Goal: Task Accomplishment & Management: Complete application form

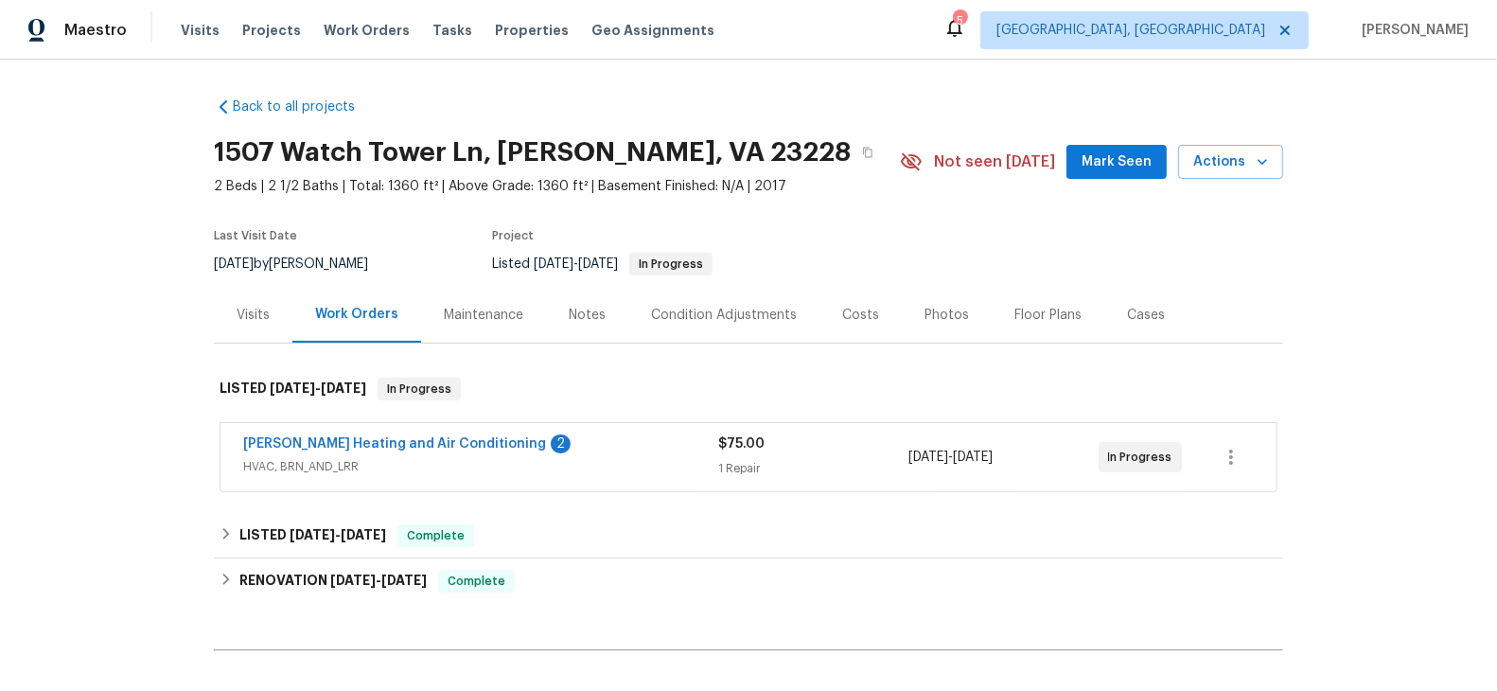
scroll to position [68, 0]
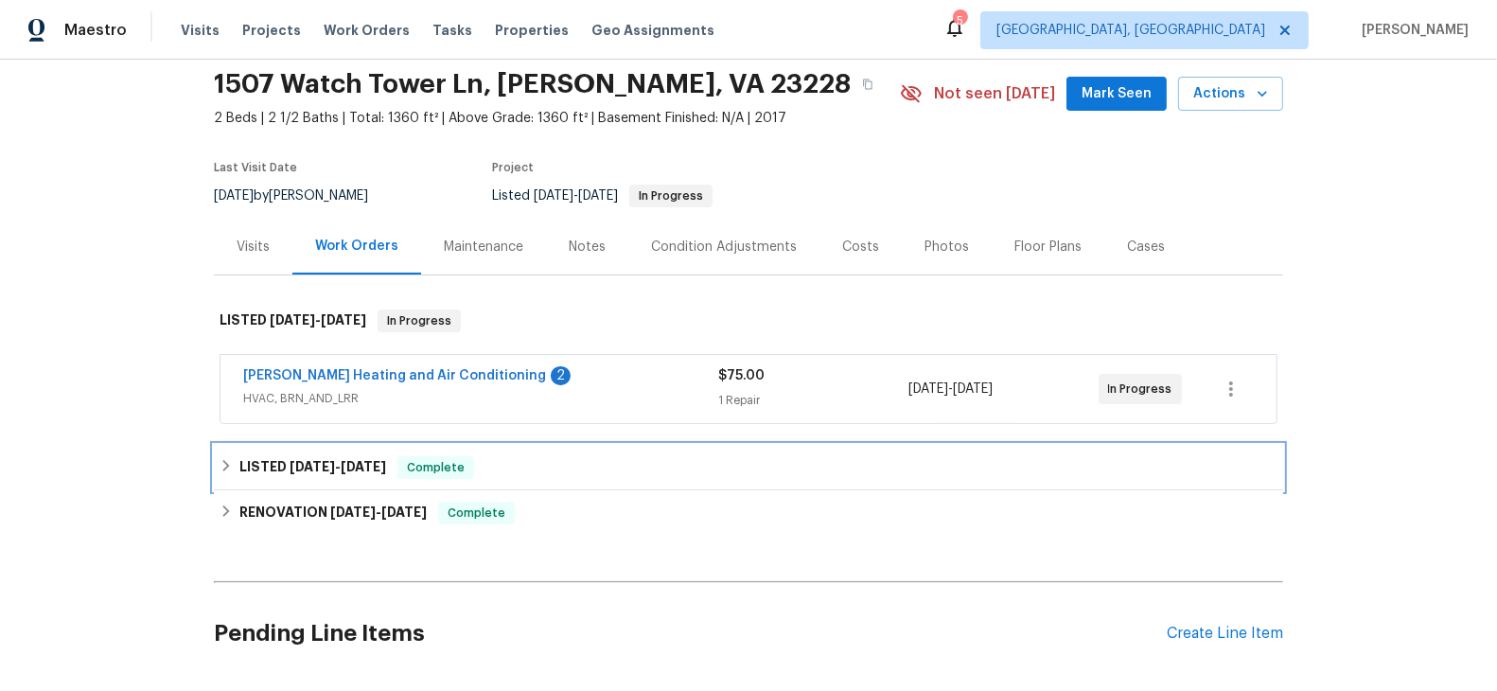
click at [281, 470] on h6 "LISTED [DATE] - [DATE]" at bounding box center [312, 467] width 147 height 23
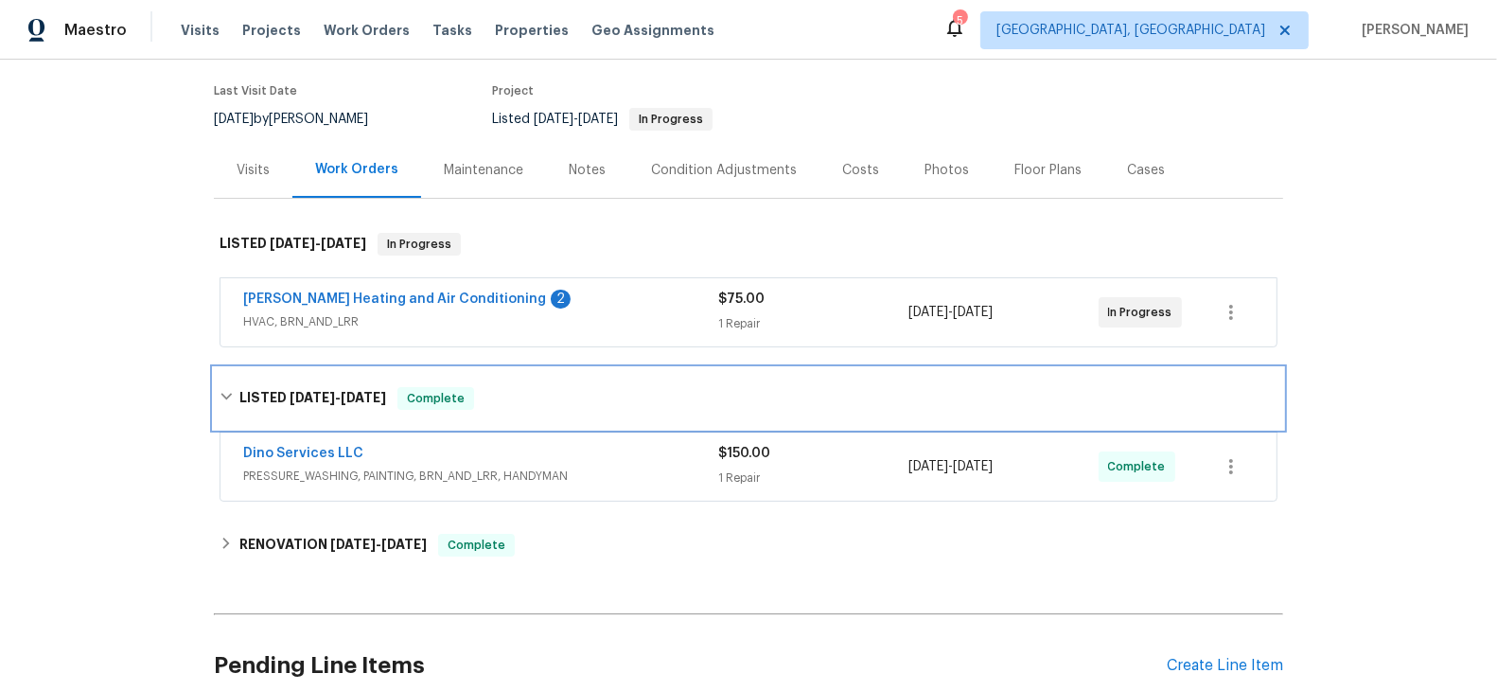
scroll to position [147, 0]
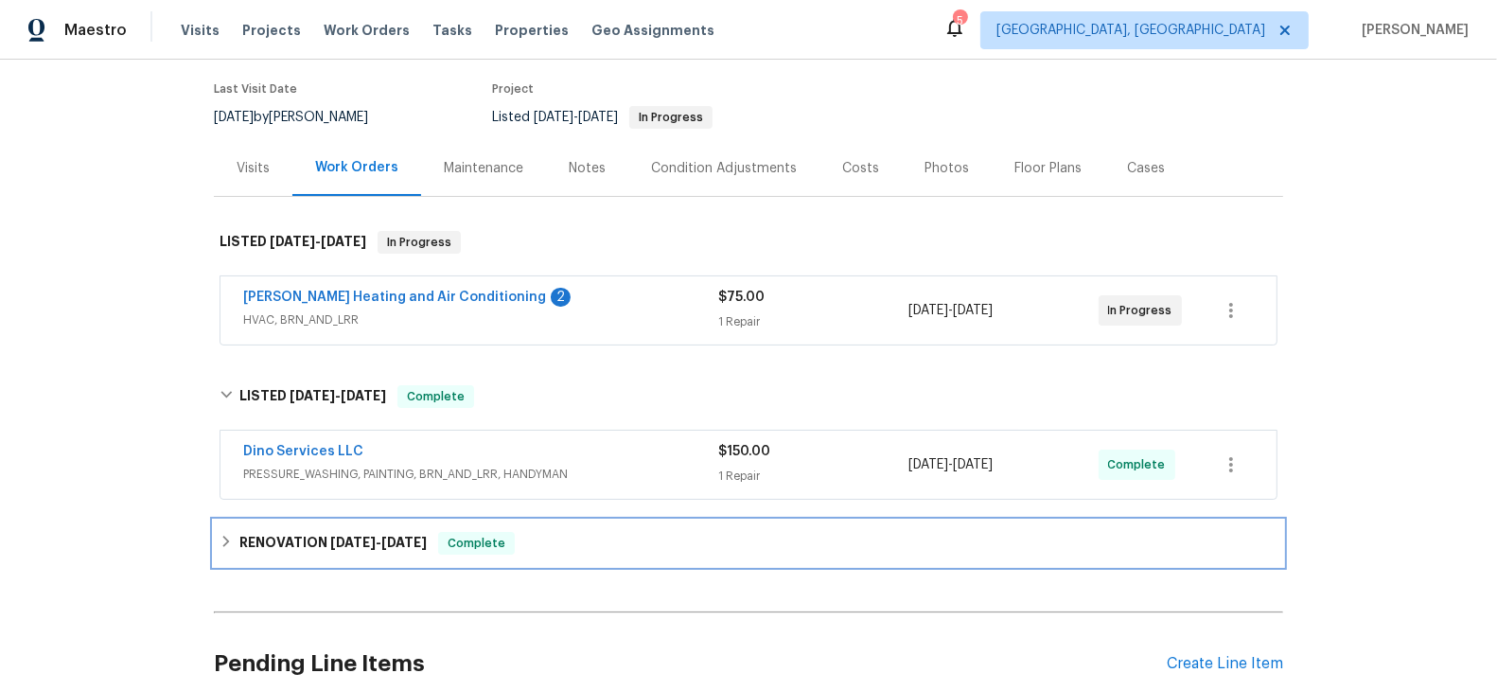
click at [286, 532] on h6 "RENOVATION [DATE] - [DATE]" at bounding box center [332, 543] width 187 height 23
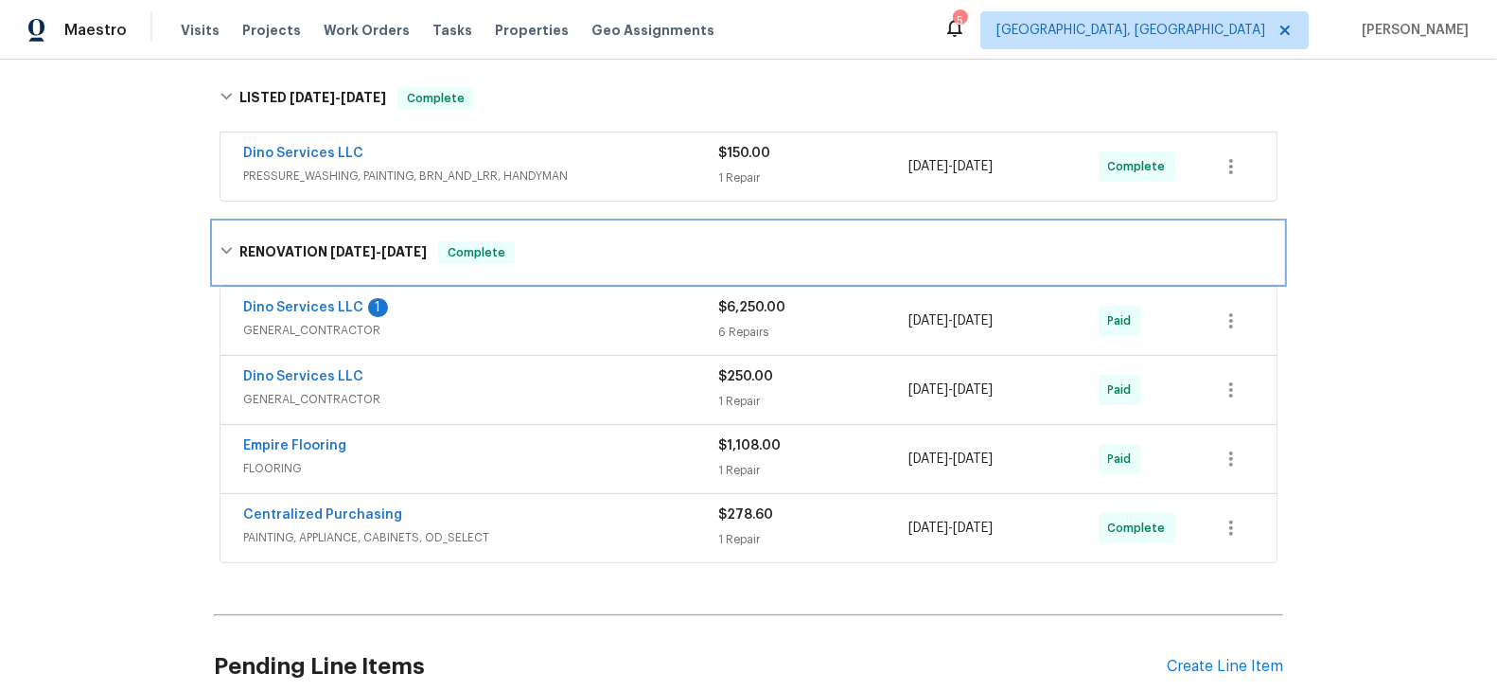
scroll to position [451, 0]
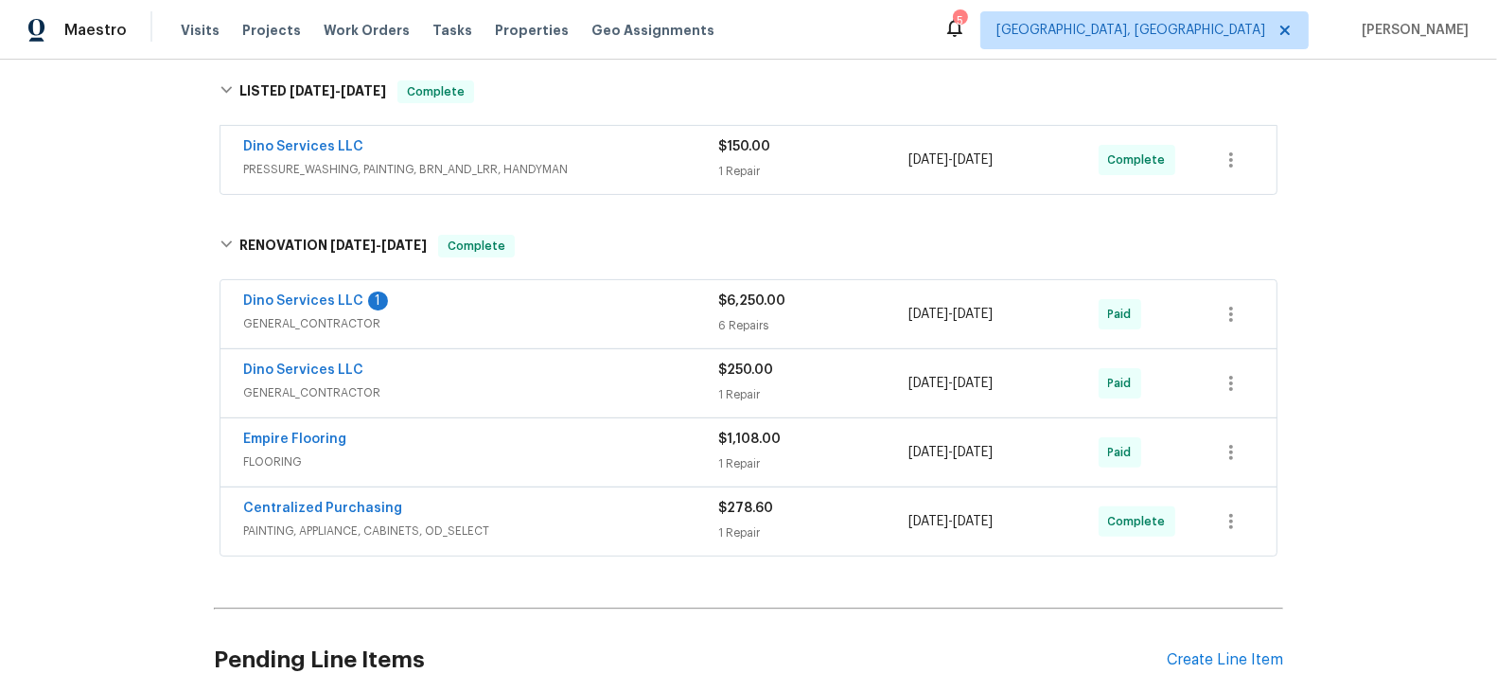
click at [291, 315] on span "GENERAL_CONTRACTOR" at bounding box center [480, 323] width 475 height 19
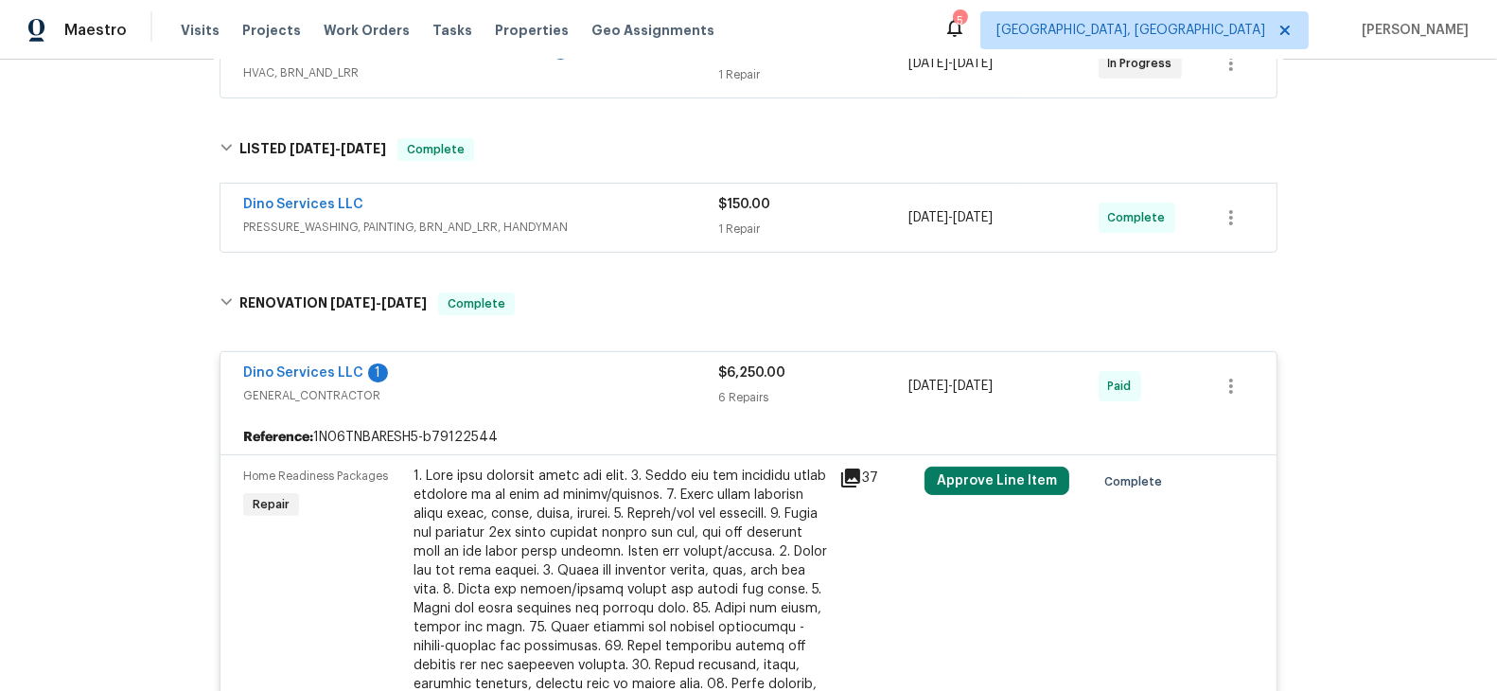
scroll to position [401, 0]
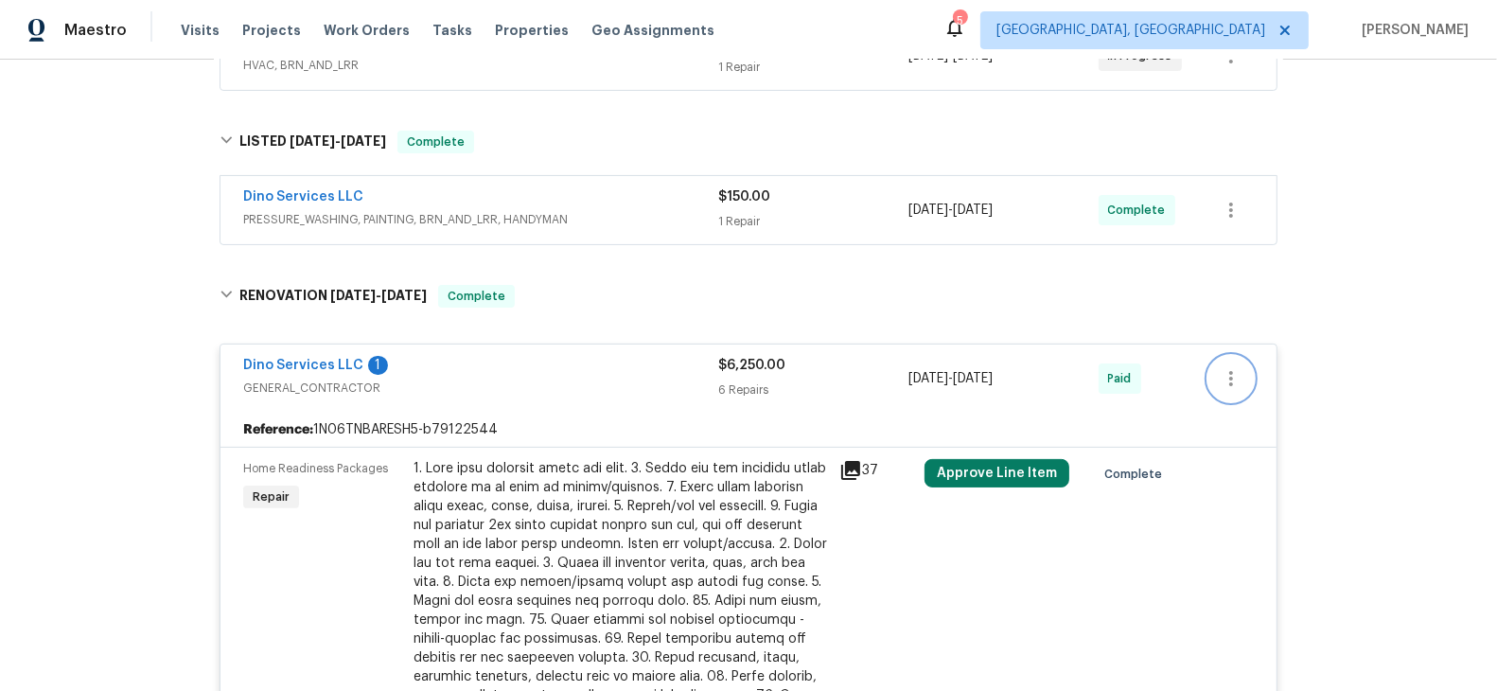
click at [1241, 375] on icon "button" at bounding box center [1231, 378] width 23 height 23
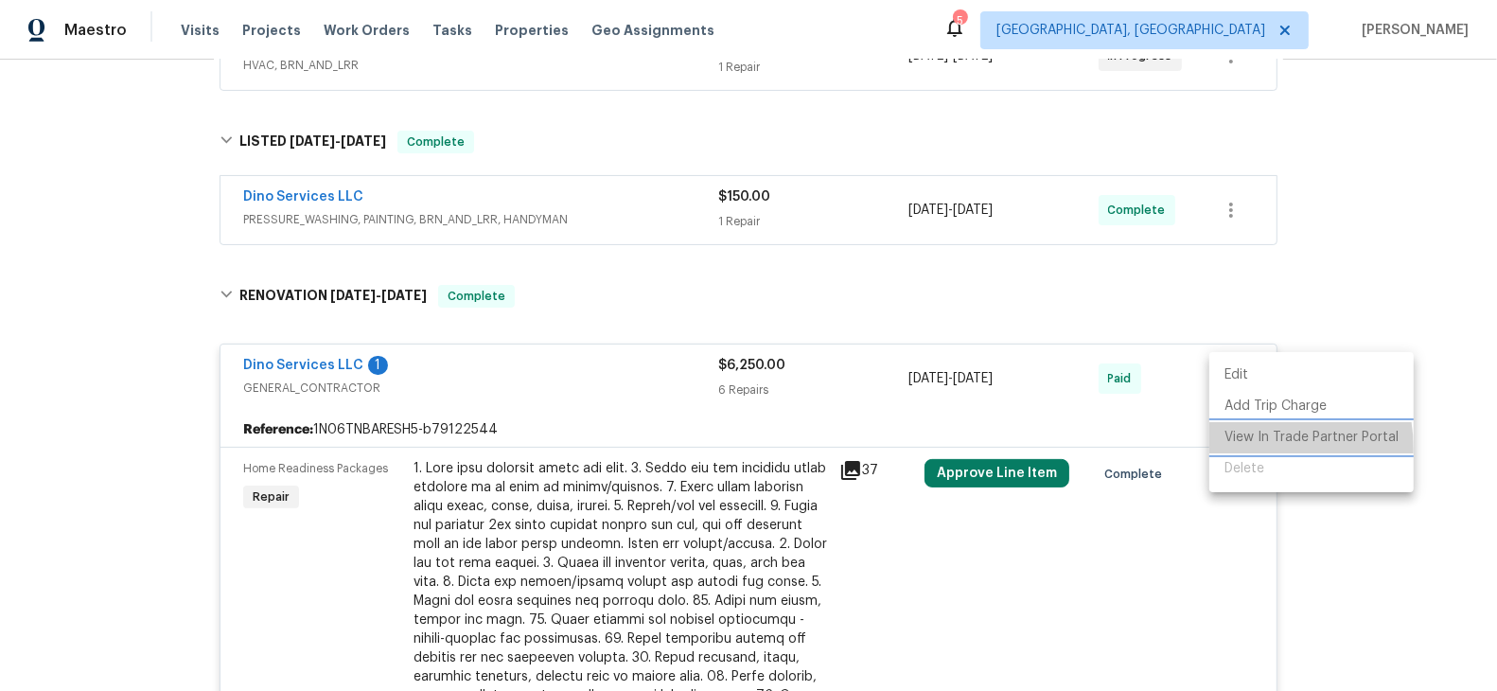
click at [1244, 449] on li "View In Trade Partner Portal" at bounding box center [1311, 437] width 204 height 31
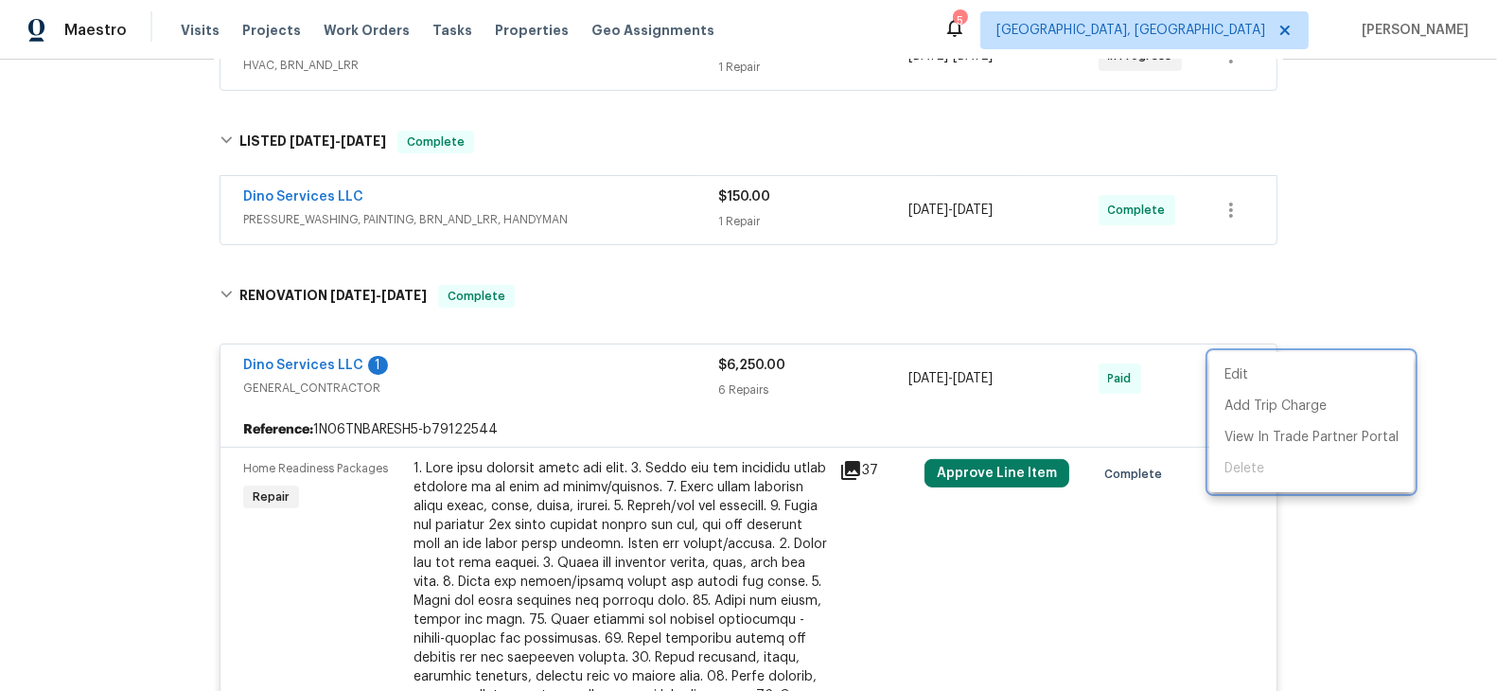
click at [1059, 298] on div at bounding box center [748, 345] width 1497 height 691
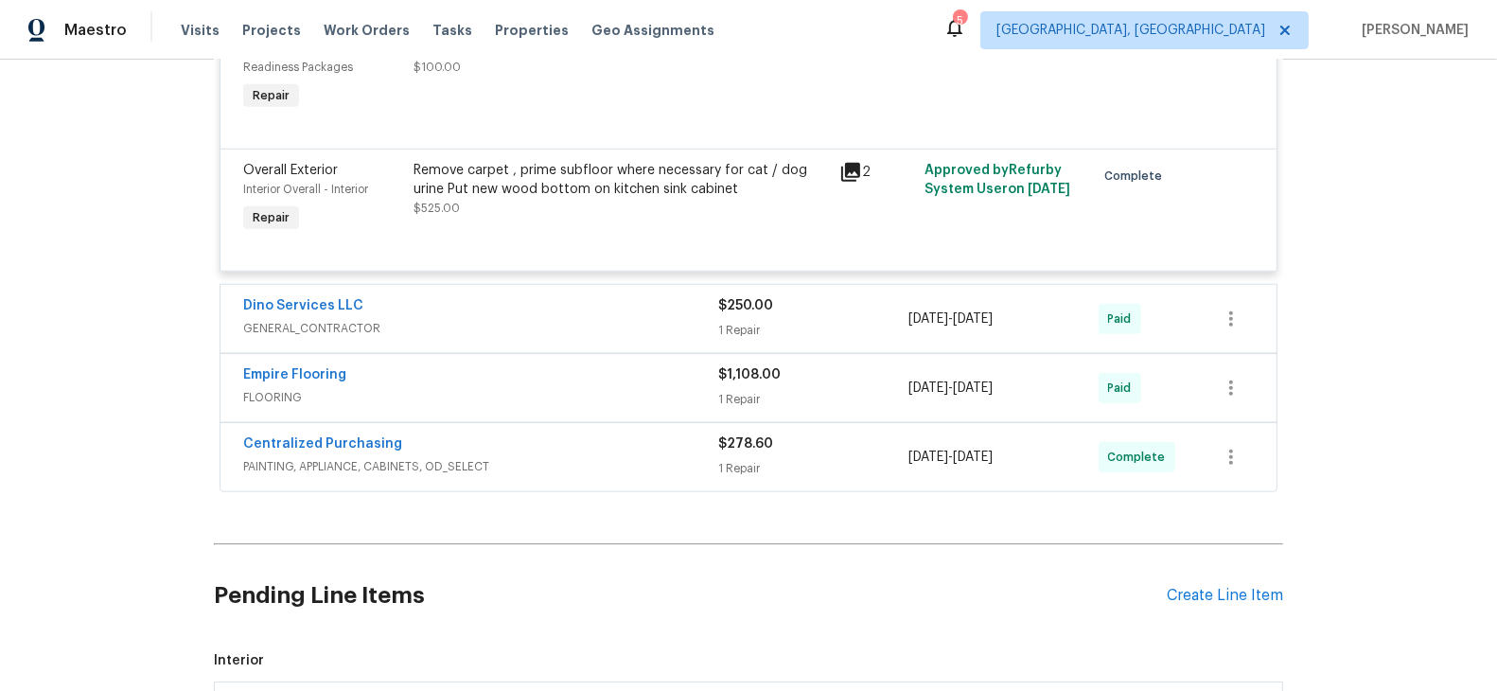
scroll to position [1829, 0]
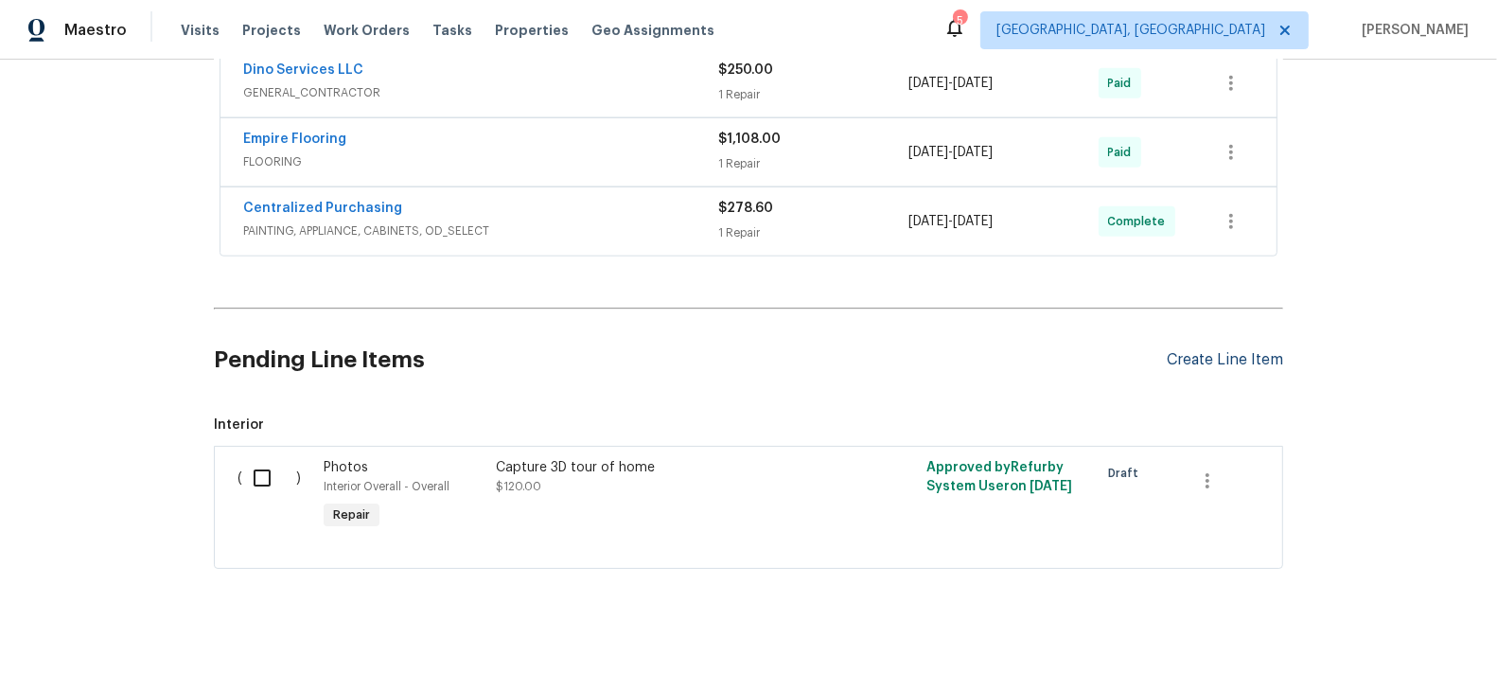
click at [1211, 358] on div "Create Line Item" at bounding box center [1225, 360] width 116 height 18
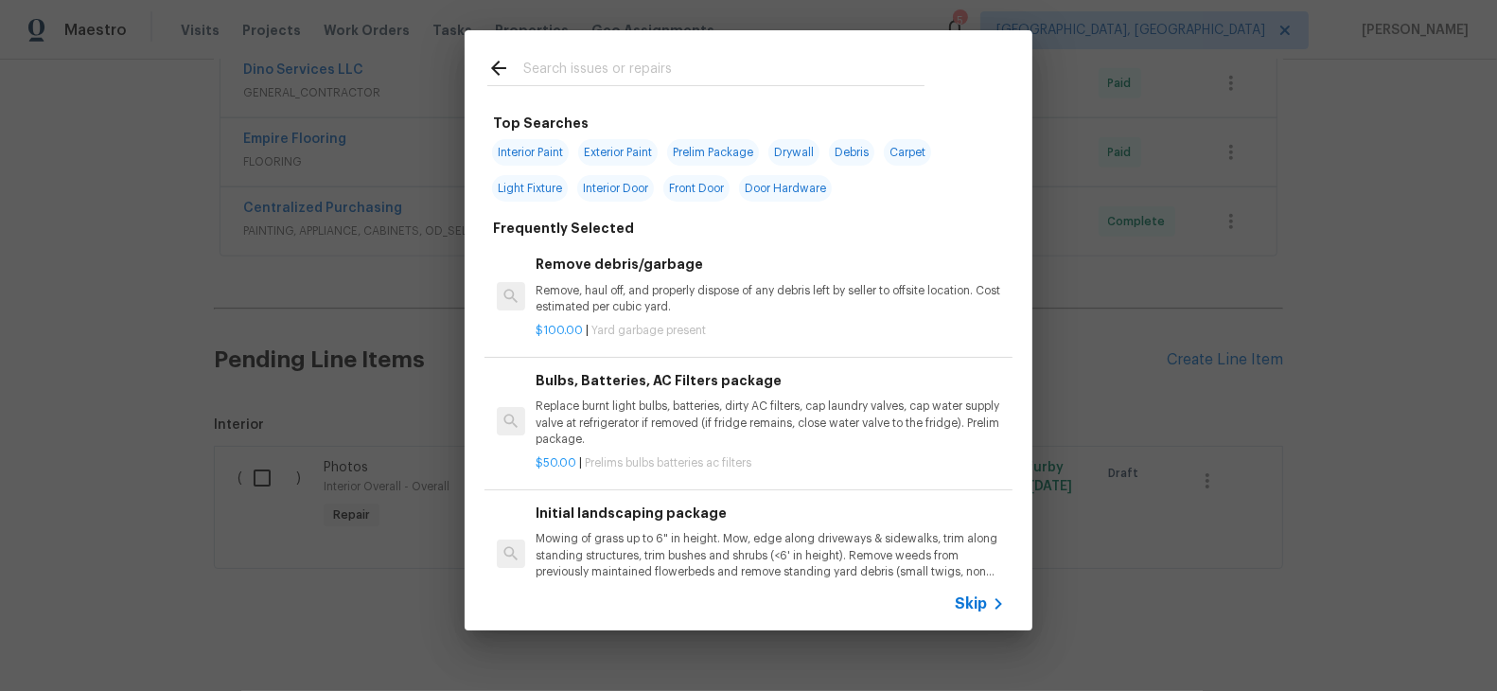
click at [605, 73] on input "text" at bounding box center [723, 71] width 401 height 28
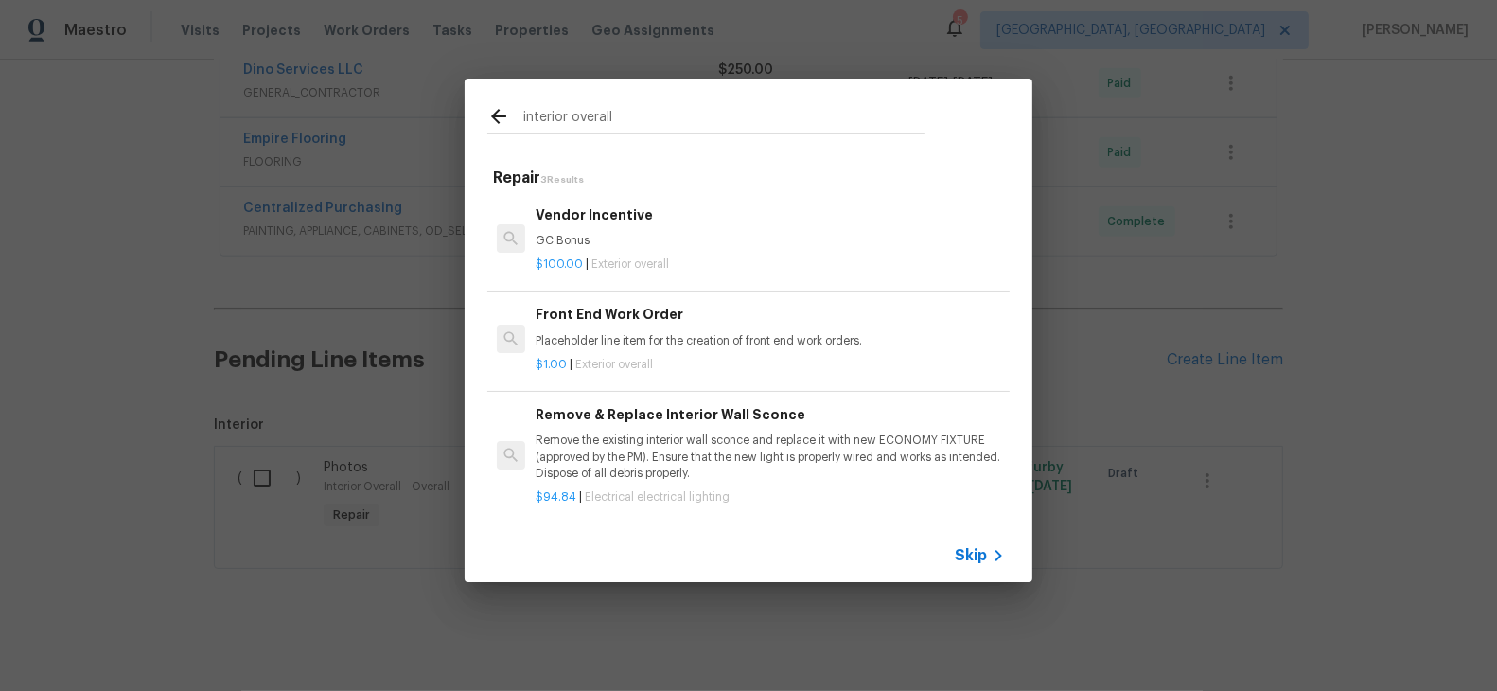
type input "interior overall"
click at [662, 360] on p "$1.00 | Exterior overall" at bounding box center [770, 365] width 469 height 16
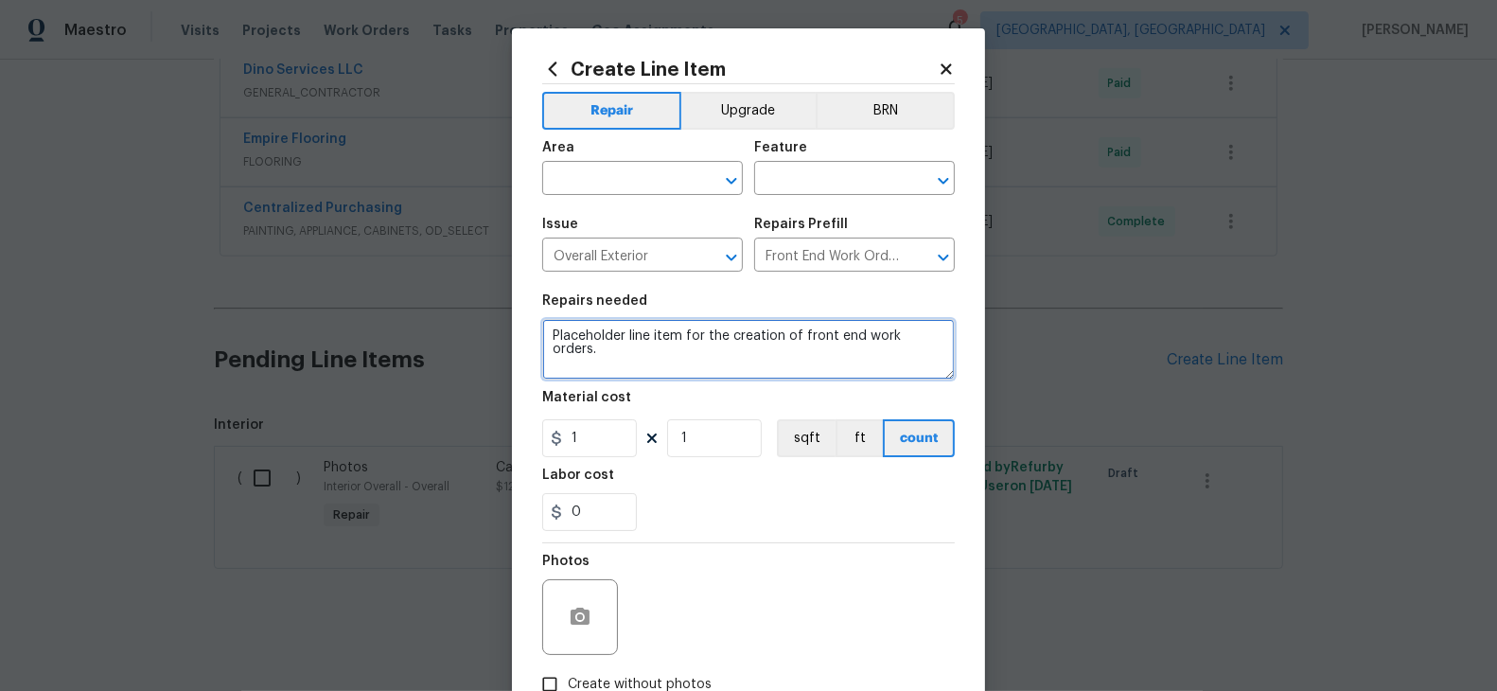
drag, startPoint x: 937, startPoint y: 339, endPoint x: 907, endPoint y: 294, distance: 53.3
click at [907, 294] on section "Repairs needed Placeholder line item for the creation of front end work orders.…" at bounding box center [748, 412] width 413 height 259
type textarea "Remaining Balance ."
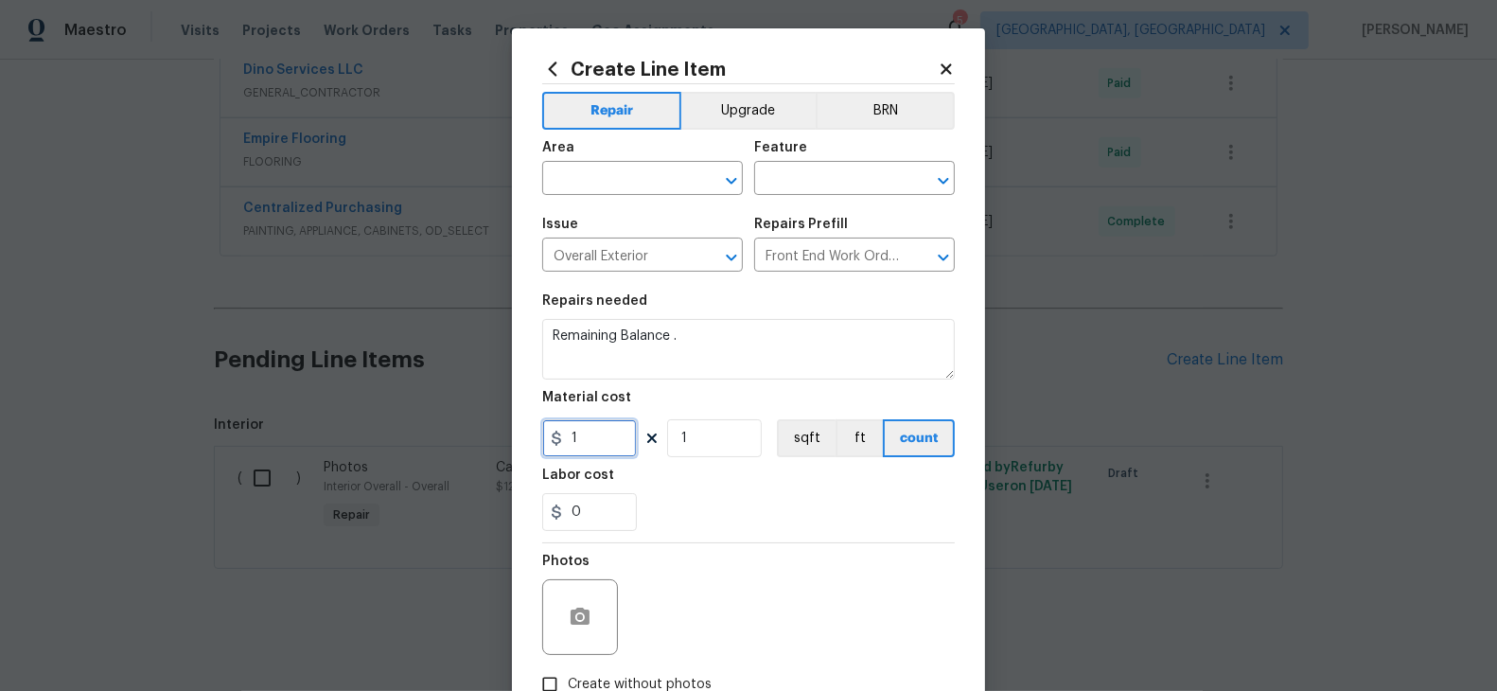
click at [572, 435] on input "1" at bounding box center [589, 438] width 95 height 38
paste input "text"
type input "5625"
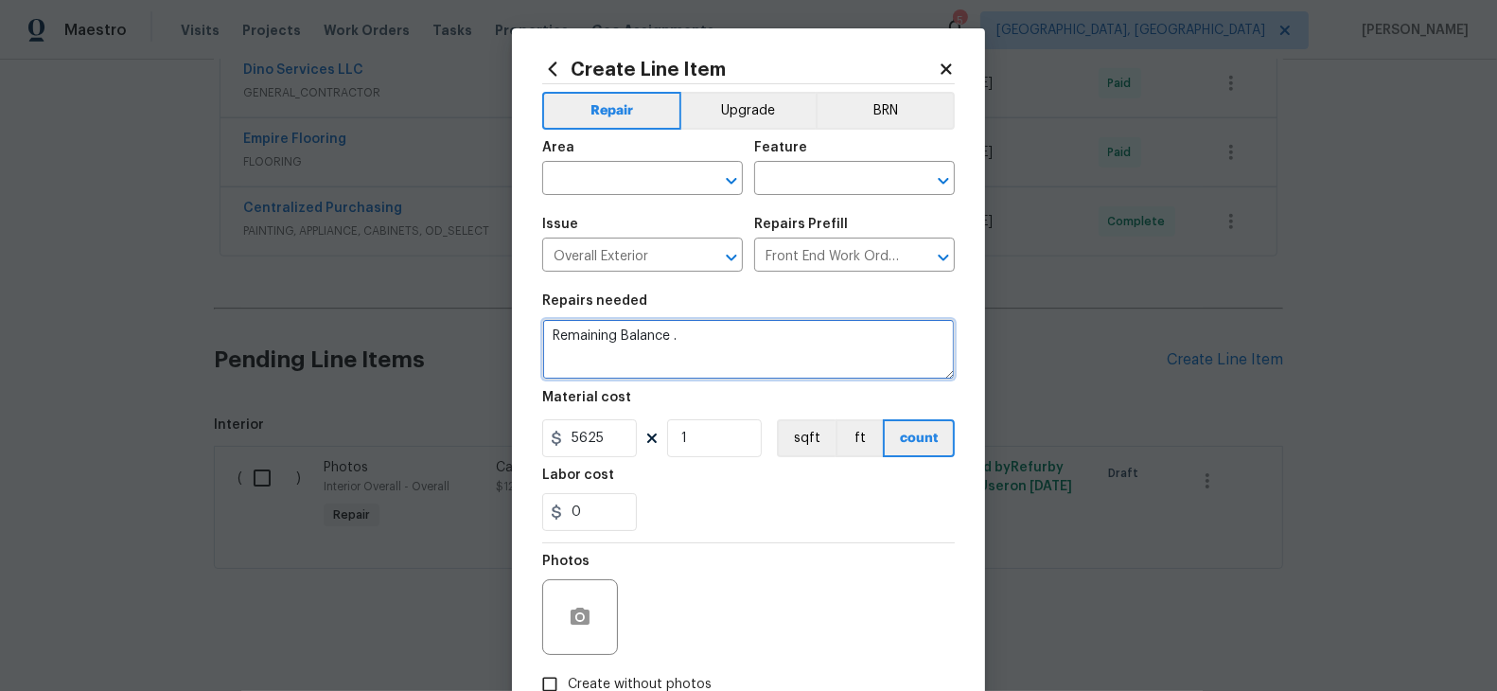
click at [685, 343] on textarea "Remaining Balance ." at bounding box center [748, 349] width 413 height 61
type textarea "Remaining Balance"
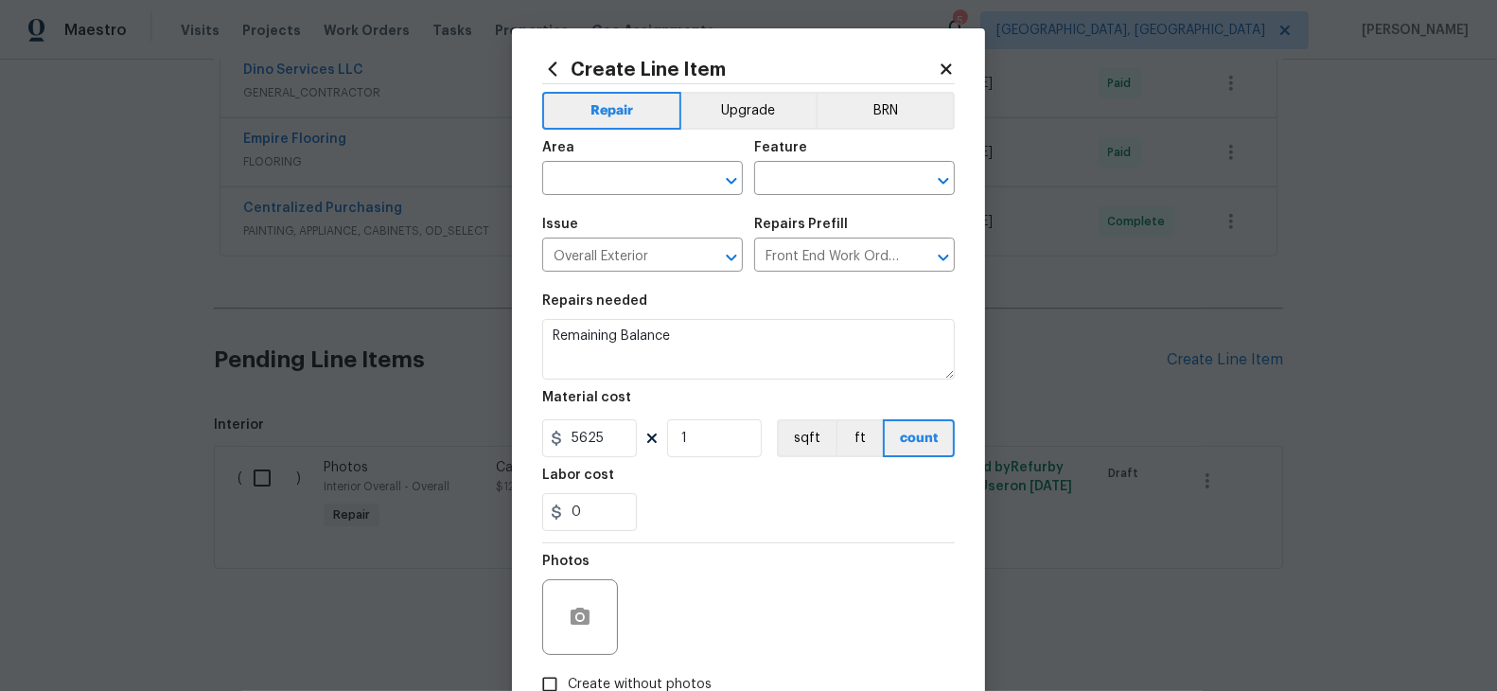
click at [740, 556] on div "Photos" at bounding box center [748, 604] width 413 height 123
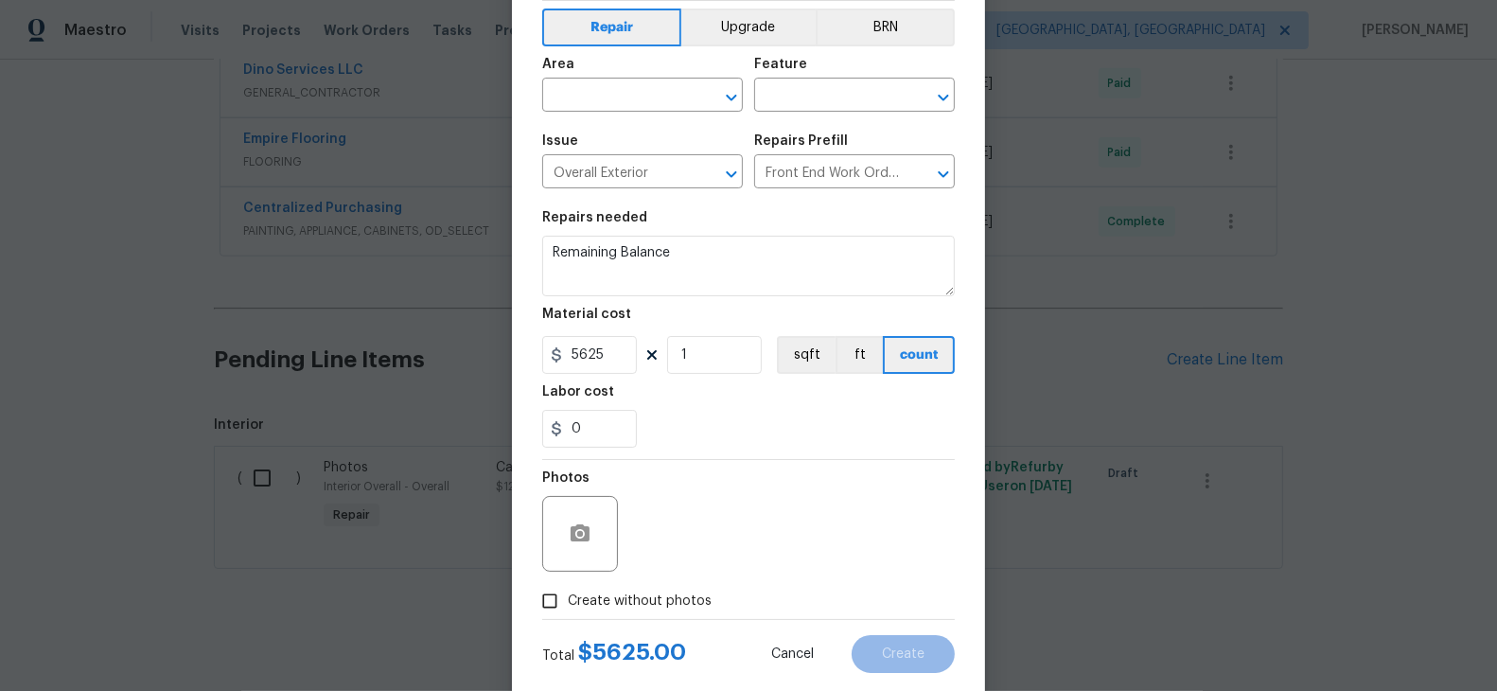
scroll to position [124, 0]
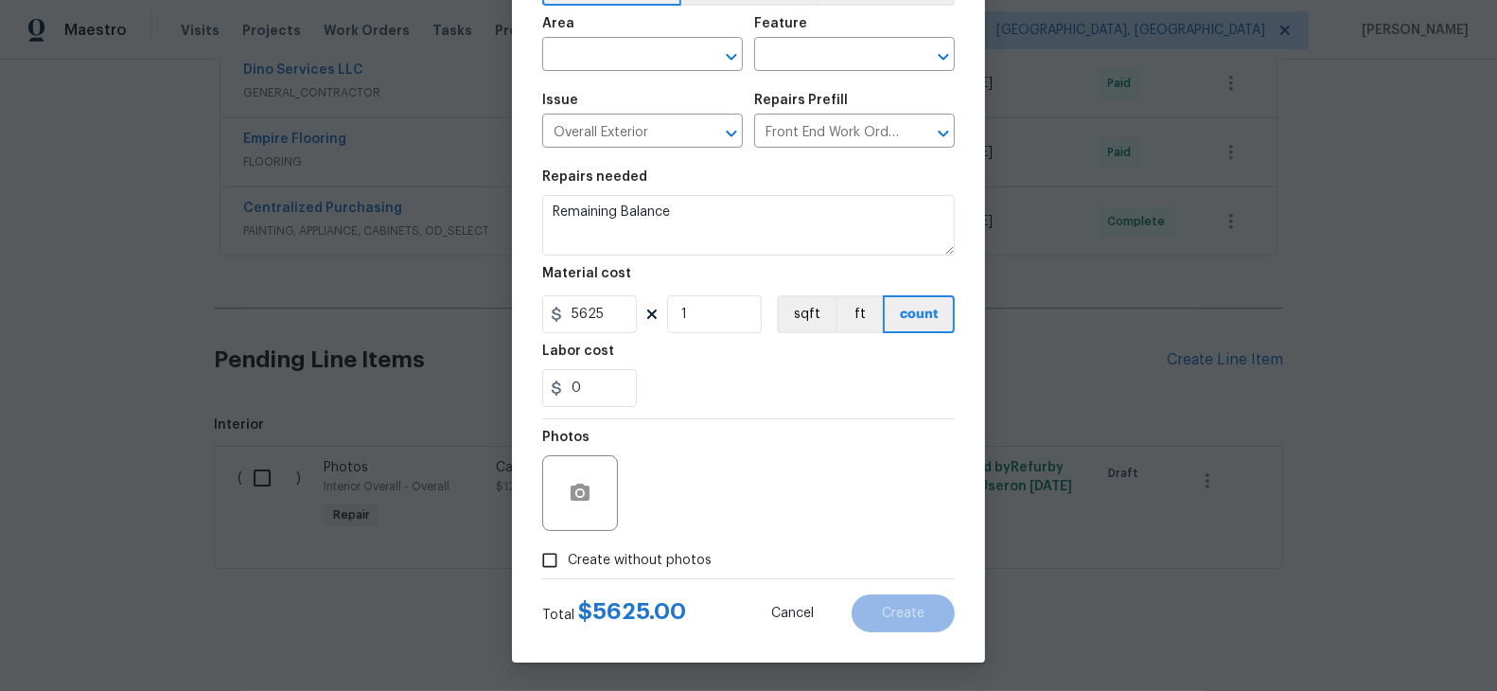
click at [559, 554] on input "Create without photos" at bounding box center [550, 560] width 36 height 36
checkbox input "true"
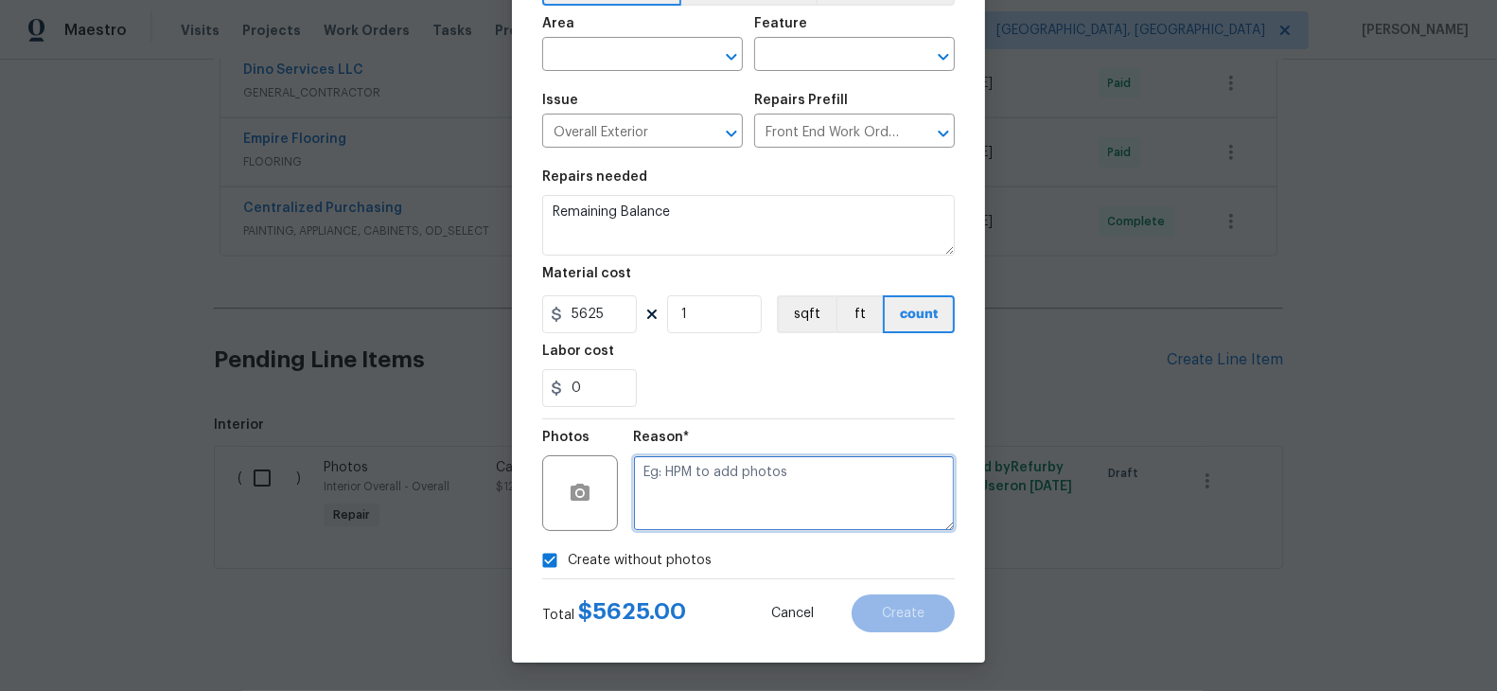
click at [699, 499] on textarea at bounding box center [794, 493] width 322 height 76
type textarea "."
click at [838, 542] on div "Create without photos" at bounding box center [748, 560] width 413 height 36
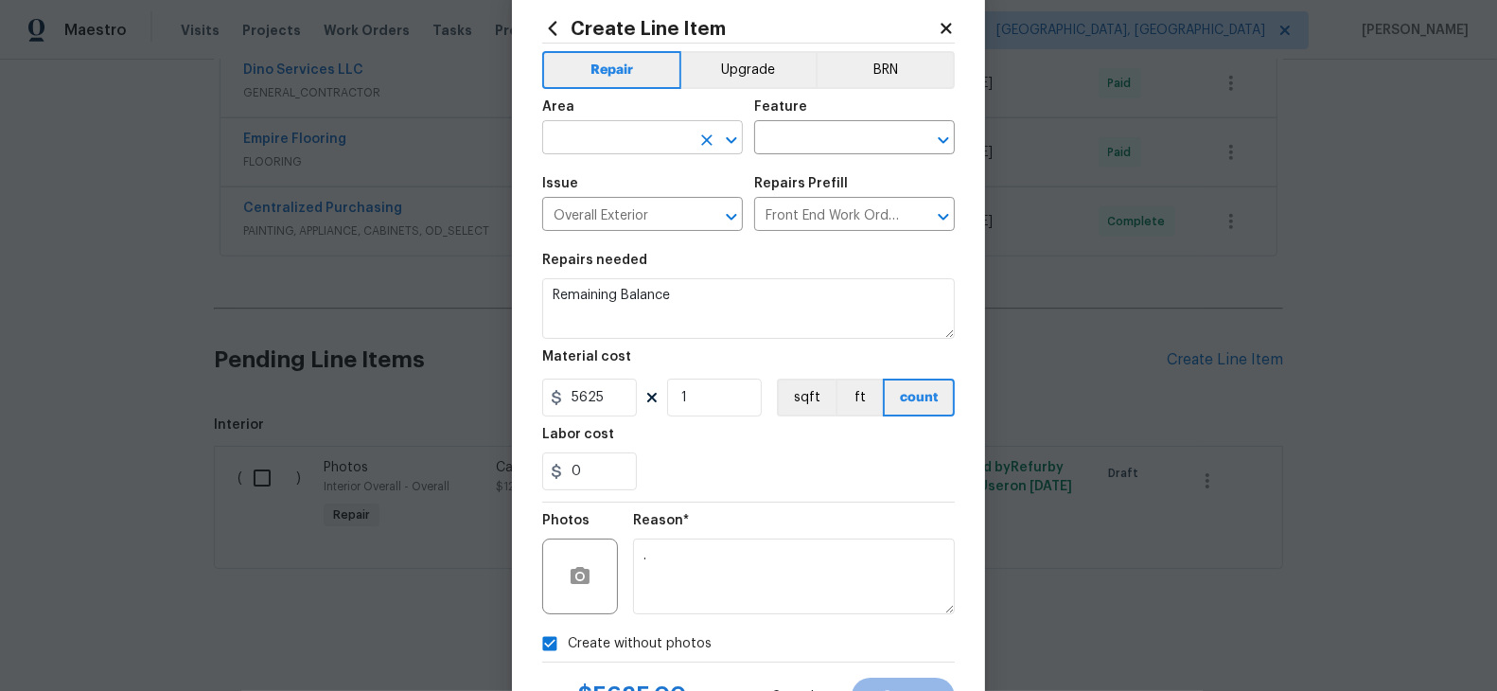
click at [733, 137] on icon "Open" at bounding box center [731, 140] width 23 height 23
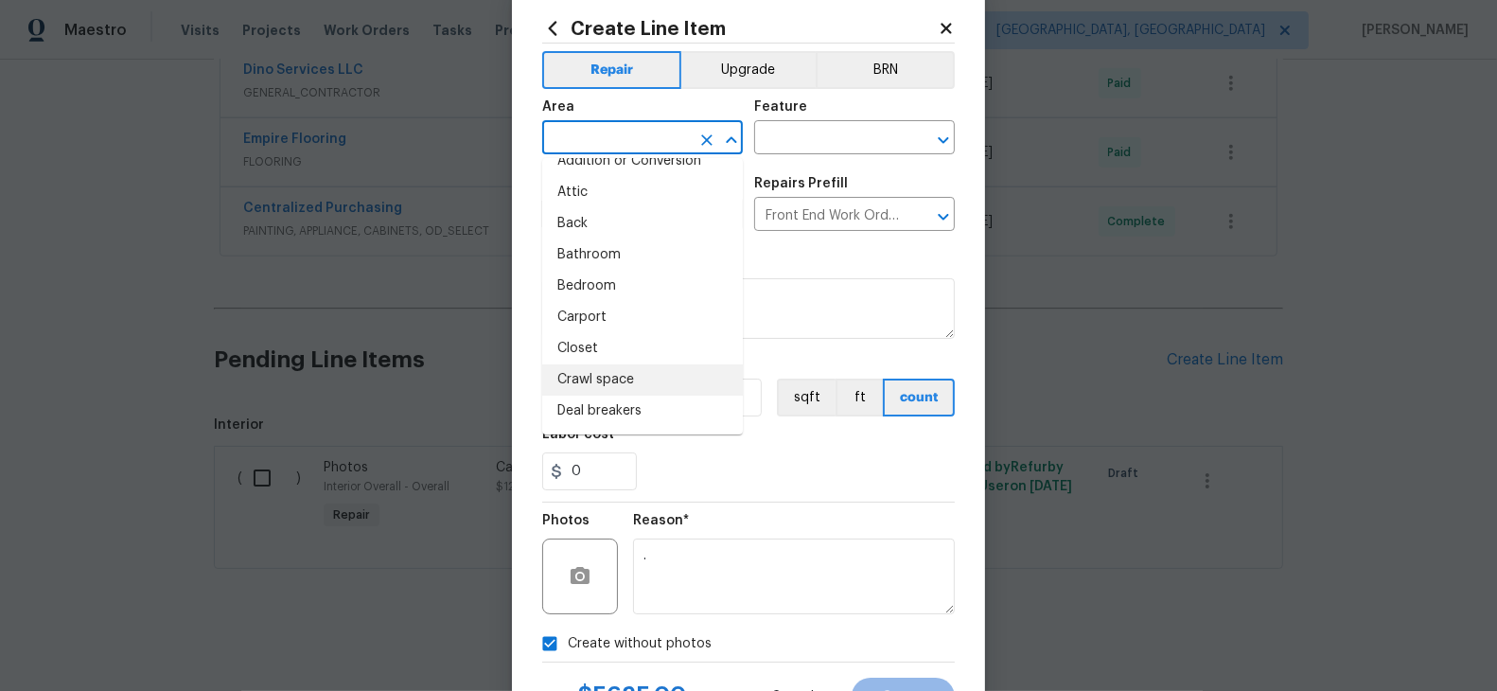
scroll to position [0, 0]
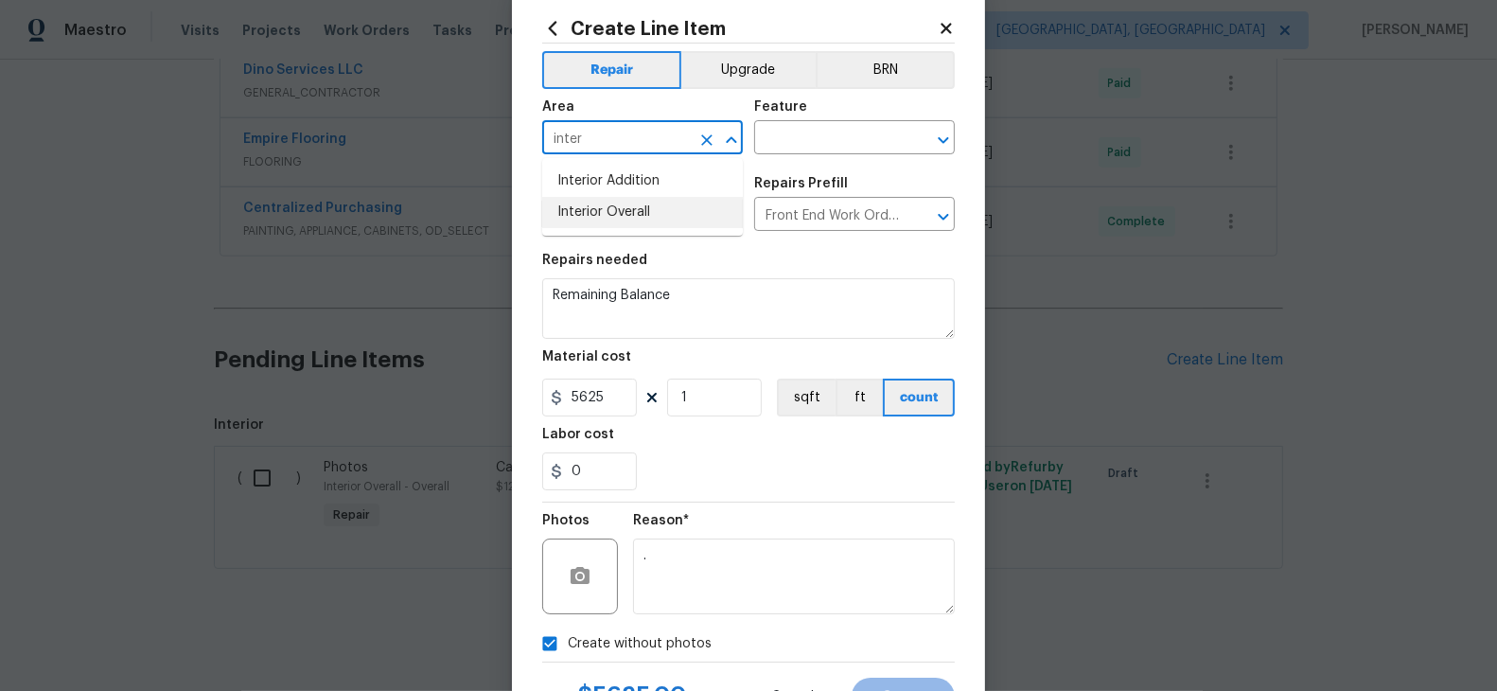
click at [673, 210] on li "Interior Overall" at bounding box center [642, 212] width 201 height 31
click at [730, 213] on icon "Open" at bounding box center [731, 216] width 23 height 23
type input "Interior Overall"
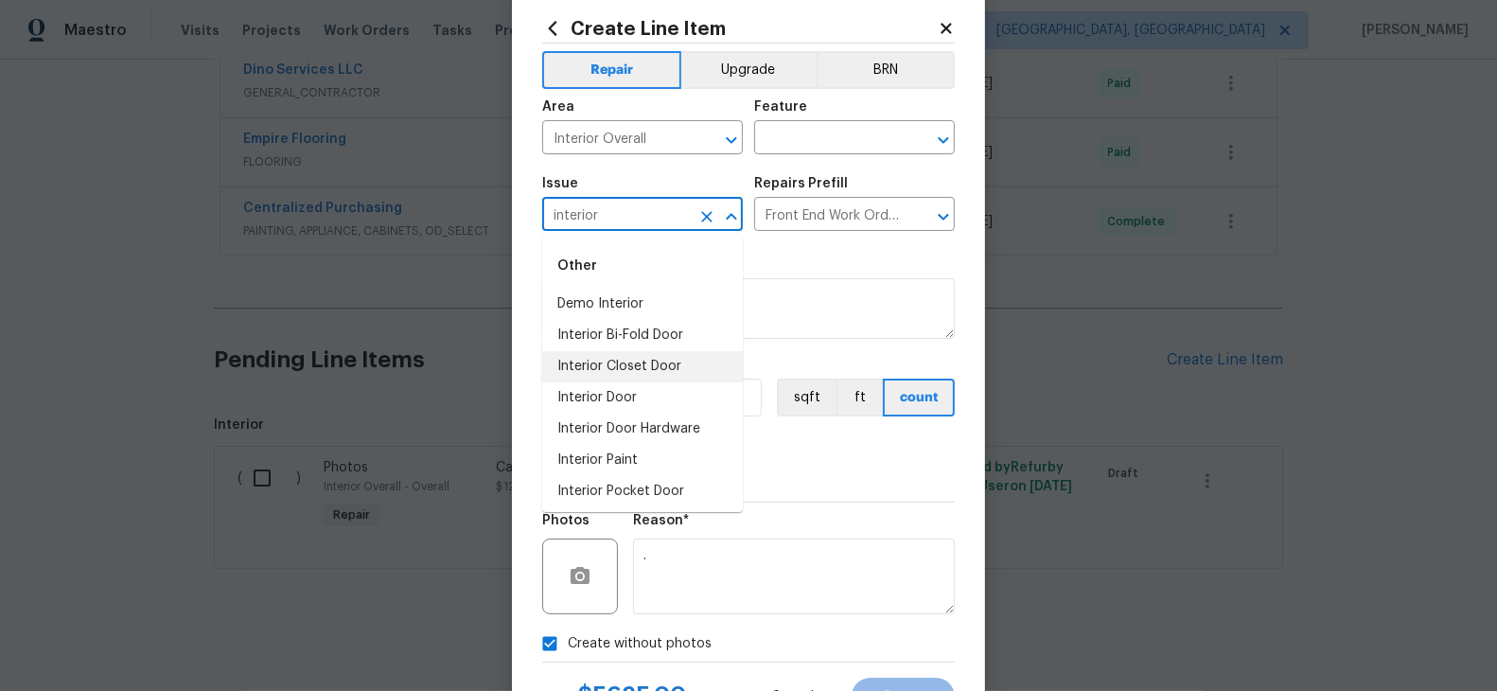
scroll to position [64, 0]
click at [659, 466] on li "Interior Resurfacing" at bounding box center [642, 458] width 201 height 31
type input "Interior Resurfacing"
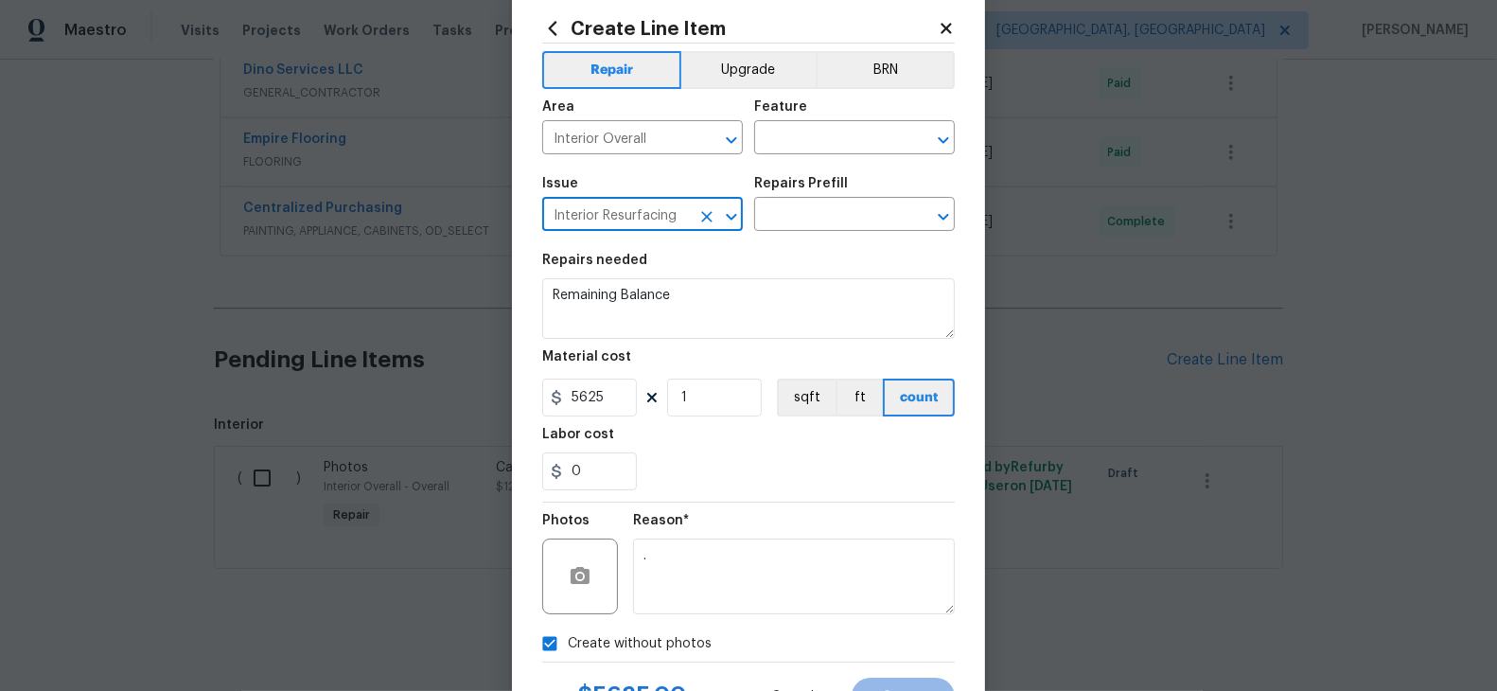
type input "Interior Resurfacing"
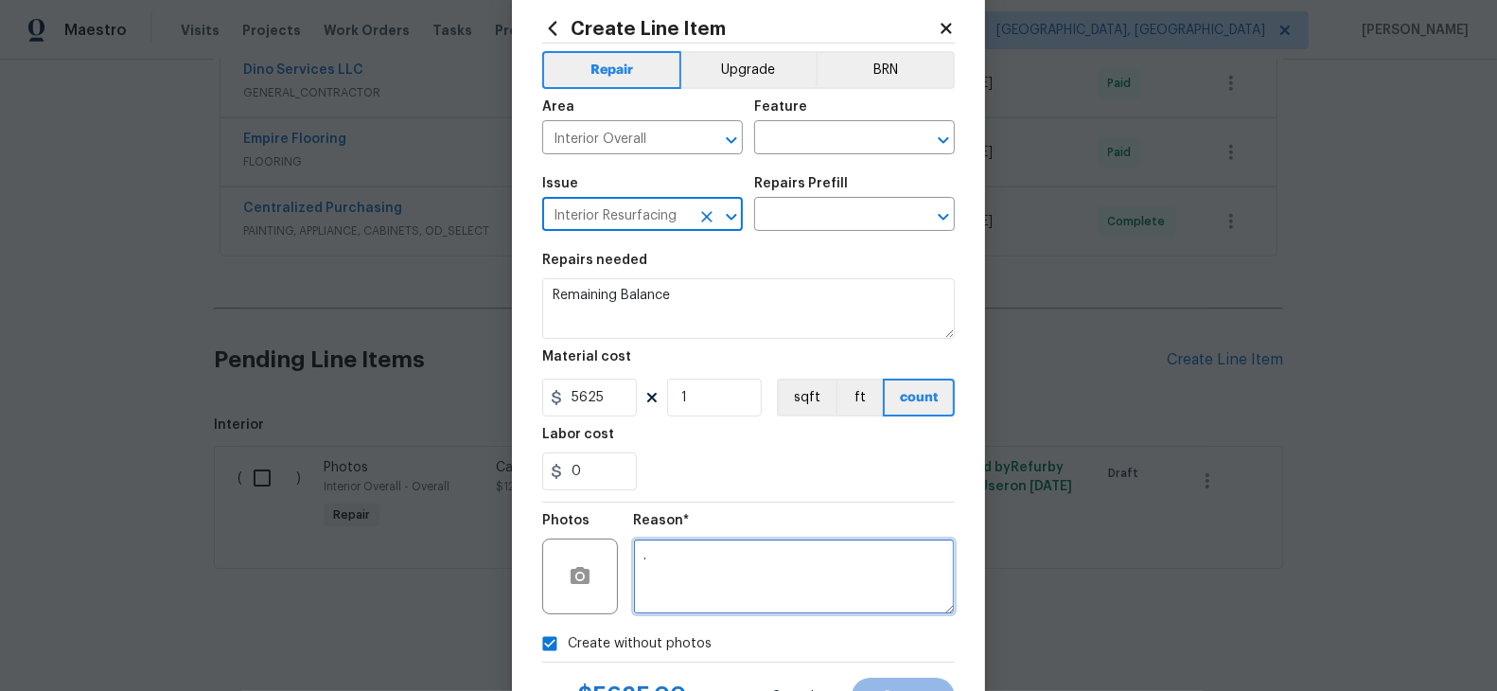
click at [808, 572] on textarea "." at bounding box center [794, 576] width 322 height 76
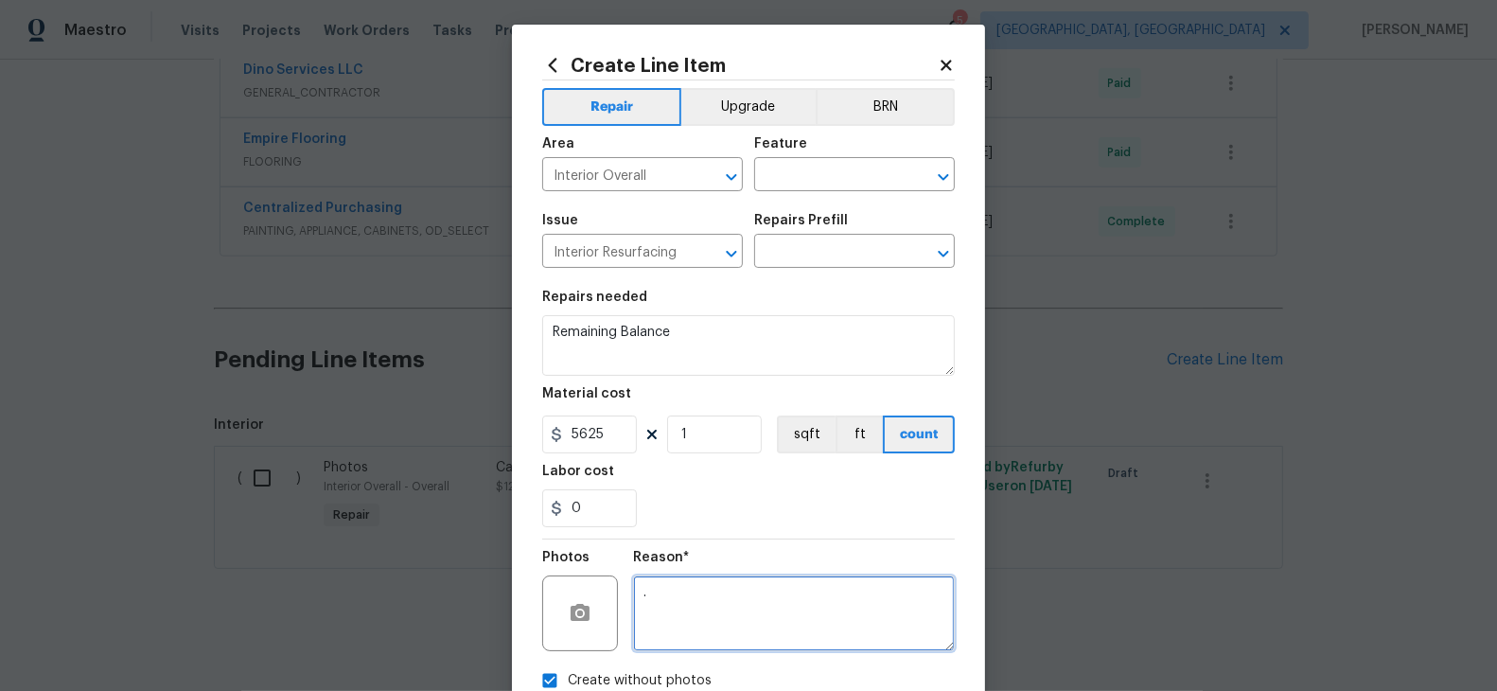
scroll to position [0, 0]
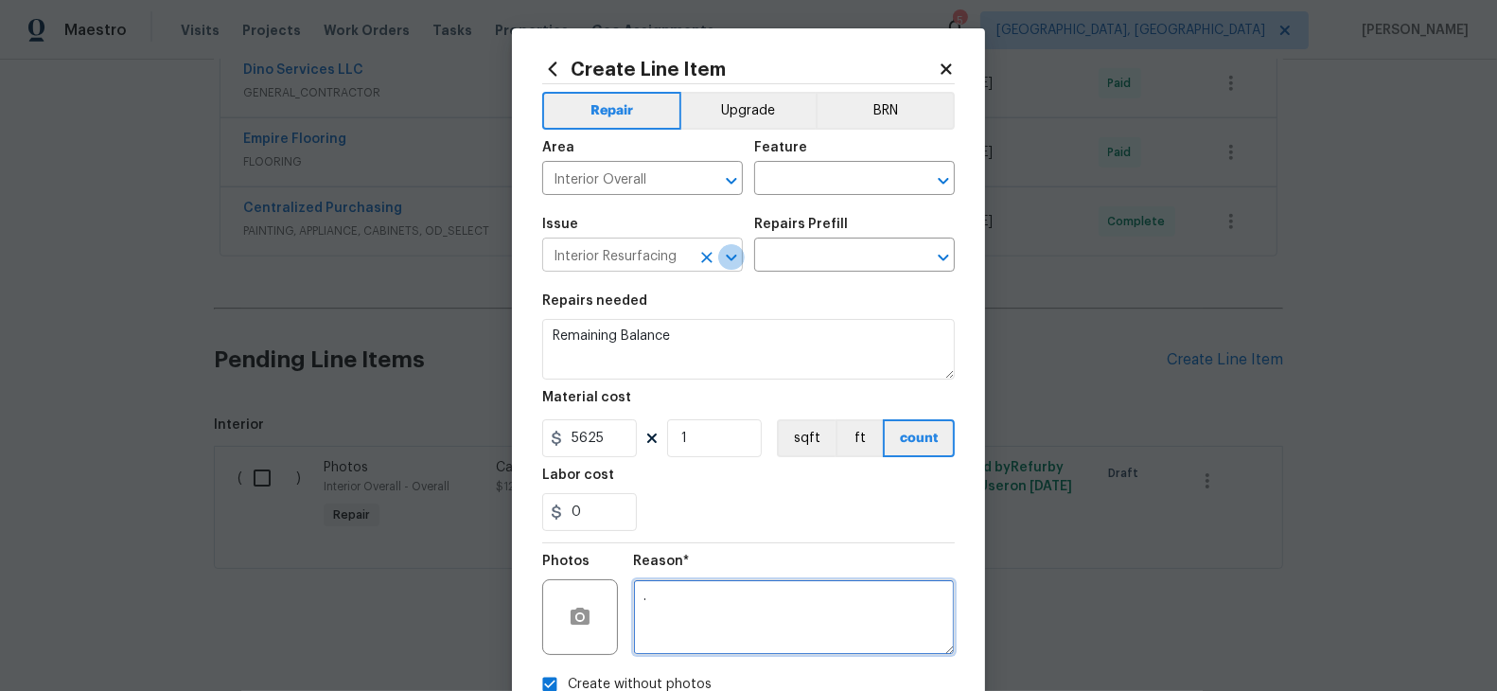
click at [728, 249] on icon "Open" at bounding box center [731, 257] width 23 height 23
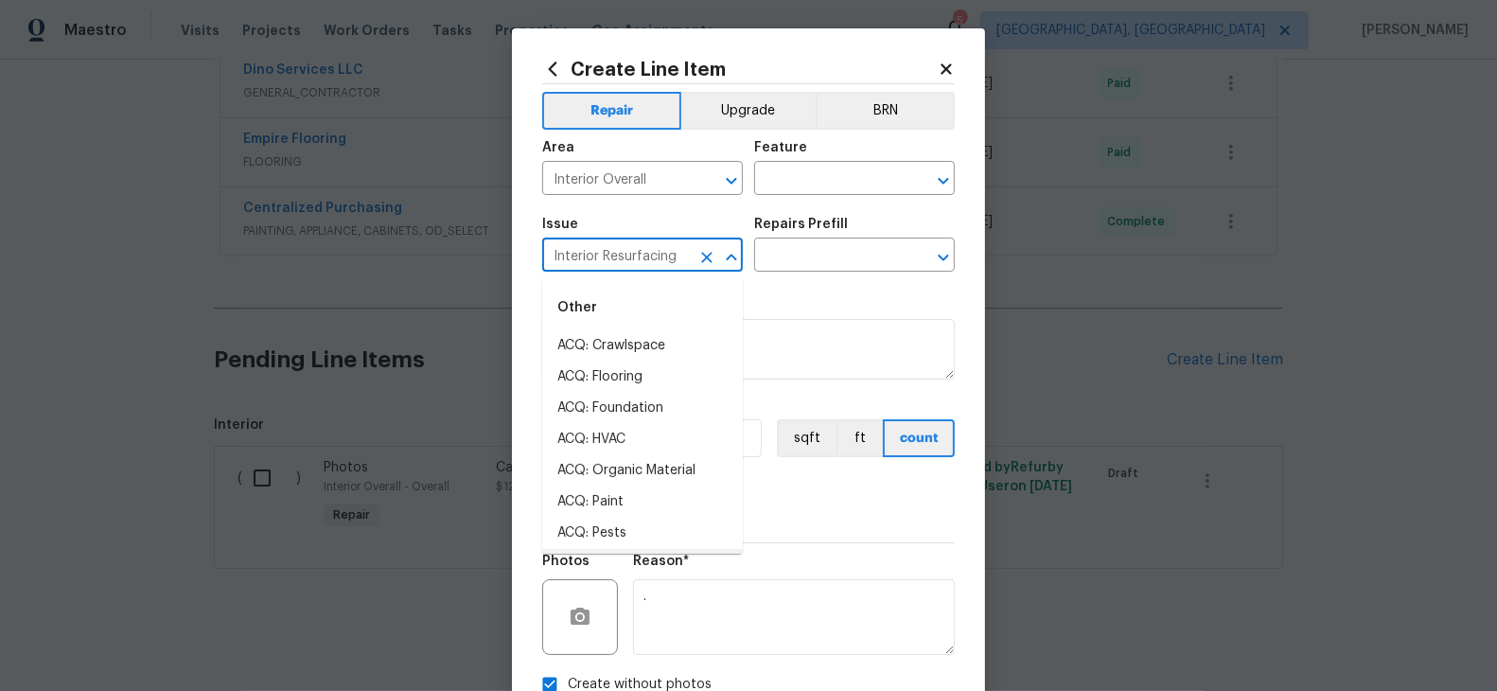
scroll to position [26, 0]
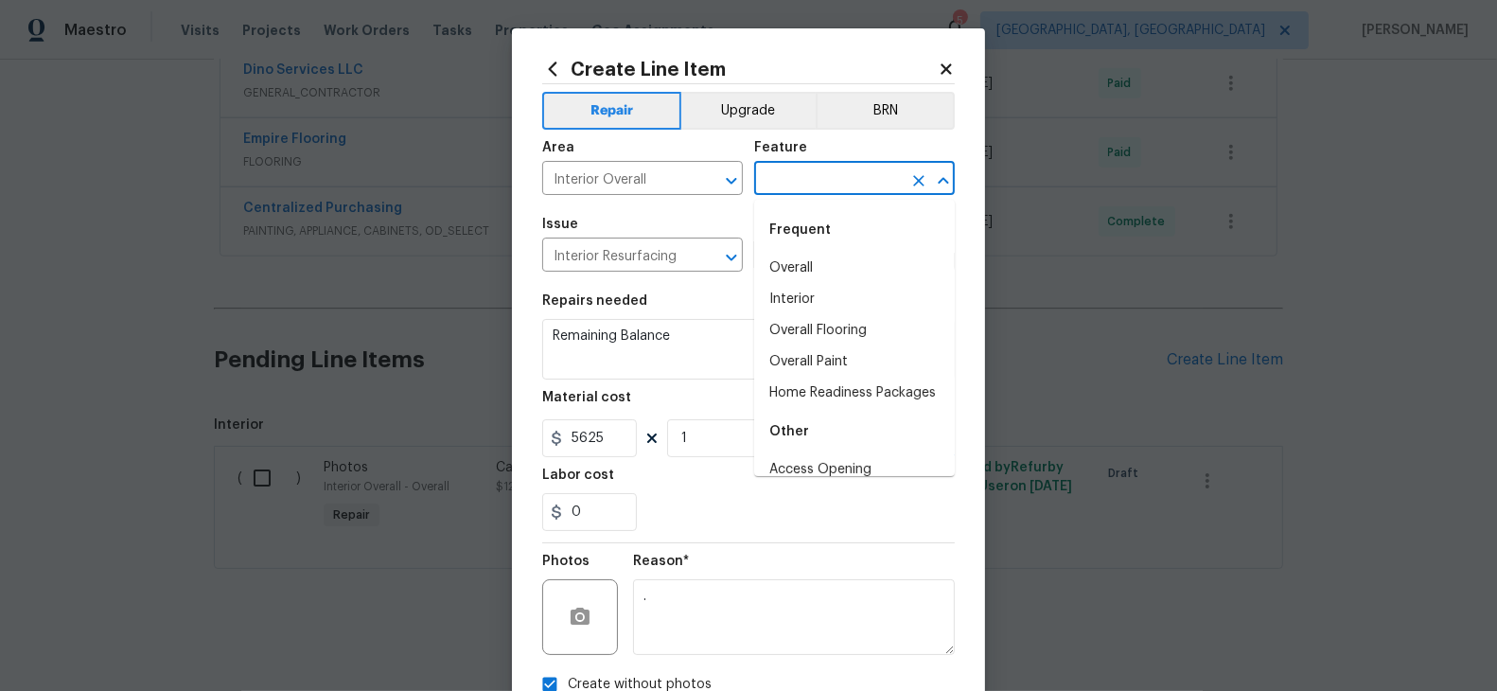
click at [847, 177] on input "text" at bounding box center [828, 180] width 148 height 29
click at [821, 303] on li "Interior" at bounding box center [854, 299] width 201 height 31
type input "Interior"
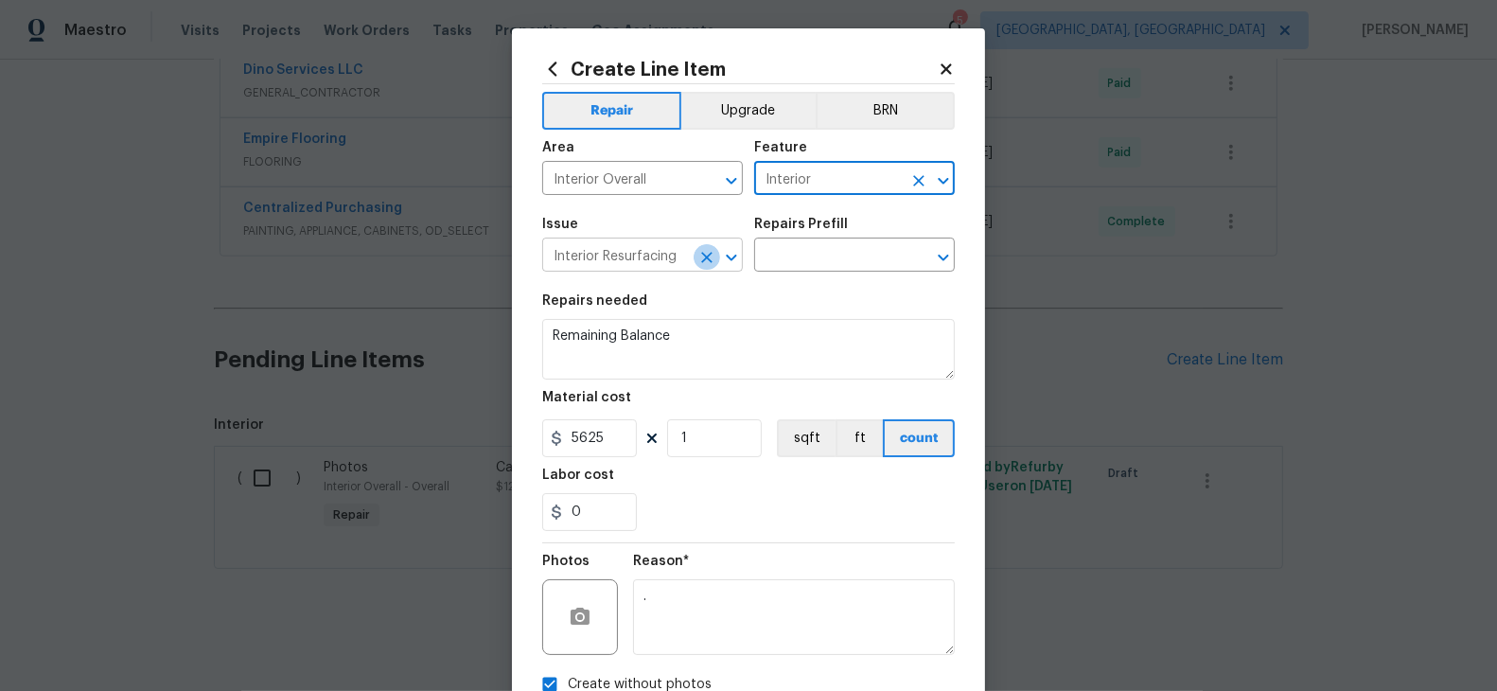
click at [704, 257] on icon "Clear" at bounding box center [706, 257] width 19 height 19
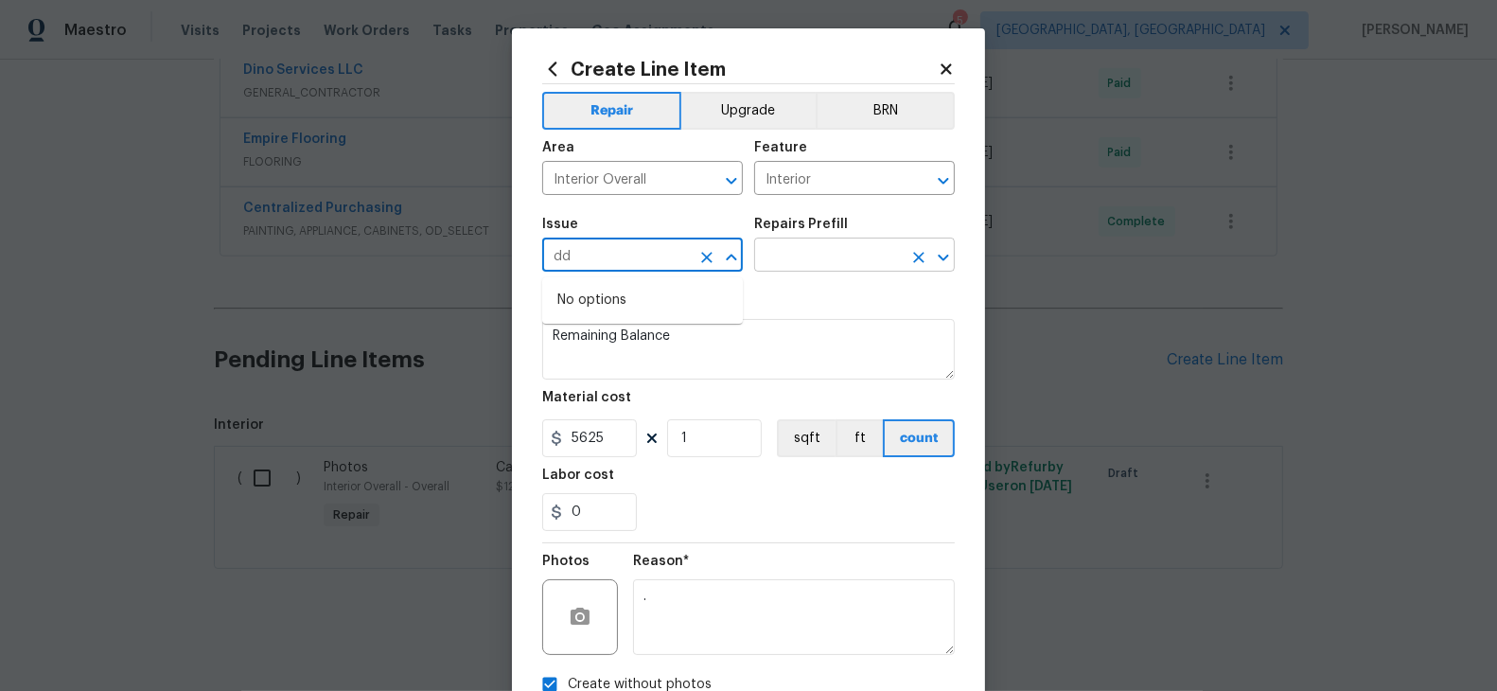
type input "dd"
click at [806, 250] on input "text" at bounding box center [828, 256] width 148 height 29
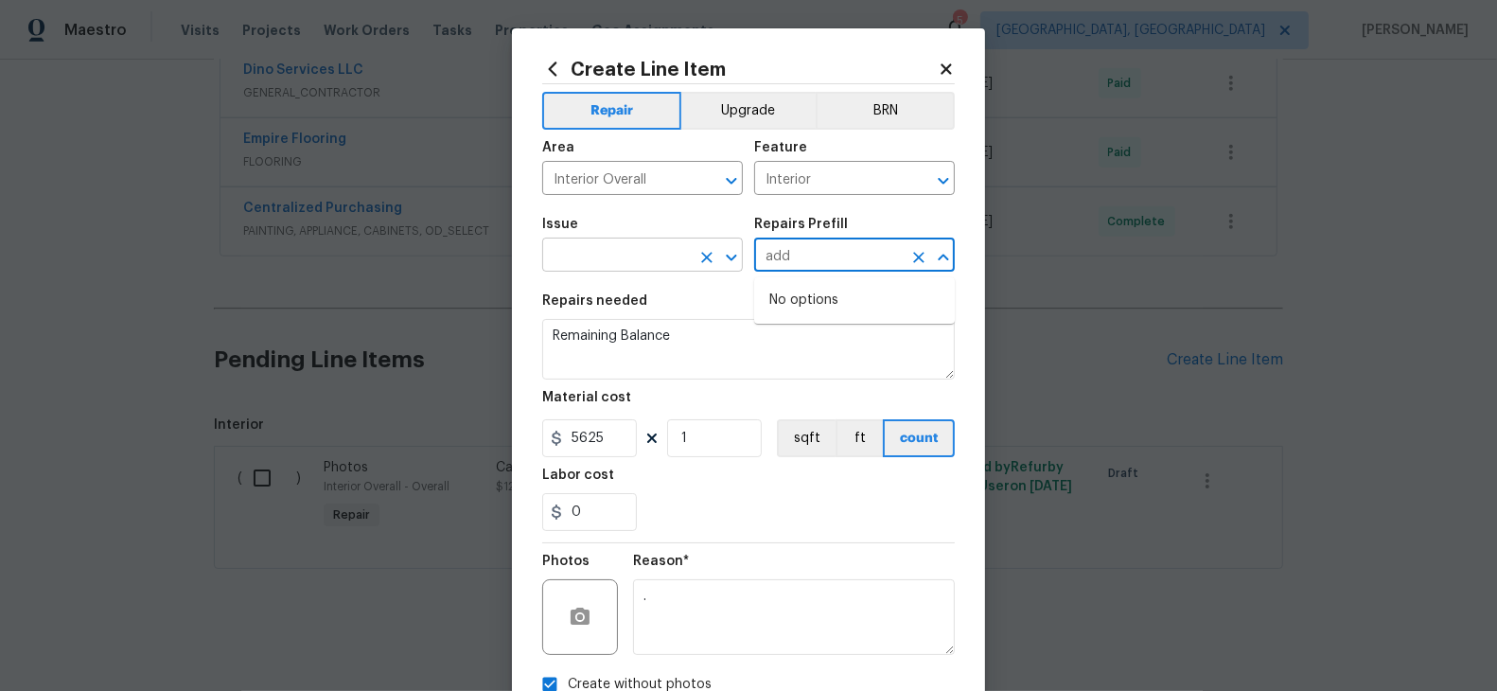
type input "add"
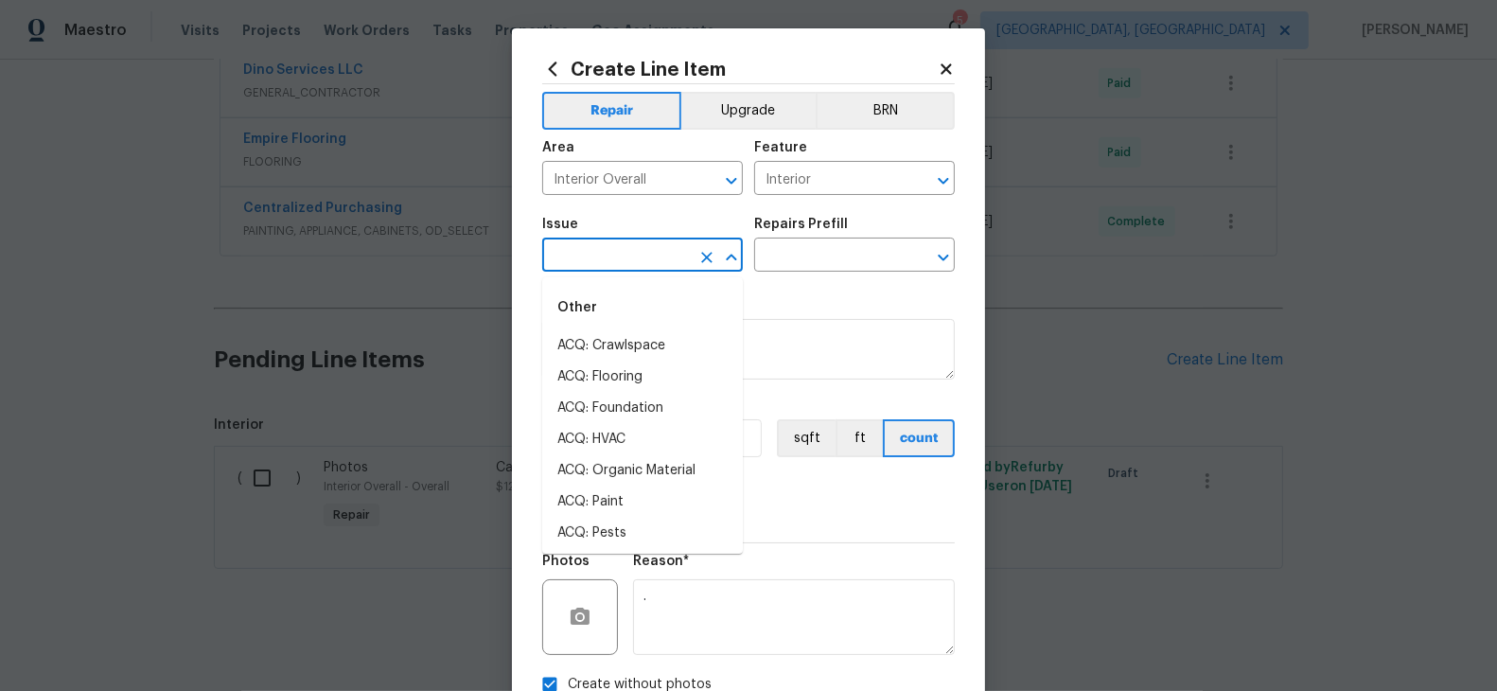
click at [660, 253] on input "text" at bounding box center [616, 256] width 148 height 29
click at [642, 435] on li "Interior Door" at bounding box center [642, 439] width 201 height 31
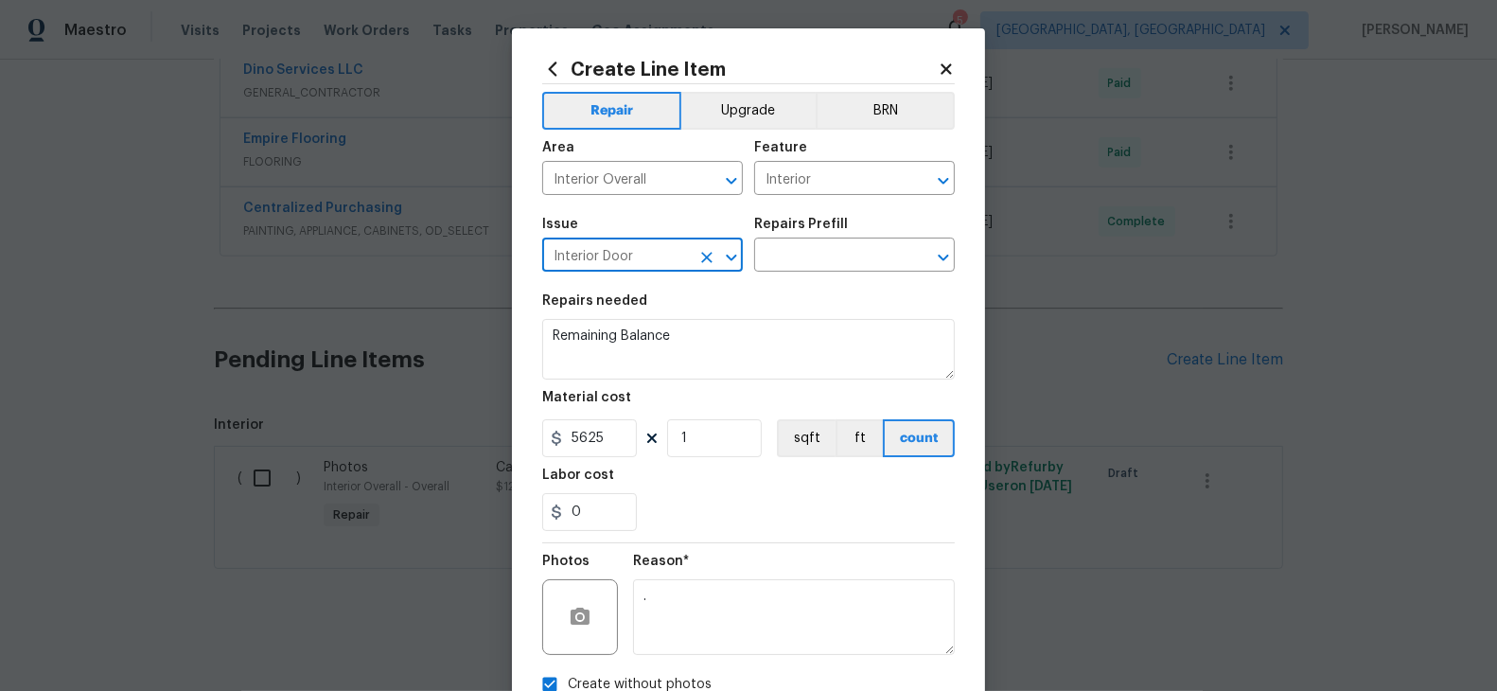
type input "Interior Door"
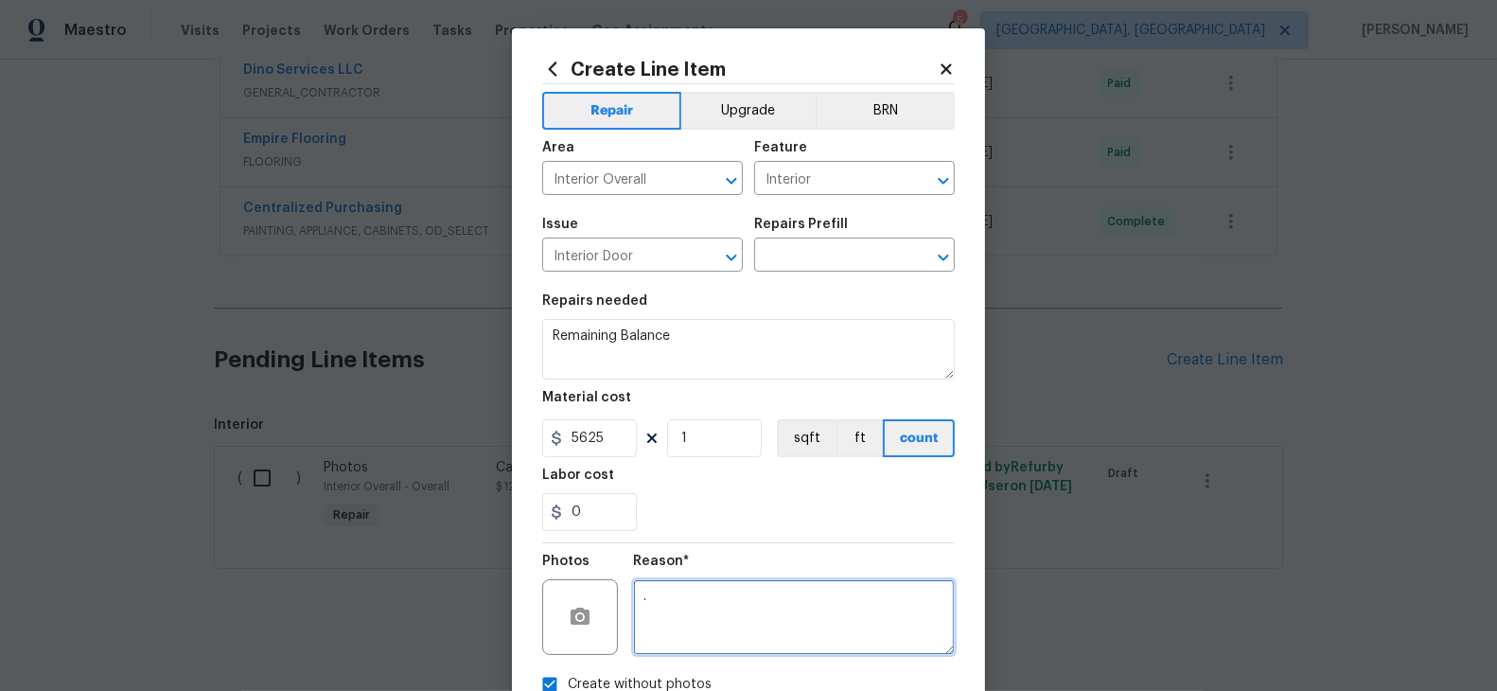
click at [767, 604] on textarea "." at bounding box center [794, 617] width 322 height 76
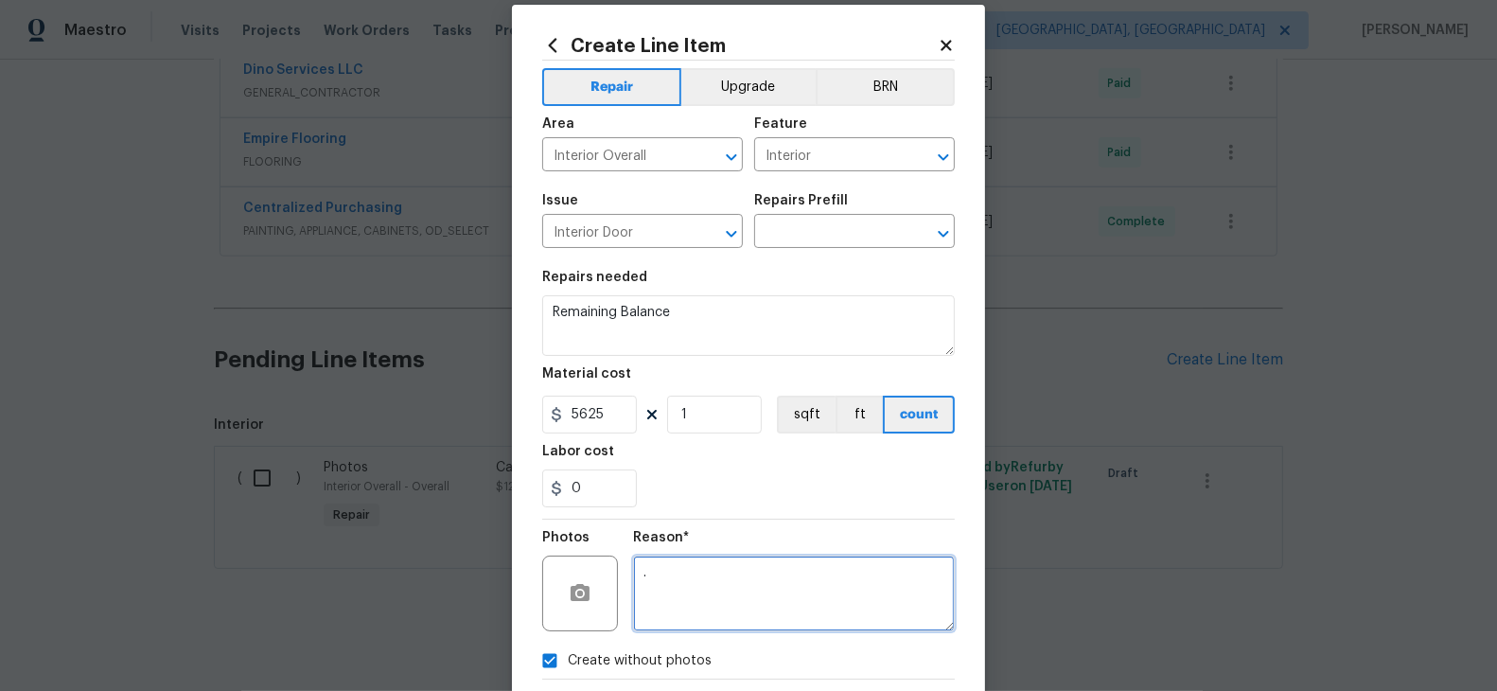
scroll to position [6, 0]
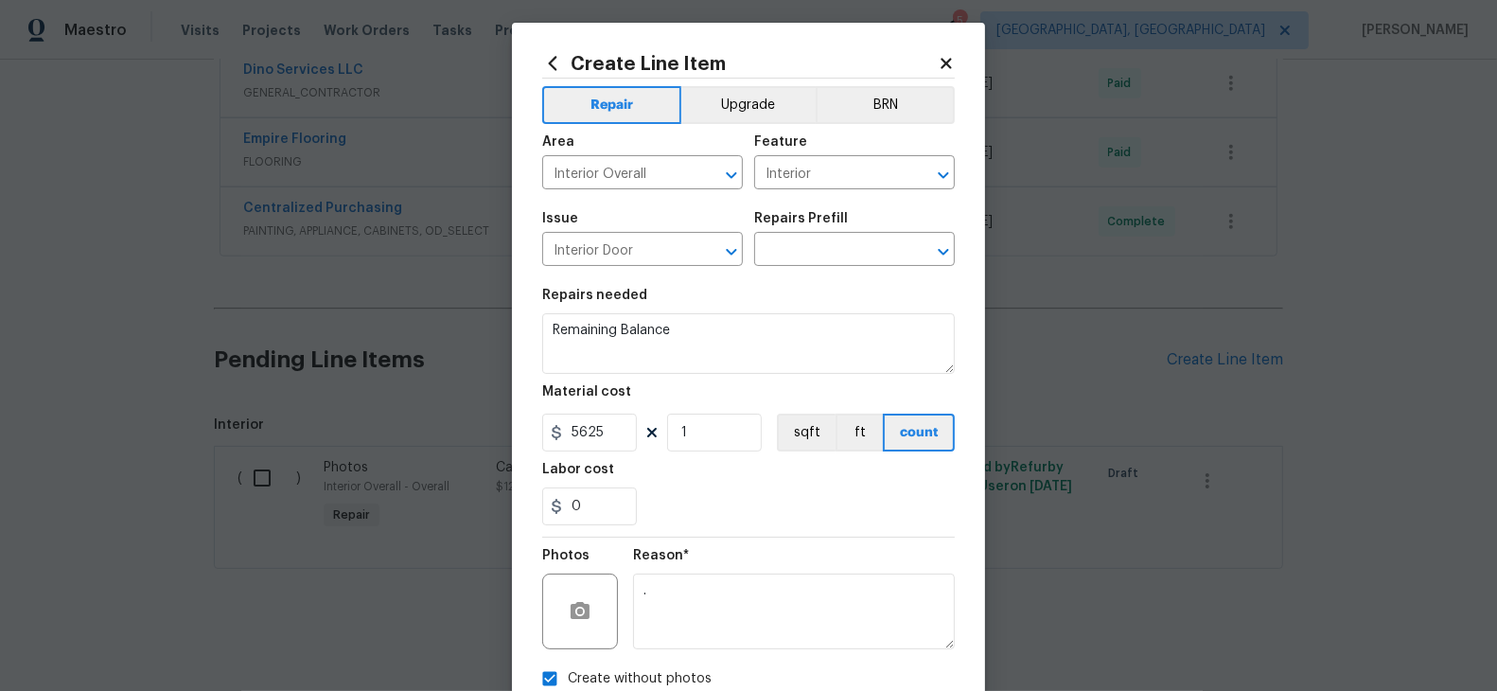
click at [810, 235] on div "Repairs Prefill" at bounding box center [854, 224] width 201 height 25
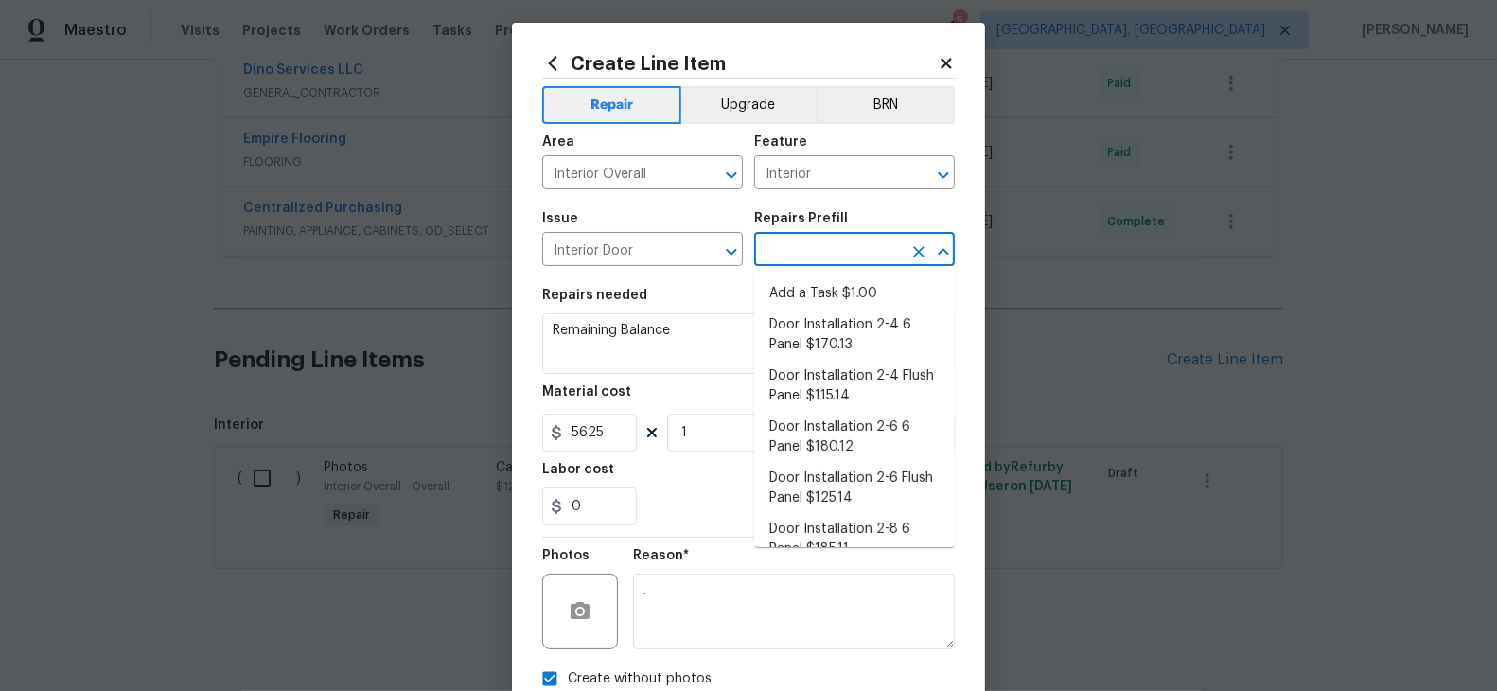
click at [815, 255] on input "text" at bounding box center [828, 251] width 148 height 29
click at [817, 298] on li "Add a Task $1.00" at bounding box center [854, 293] width 201 height 31
type input "Interior Door"
type input "Add a Task $1.00"
type textarea "HPM to detail"
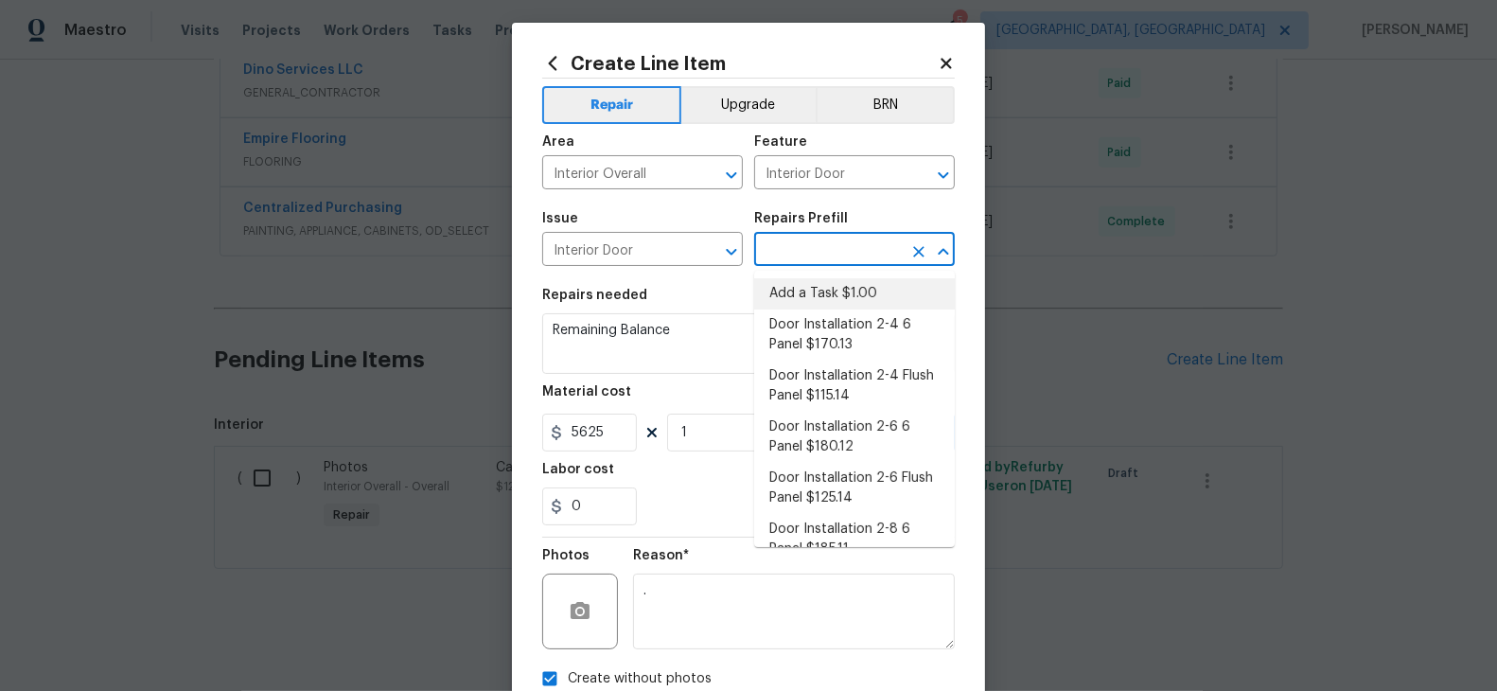
type input "1"
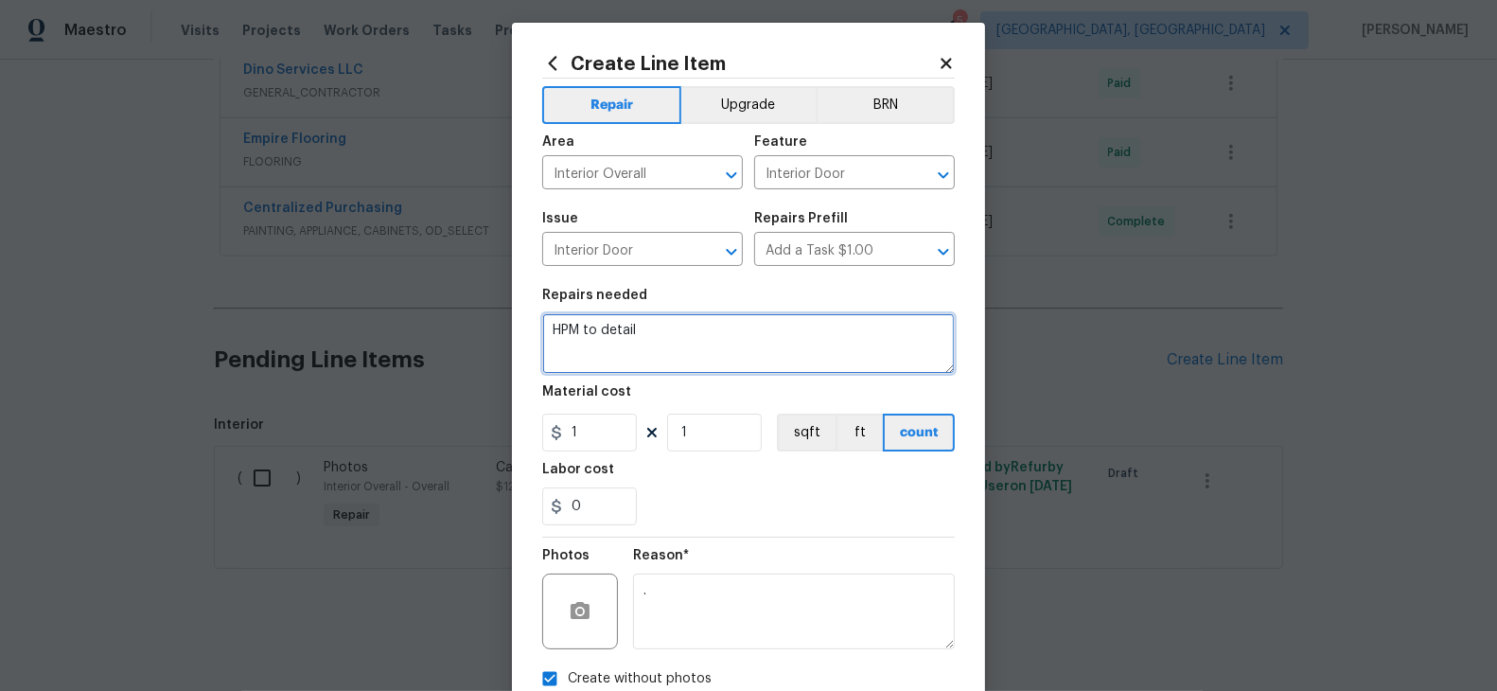
drag, startPoint x: 732, startPoint y: 326, endPoint x: 663, endPoint y: 289, distance: 78.3
click at [661, 292] on figure "Repairs needed HPM to detail" at bounding box center [748, 331] width 413 height 85
type textarea "Remaining Balance"
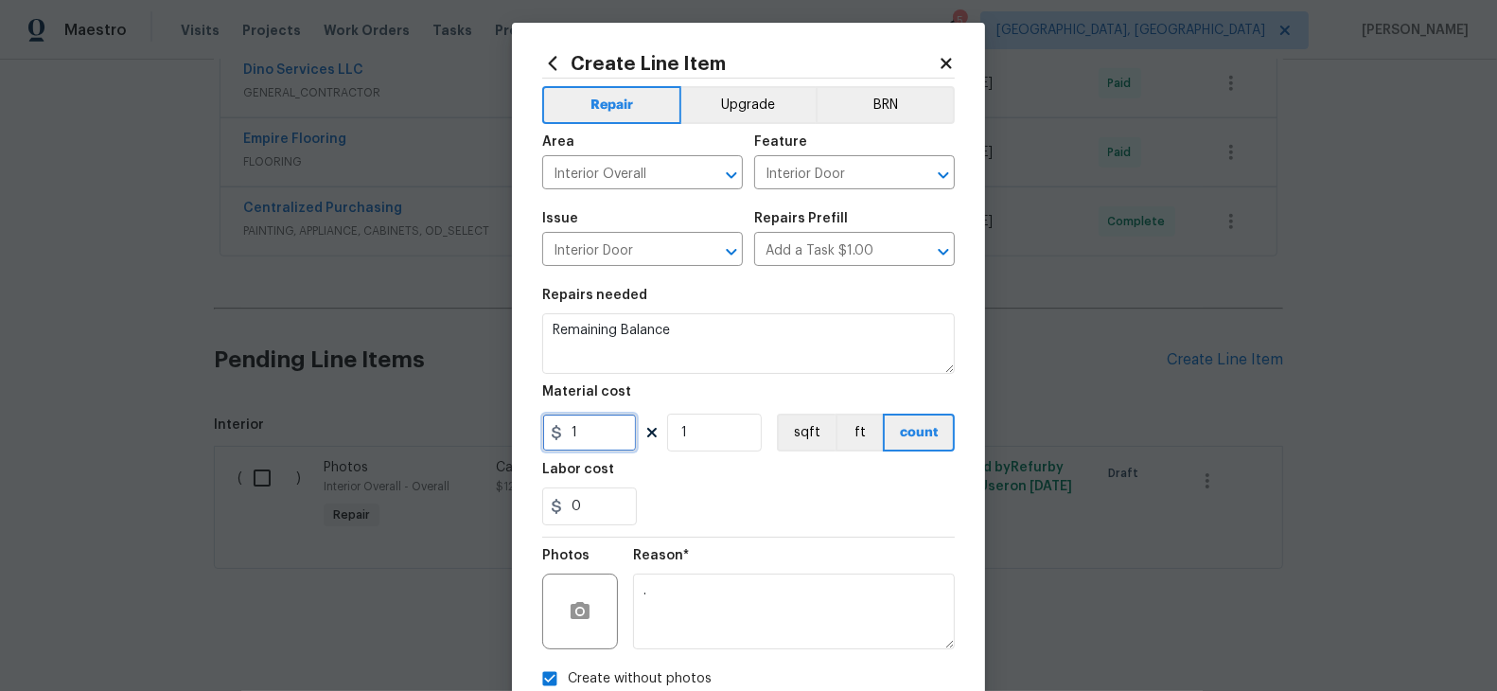
click at [596, 442] on input "1" at bounding box center [589, 433] width 95 height 38
type input "5625"
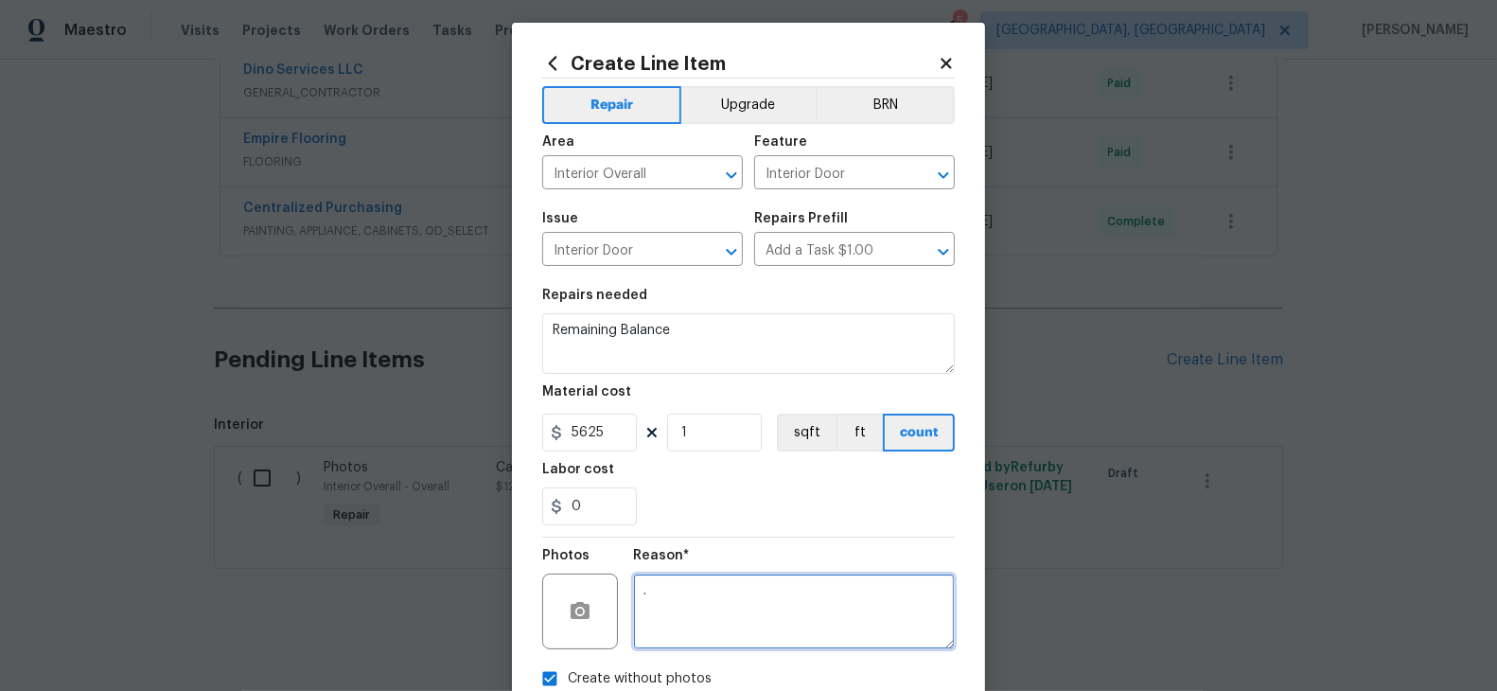
click at [656, 612] on textarea "." at bounding box center [794, 611] width 322 height 76
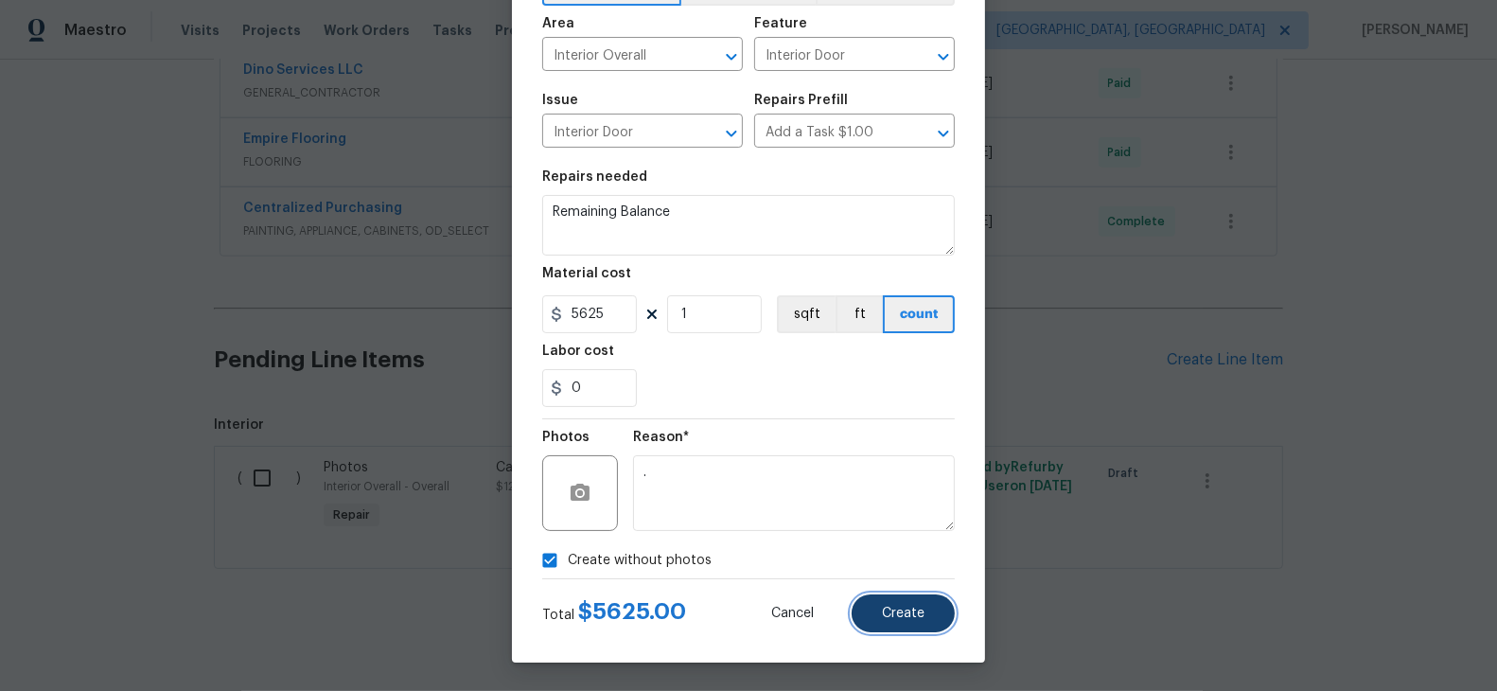
click at [917, 614] on span "Create" at bounding box center [903, 614] width 43 height 14
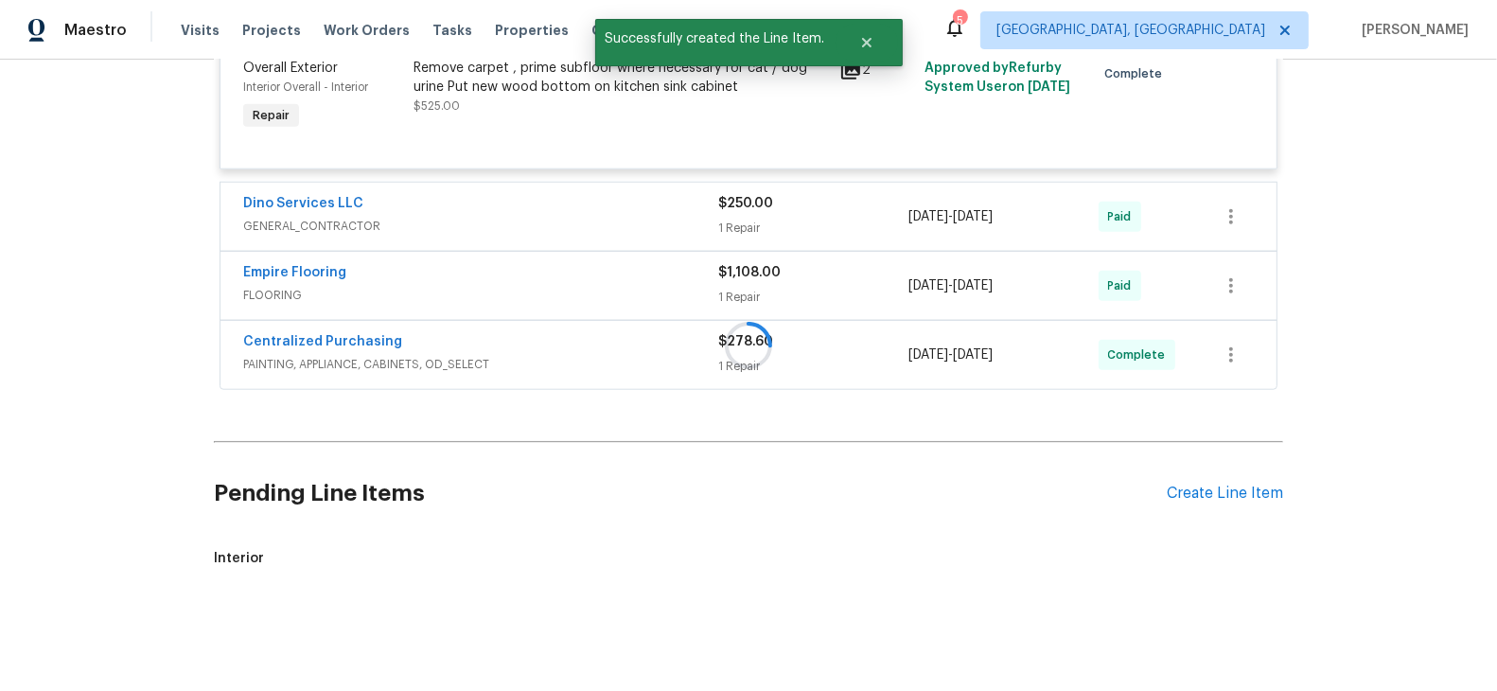
scroll to position [1829, 0]
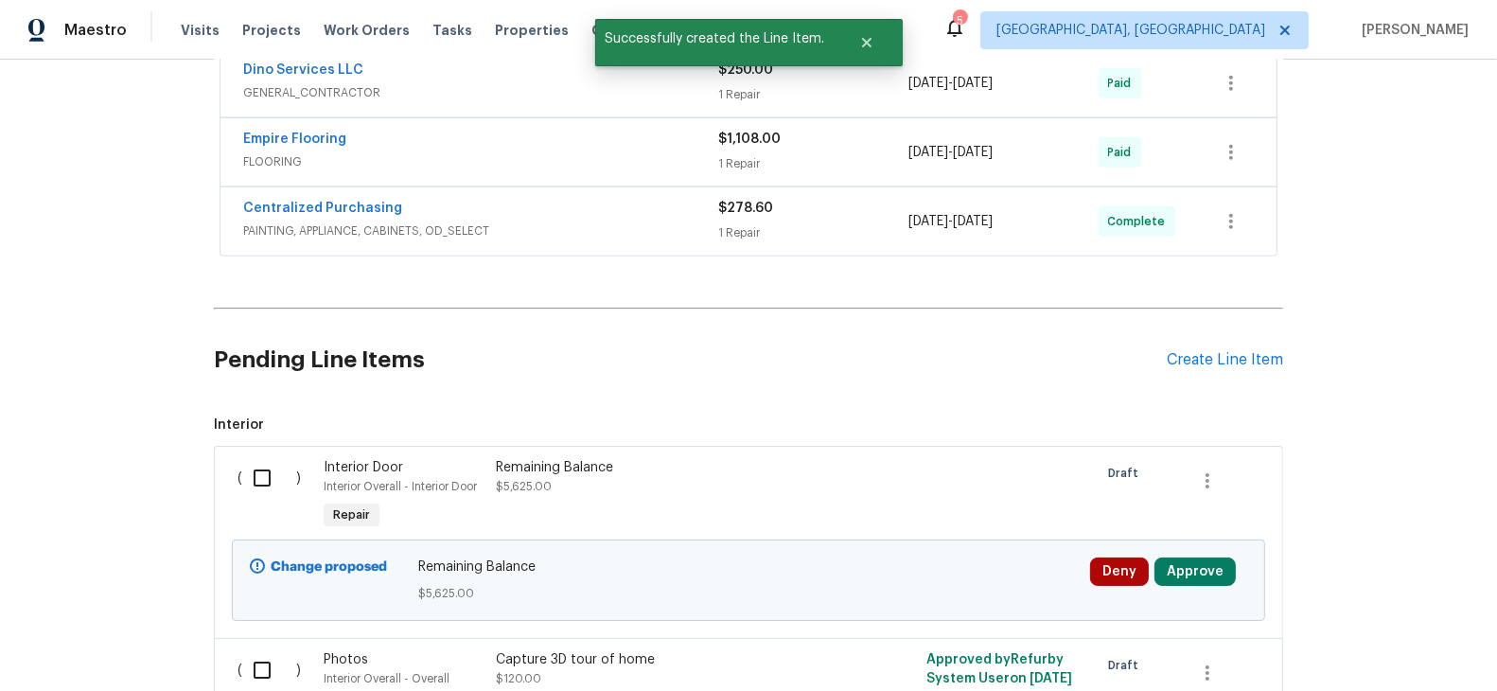
click at [274, 468] on input "checkbox" at bounding box center [269, 478] width 54 height 40
checkbox input "true"
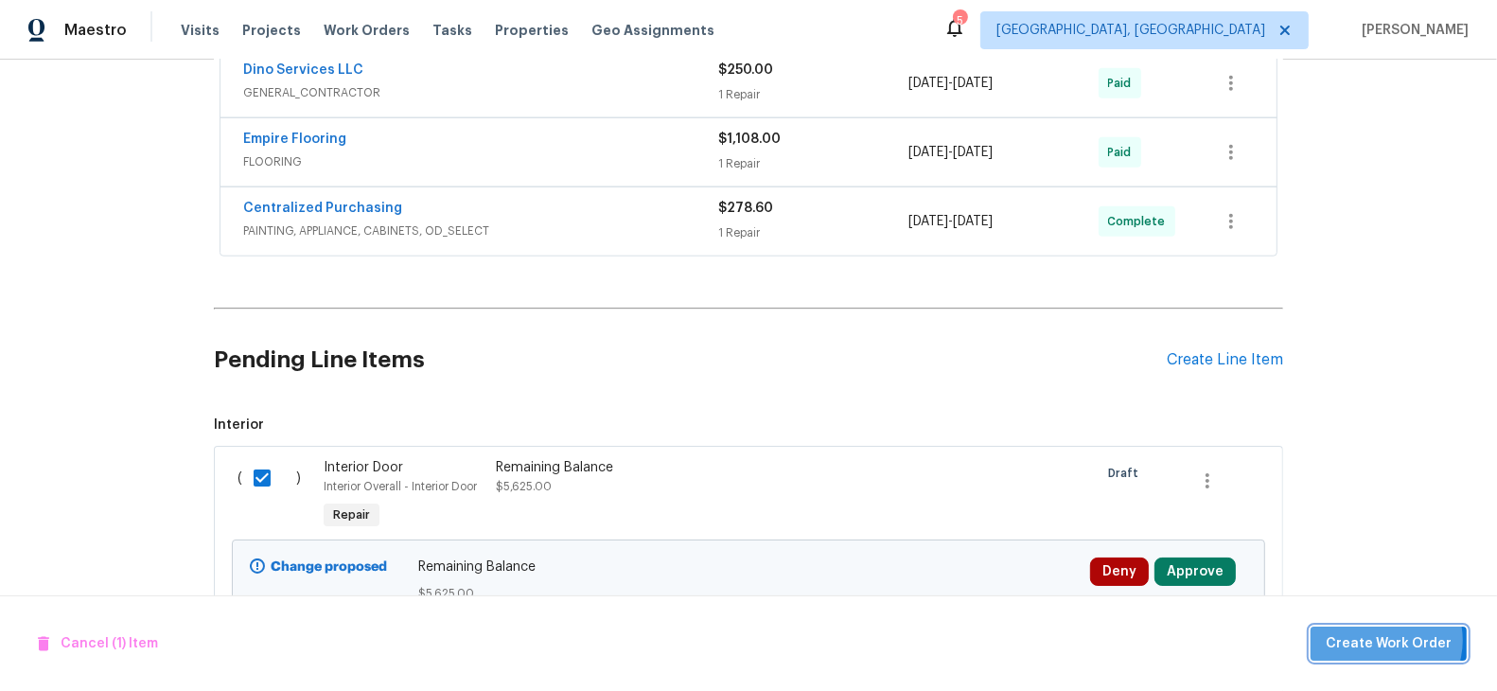
click at [1385, 641] on span "Create Work Order" at bounding box center [1389, 644] width 126 height 24
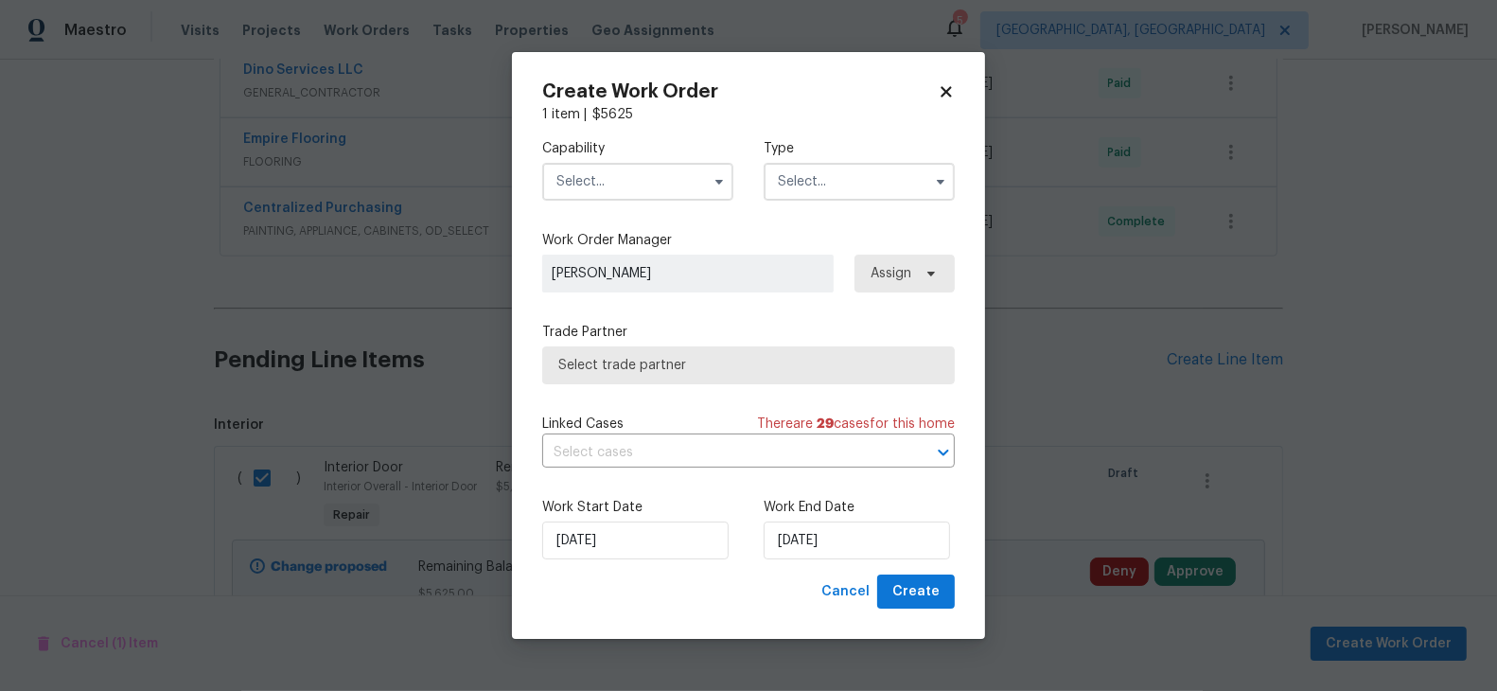
click at [706, 184] on span at bounding box center [719, 181] width 28 height 28
click at [720, 182] on icon "button" at bounding box center [719, 182] width 8 height 5
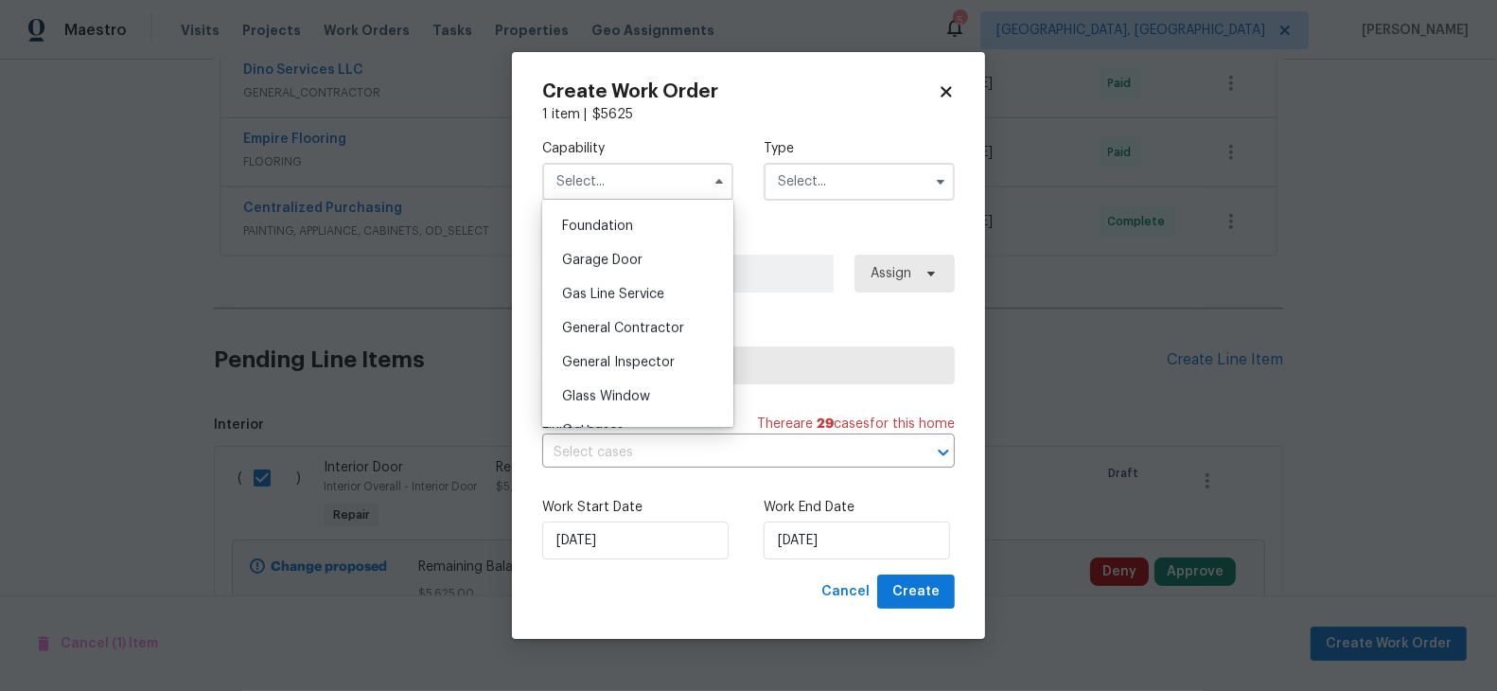
scroll to position [800, 0]
click at [647, 330] on span "General Contractor" at bounding box center [623, 326] width 122 height 13
type input "General Contractor"
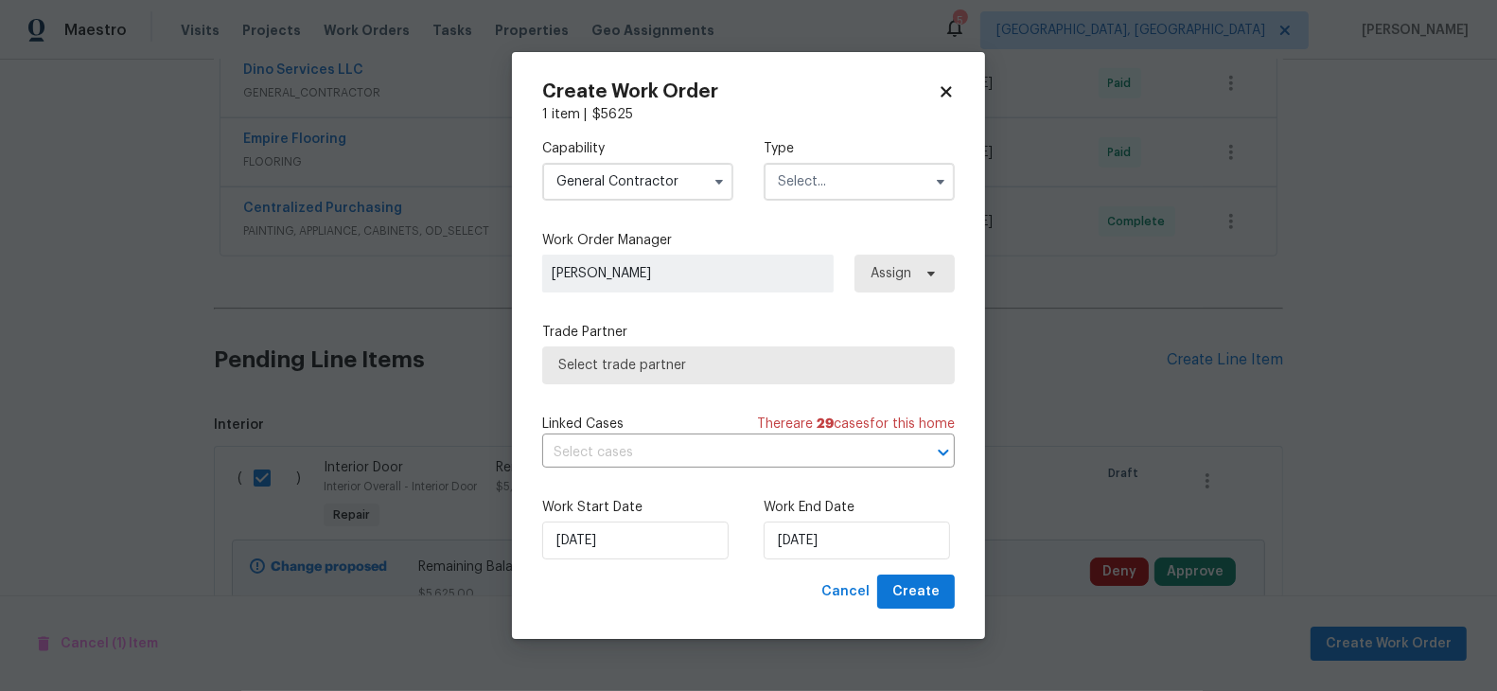
click at [866, 181] on input "text" at bounding box center [859, 182] width 191 height 38
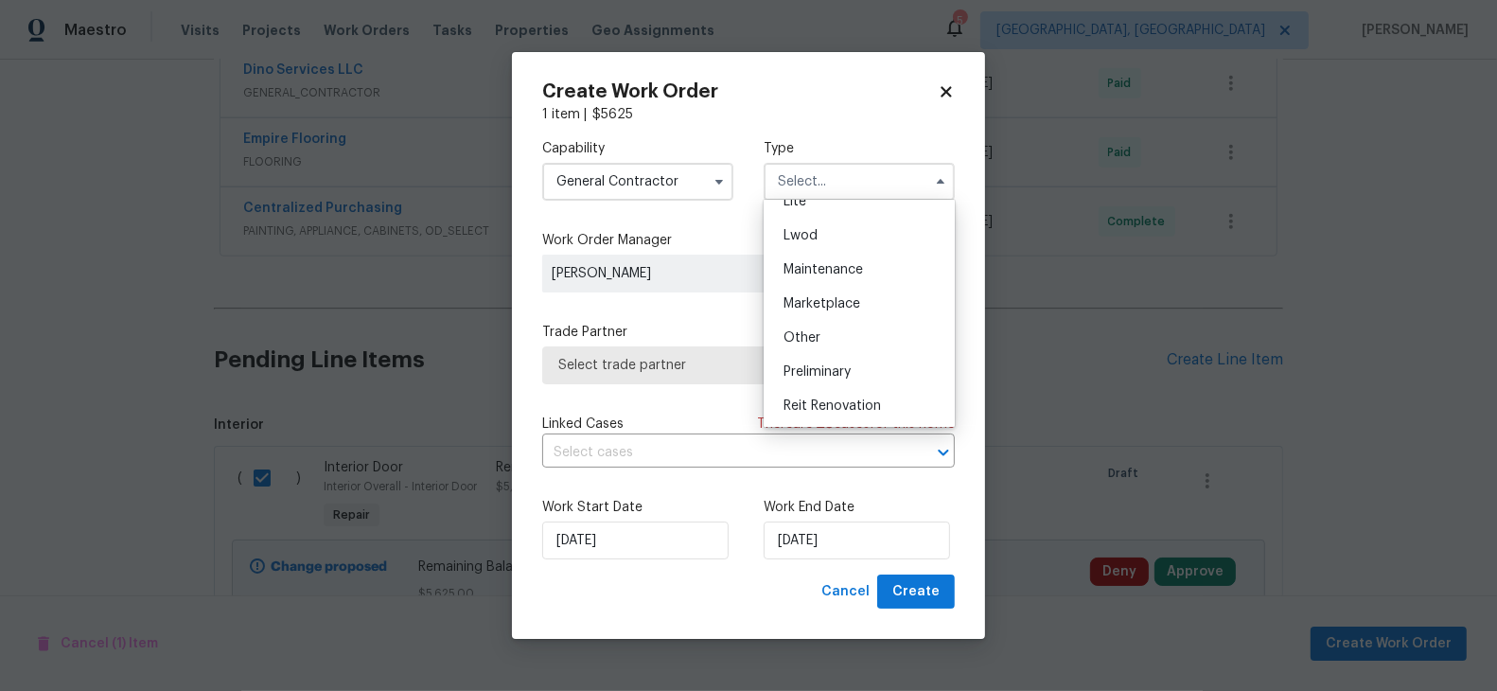
scroll to position [429, 0]
click at [832, 268] on span "Renovation" at bounding box center [818, 269] width 70 height 13
type input "Renovation"
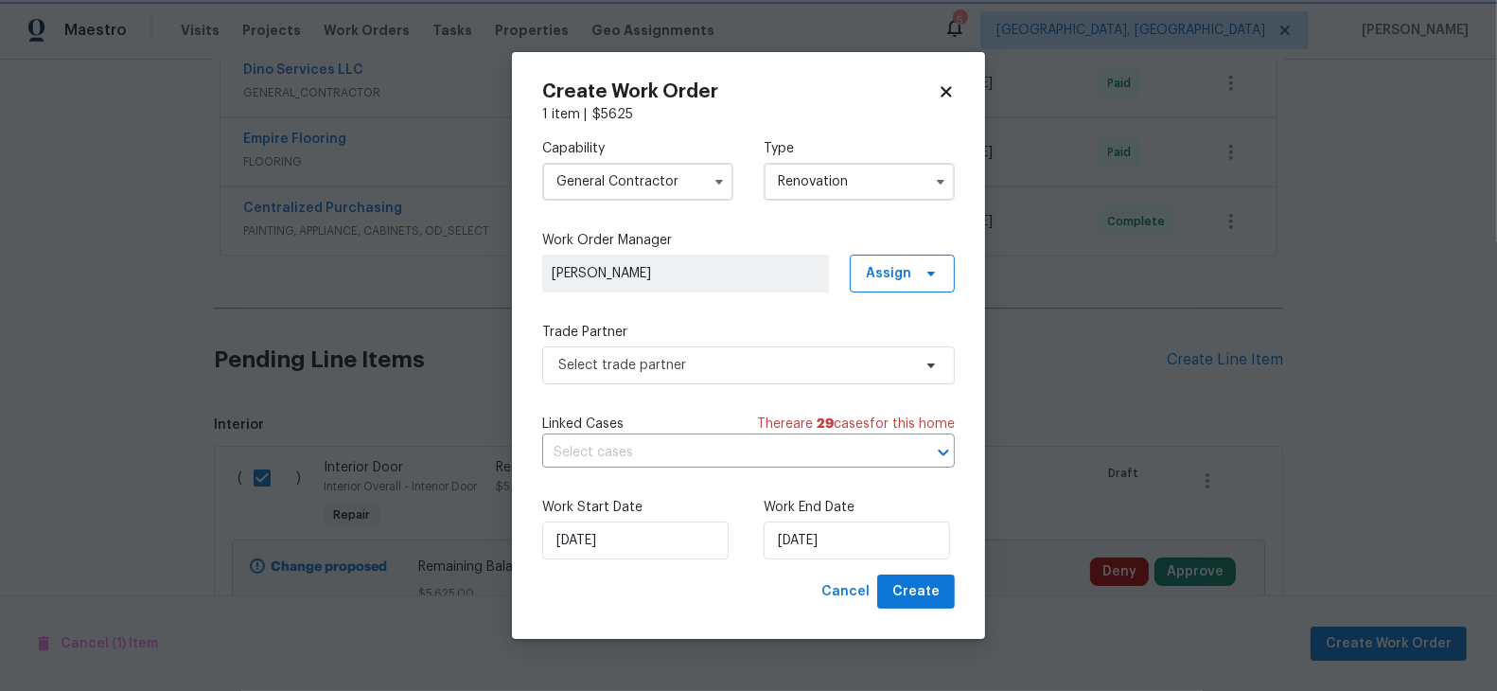
scroll to position [0, 0]
click at [741, 357] on span "Select trade partner" at bounding box center [734, 365] width 353 height 19
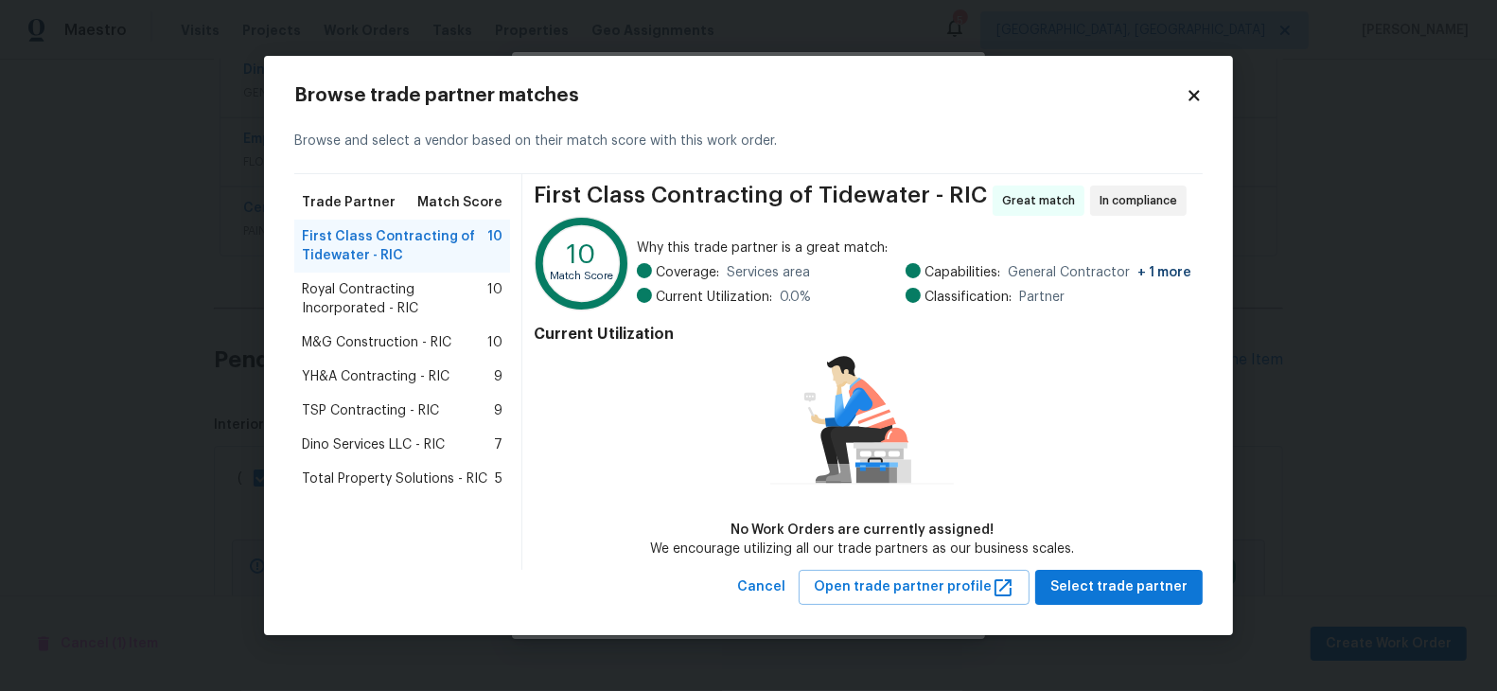
click at [390, 446] on span "Dino Services LLC - RIC" at bounding box center [373, 444] width 143 height 19
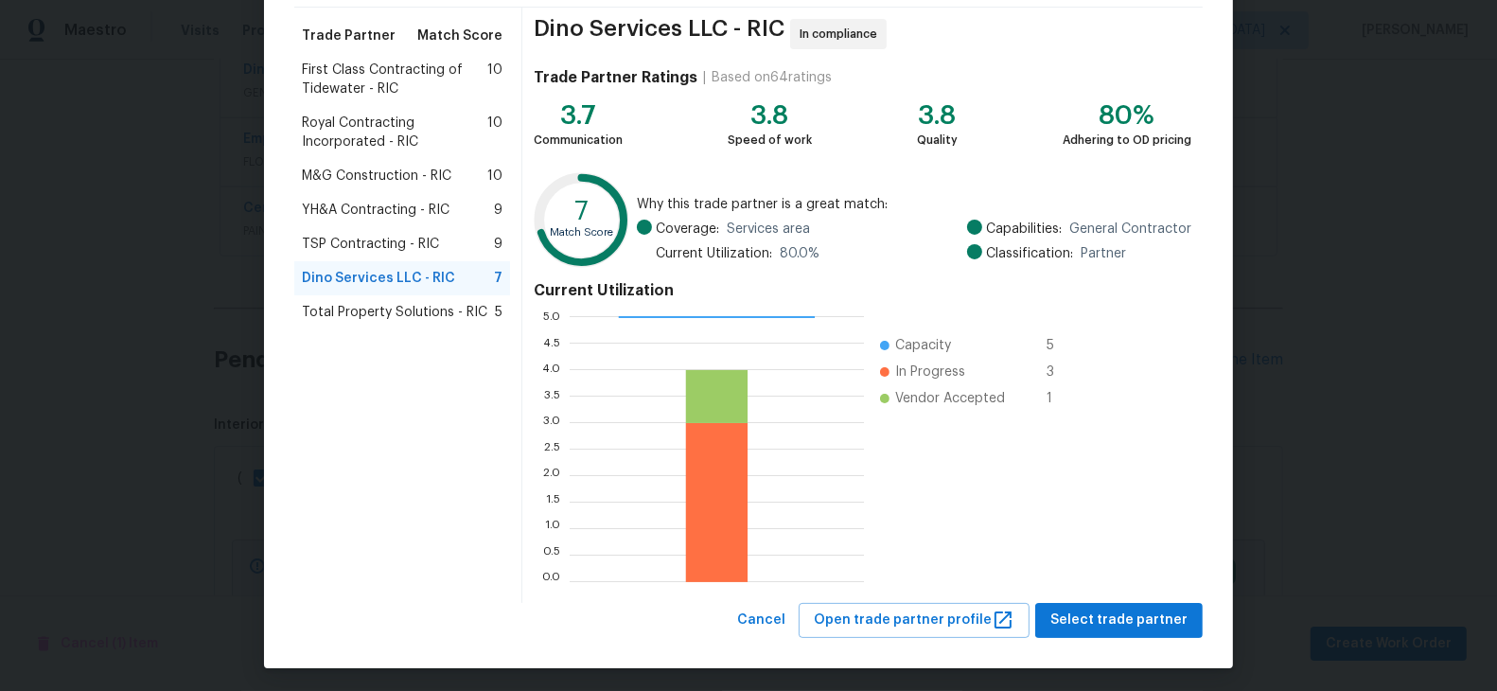
scroll to position [143, 0]
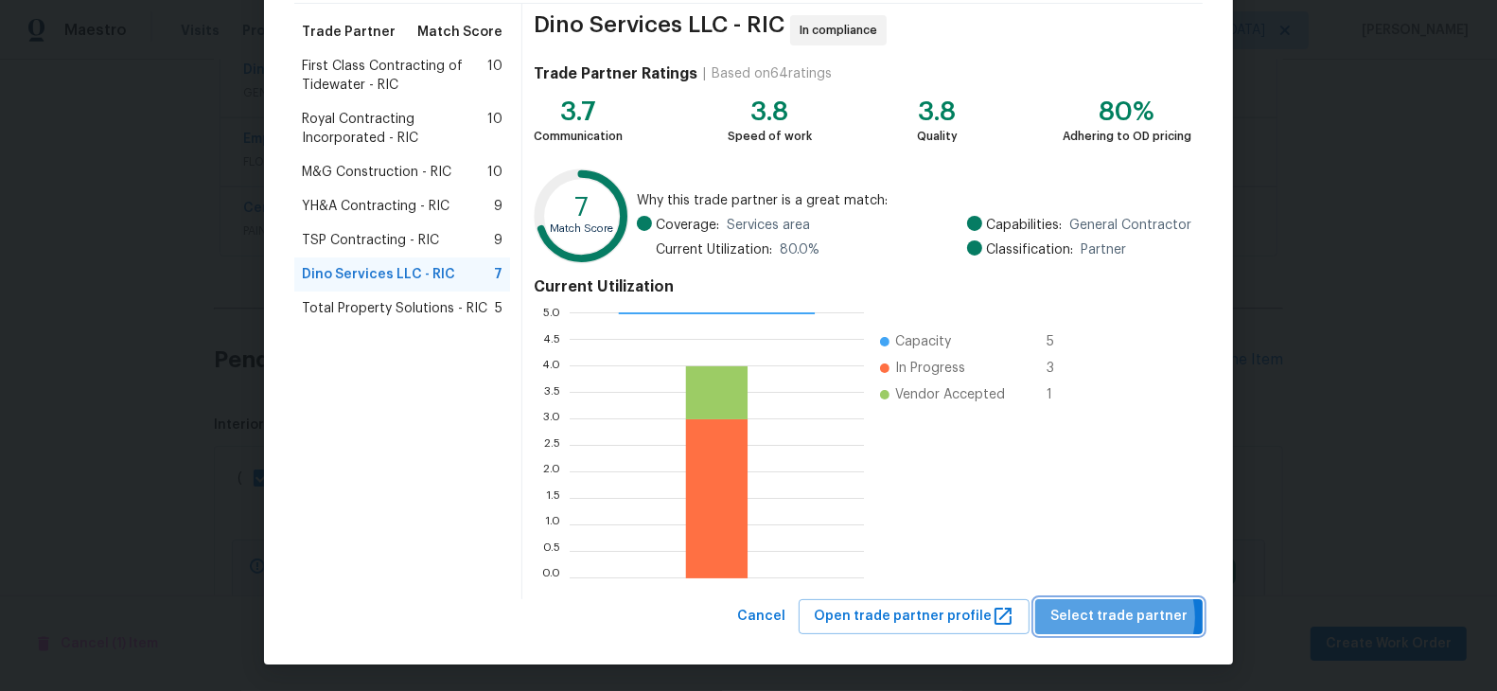
click at [1123, 616] on span "Select trade partner" at bounding box center [1118, 617] width 137 height 24
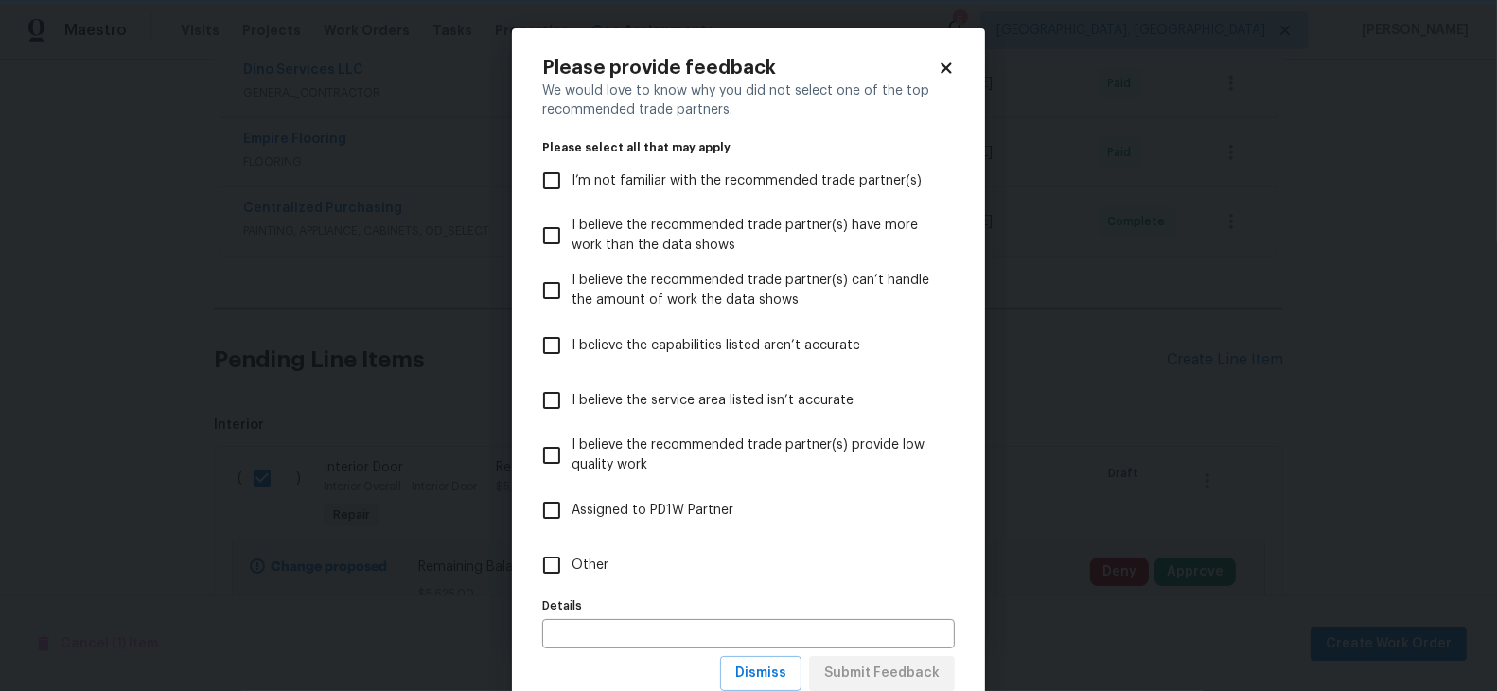
scroll to position [0, 0]
click at [554, 567] on input "Other" at bounding box center [552, 565] width 40 height 40
checkbox input "true"
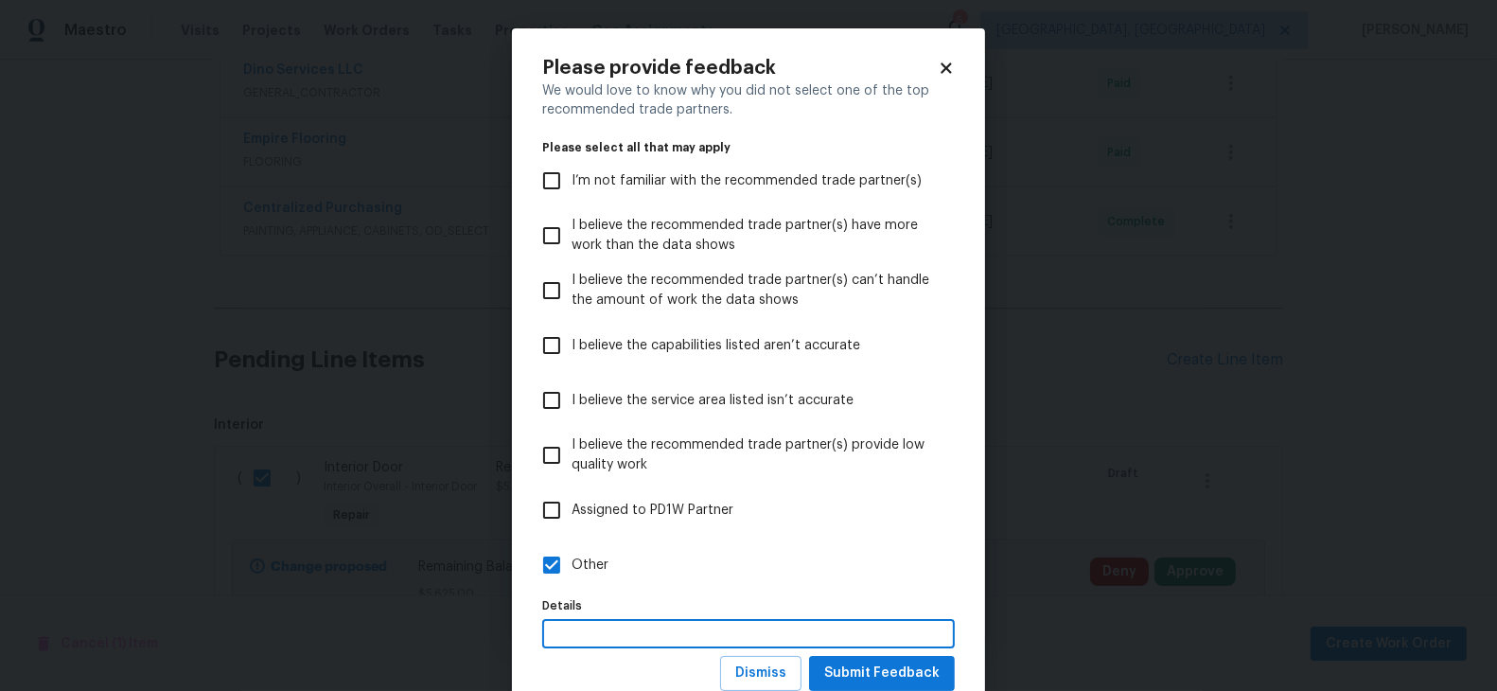
click at [598, 634] on input "text" at bounding box center [748, 633] width 413 height 29
type input "Invoicing Issue"
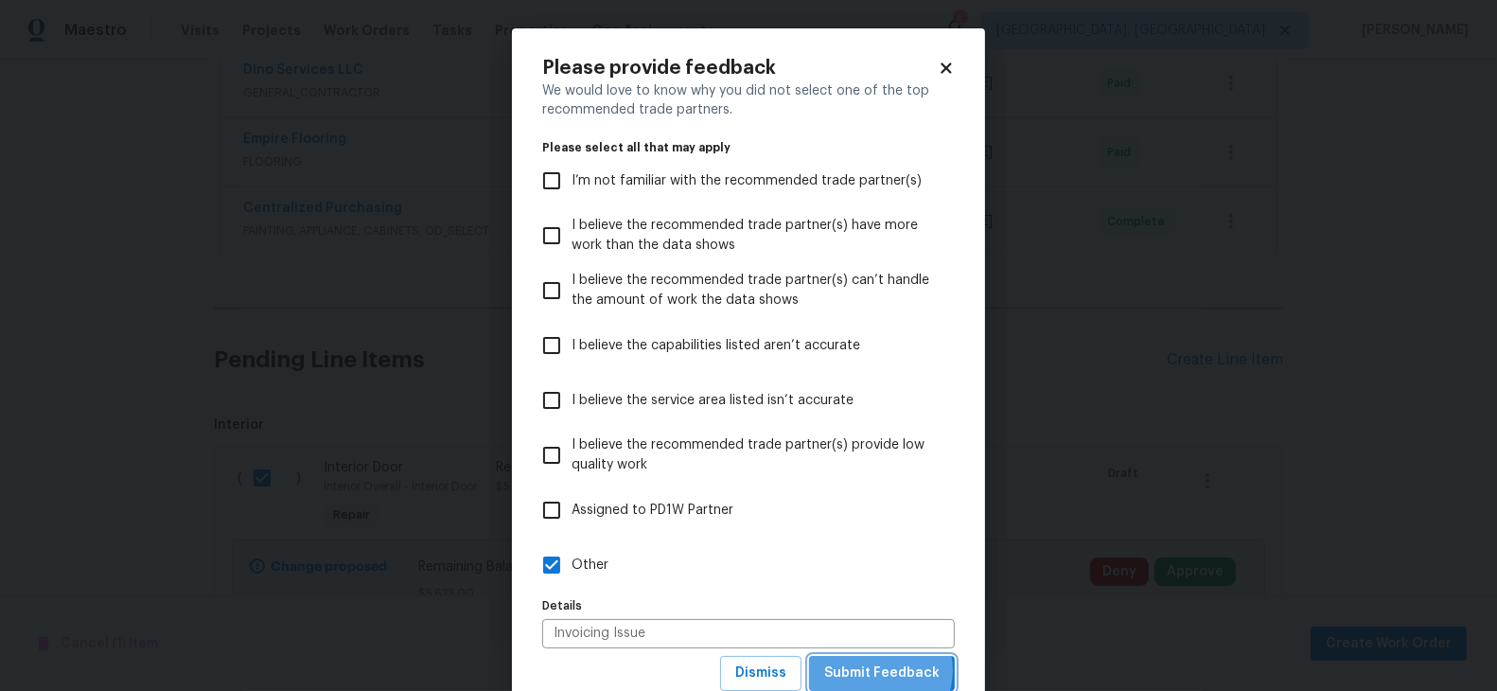
click at [877, 671] on span "Submit Feedback" at bounding box center [881, 673] width 115 height 24
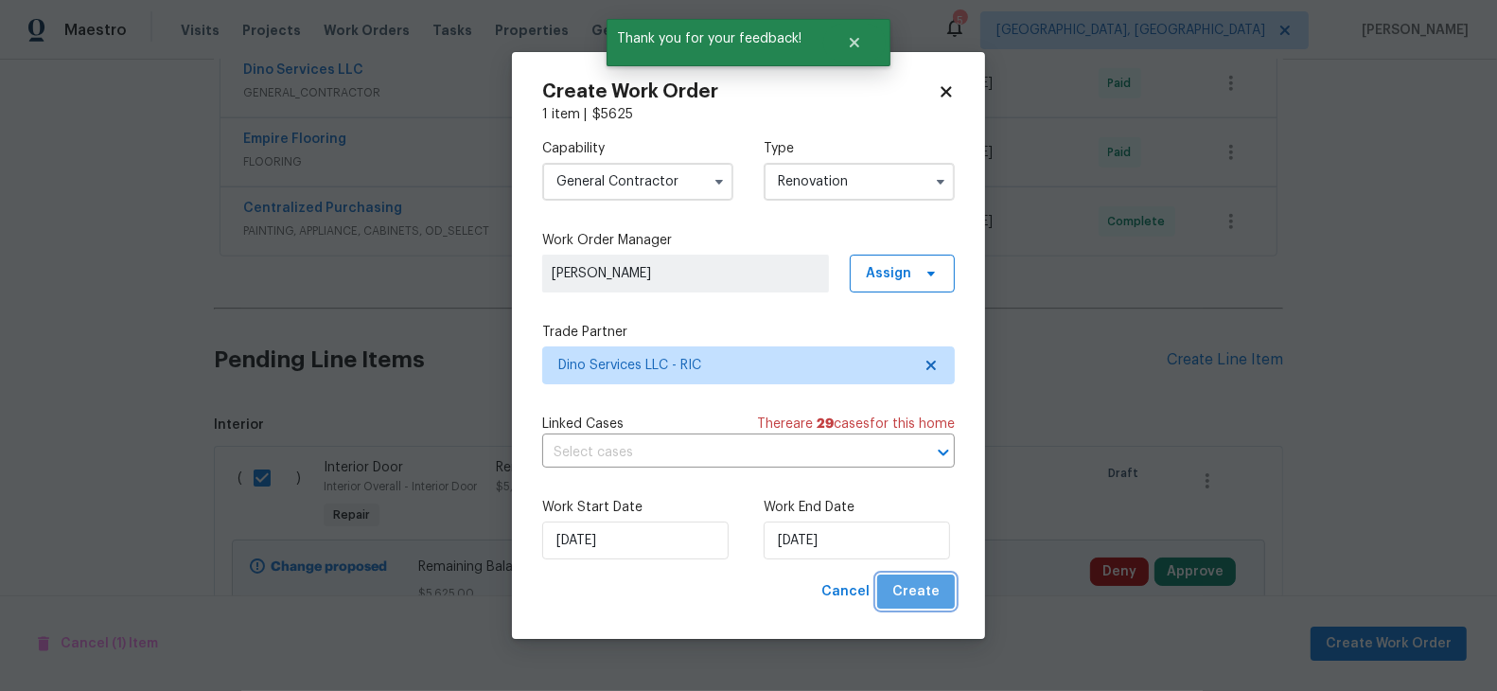
click at [939, 597] on span "Create" at bounding box center [915, 592] width 47 height 24
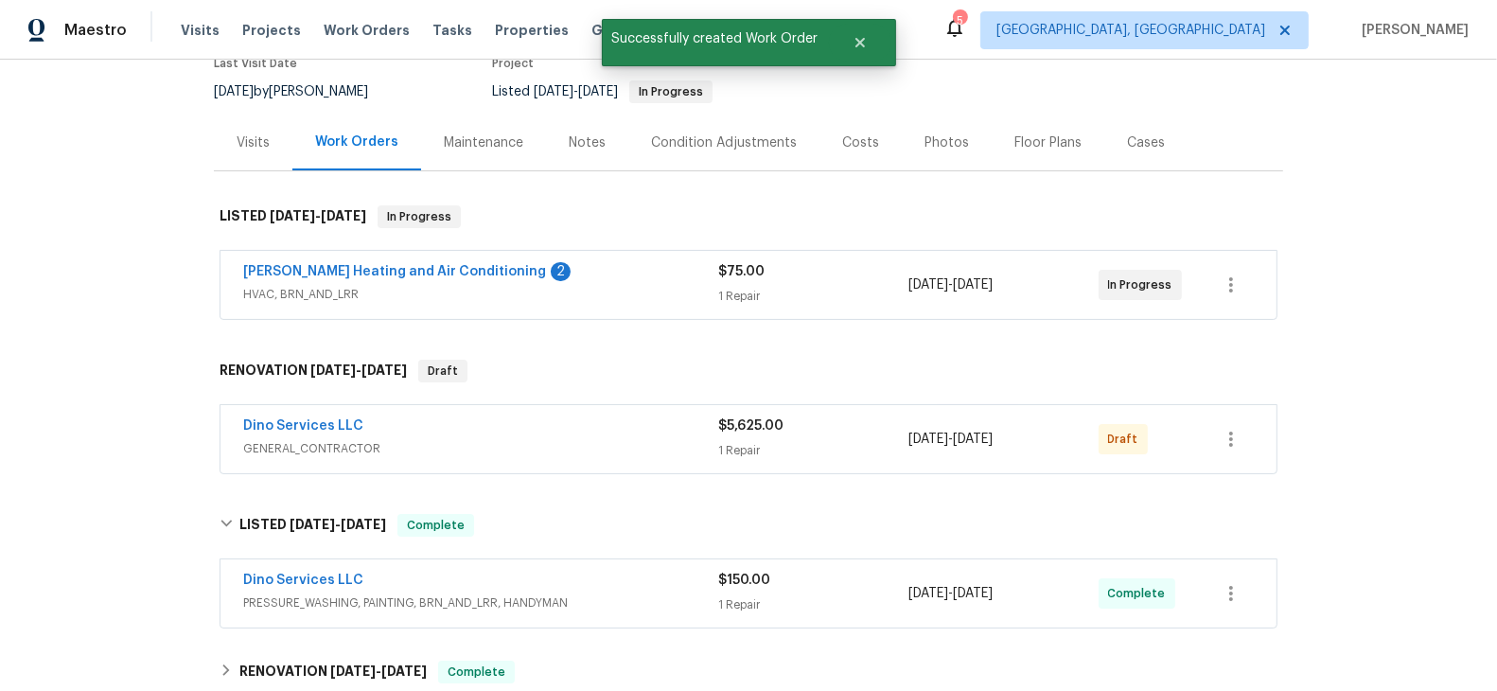
scroll to position [173, 0]
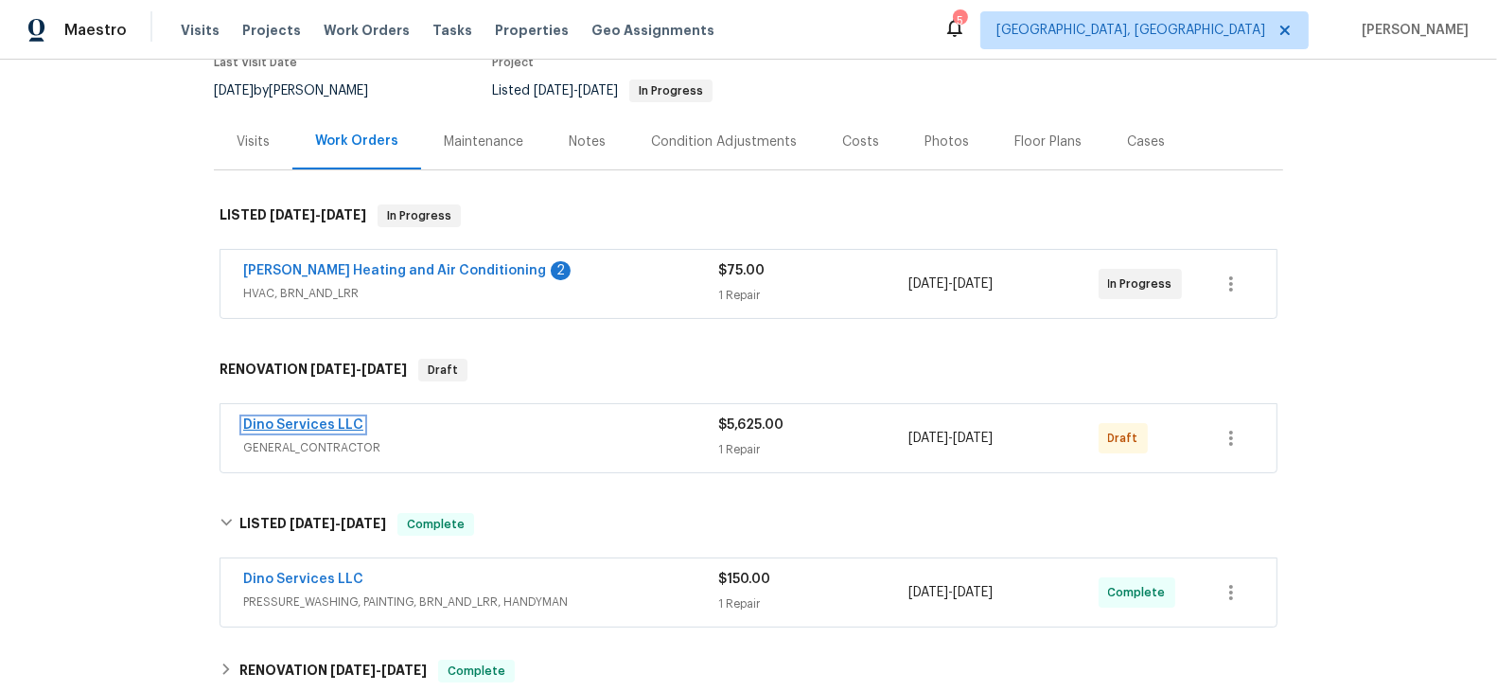
click at [324, 420] on link "Dino Services LLC" at bounding box center [303, 424] width 120 height 13
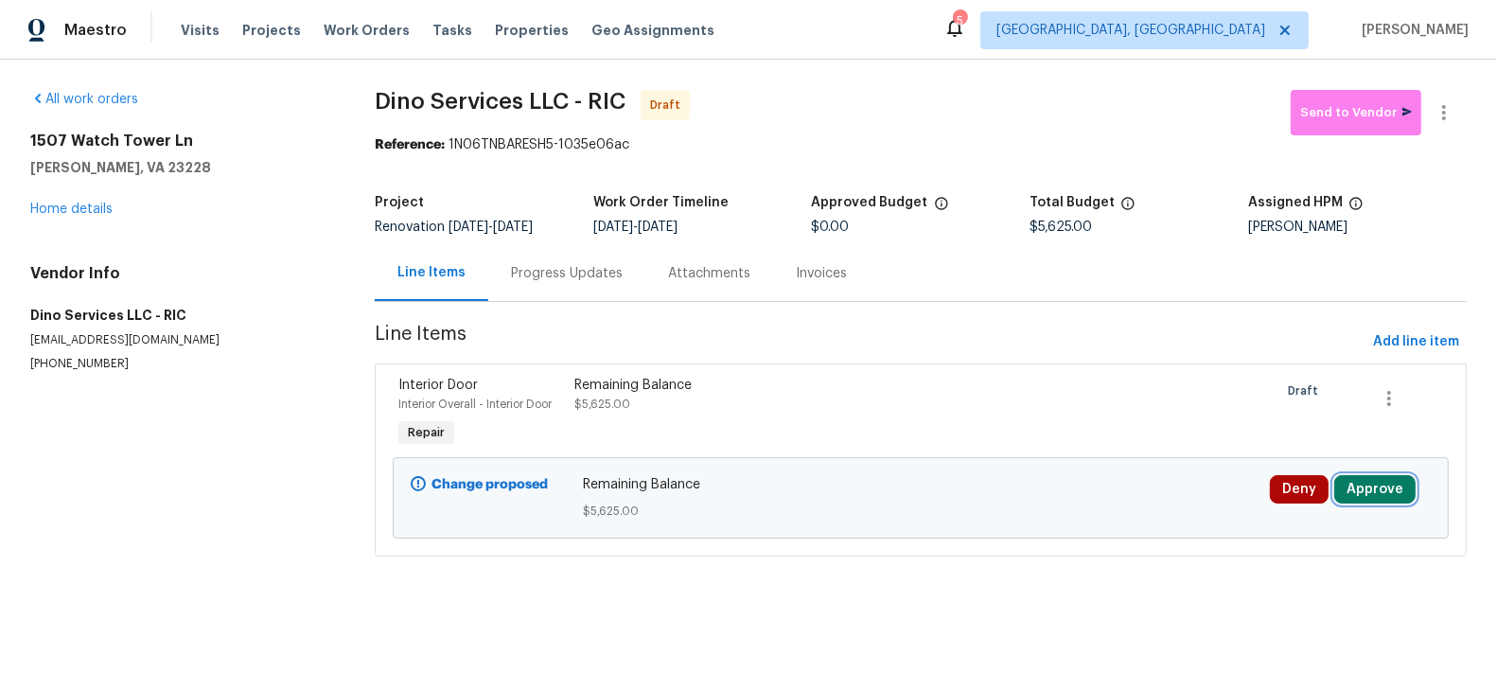
click at [1371, 493] on button "Approve" at bounding box center [1374, 489] width 81 height 28
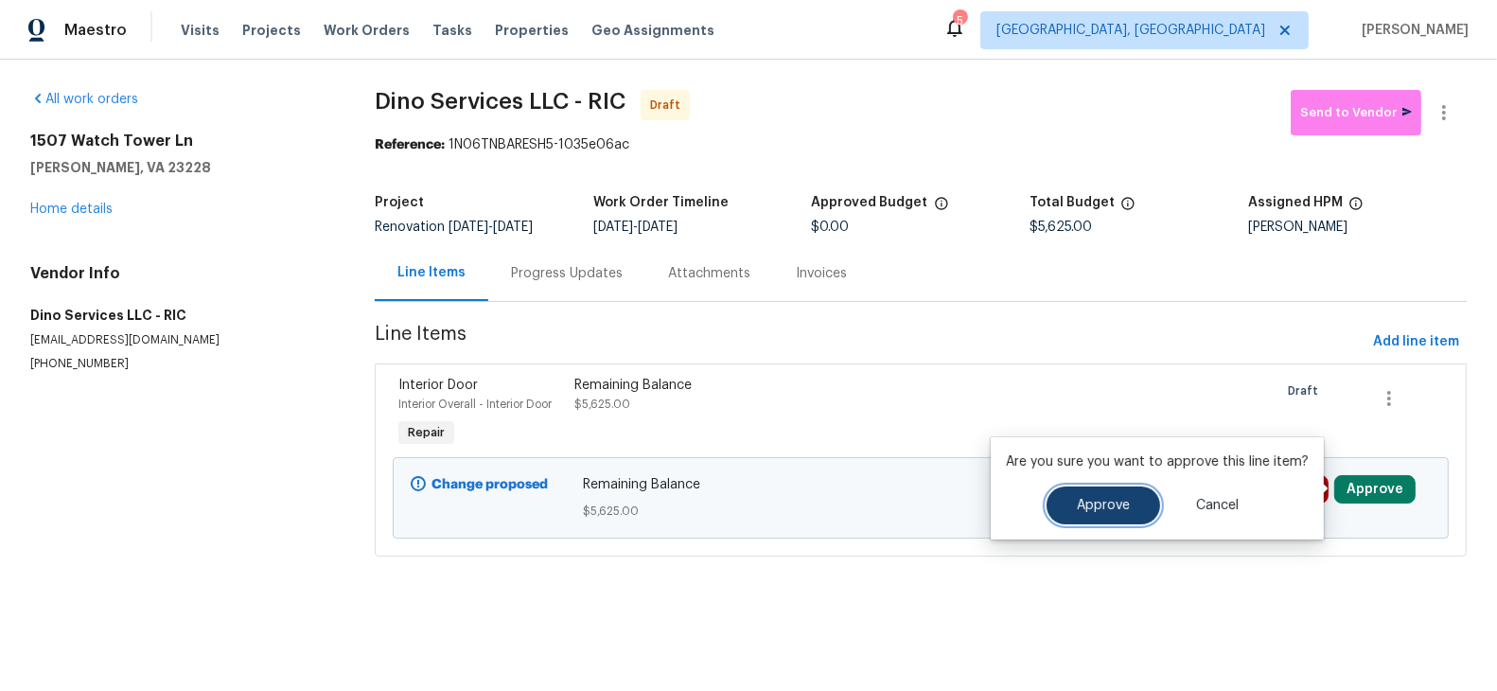
click at [1063, 508] on button "Approve" at bounding box center [1104, 505] width 114 height 38
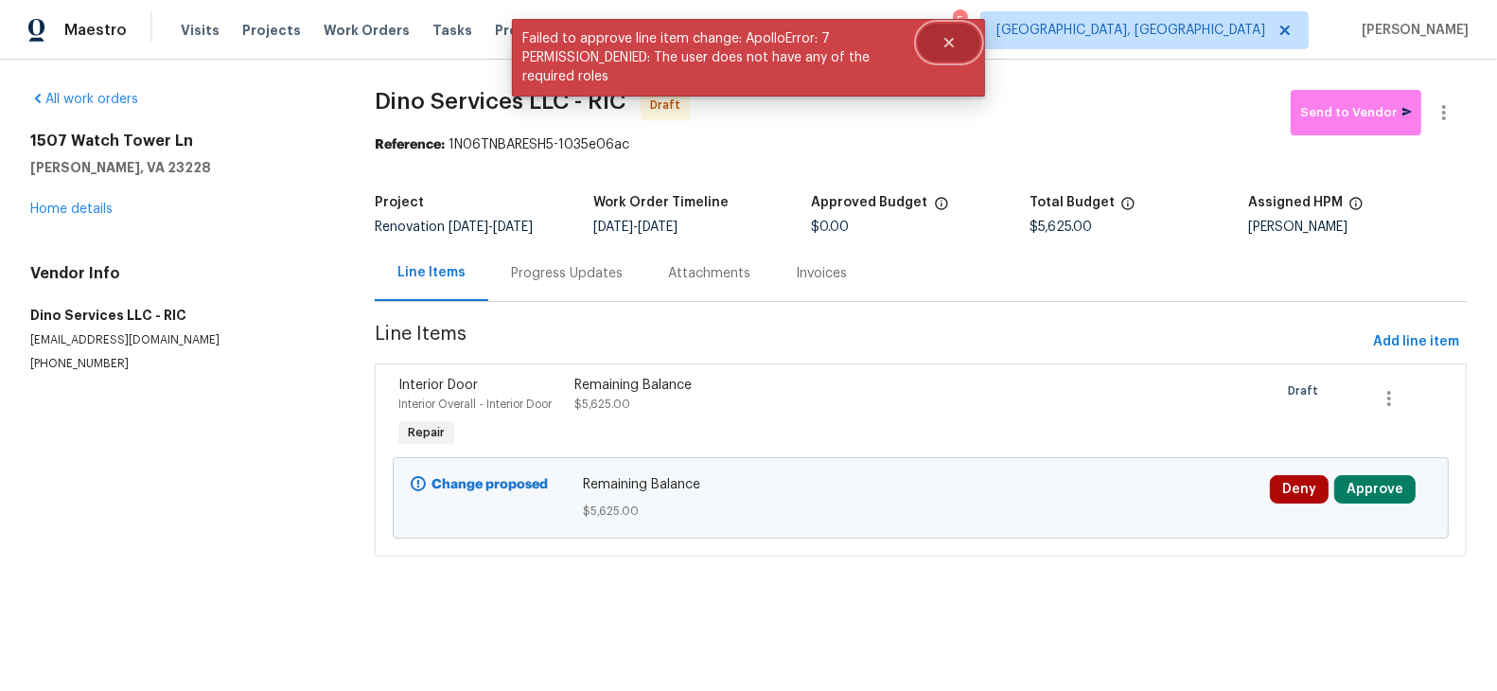
click at [946, 45] on icon "Close" at bounding box center [948, 42] width 9 height 9
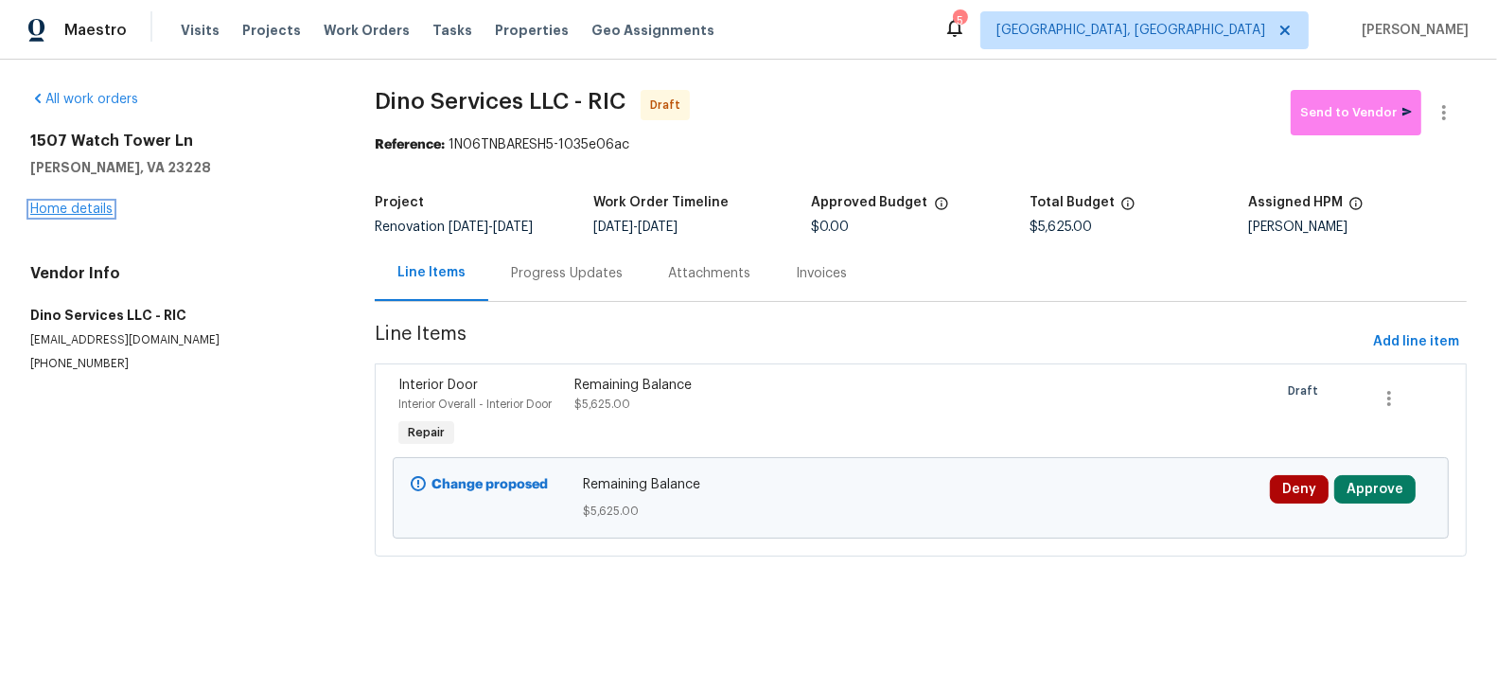
click at [70, 210] on link "Home details" at bounding box center [71, 208] width 82 height 13
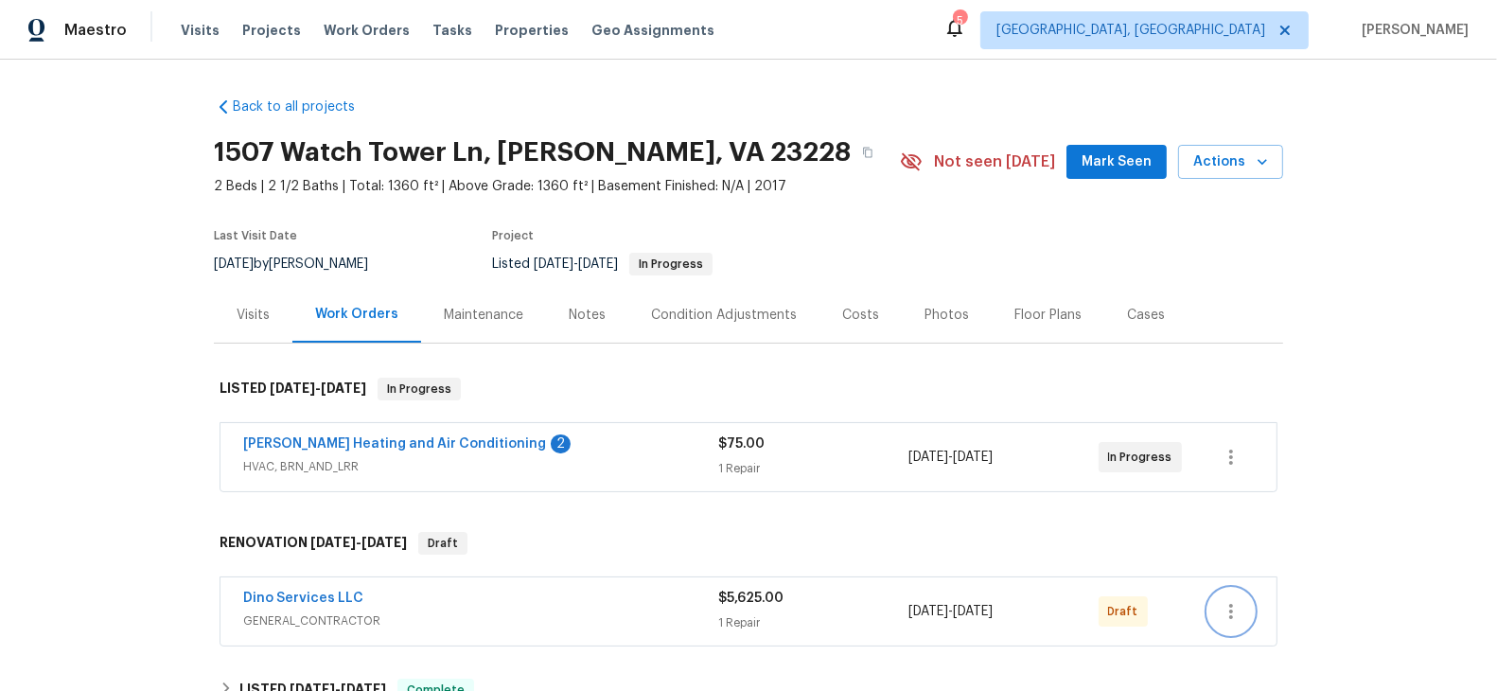
click at [1234, 606] on icon "button" at bounding box center [1231, 611] width 23 height 23
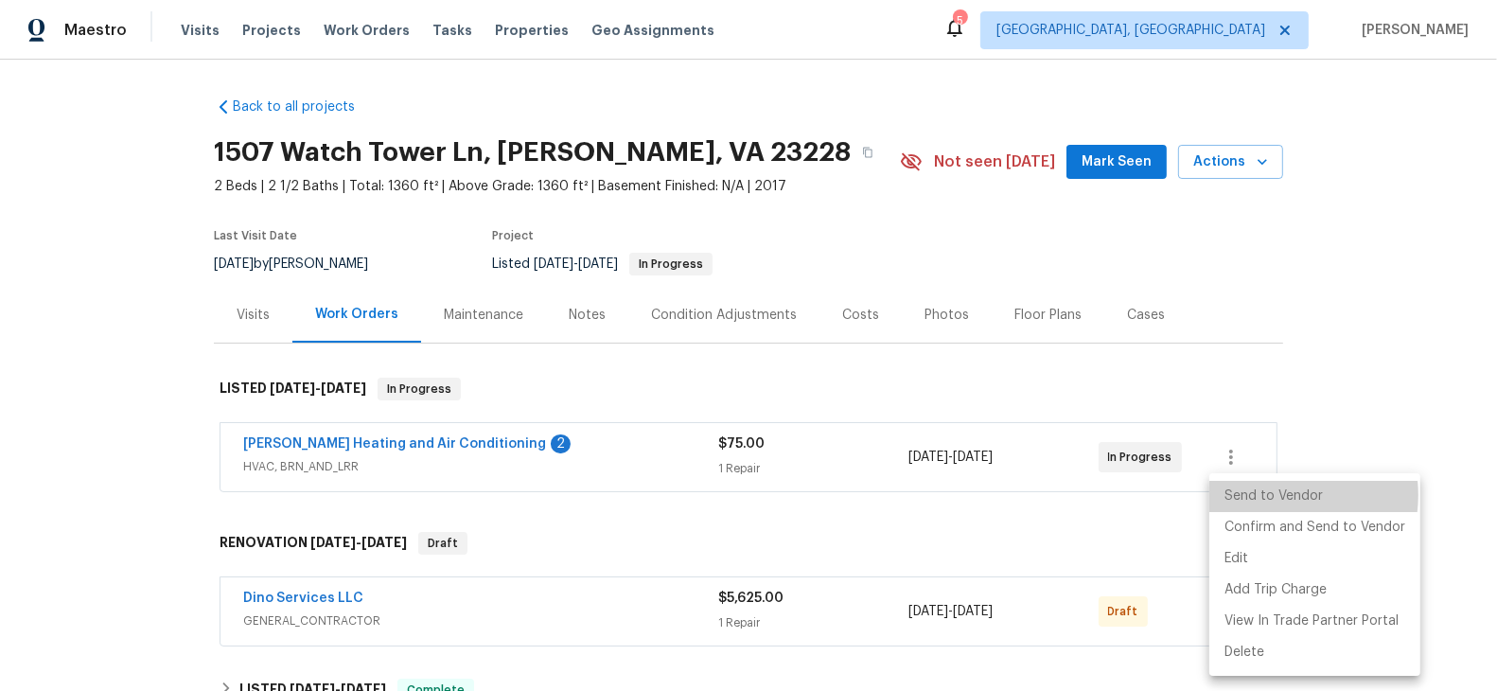
click at [1268, 495] on li "Send to Vendor" at bounding box center [1314, 496] width 211 height 31
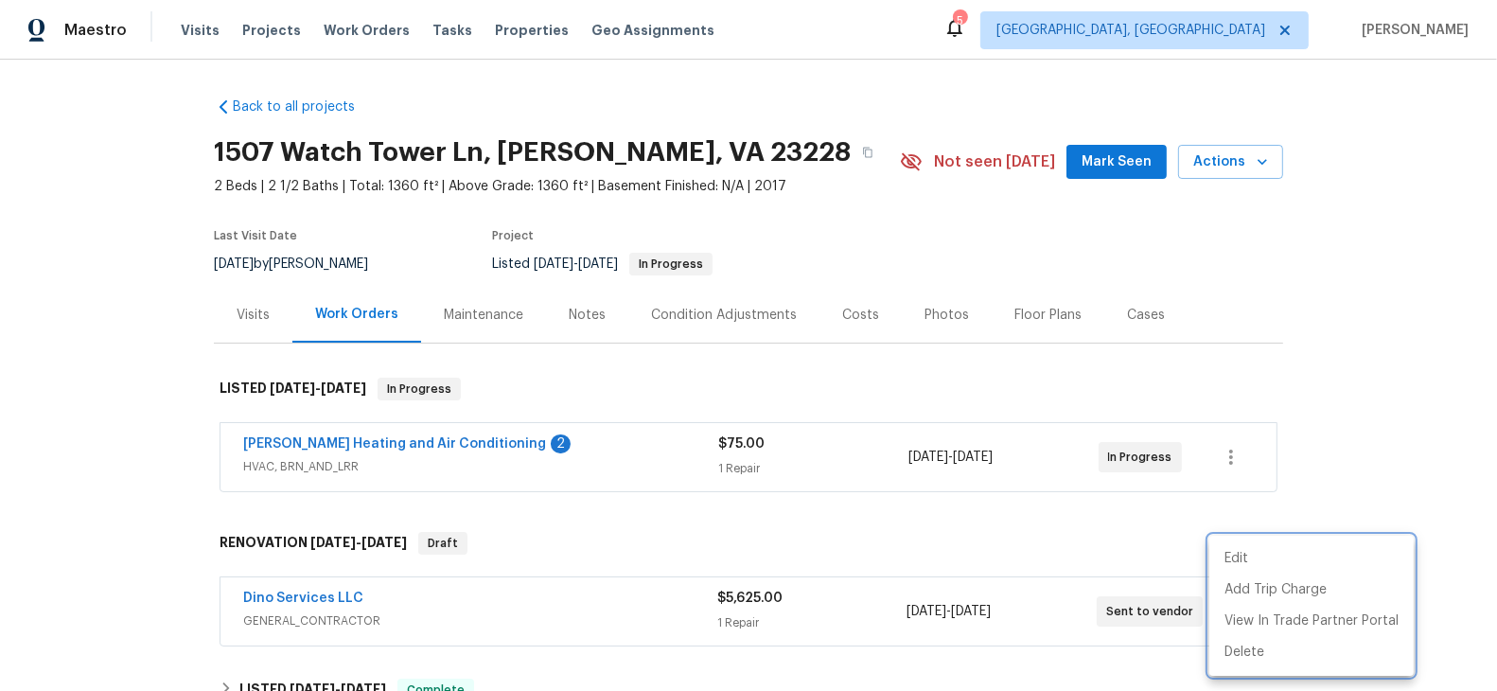
click at [1383, 421] on div at bounding box center [748, 345] width 1497 height 691
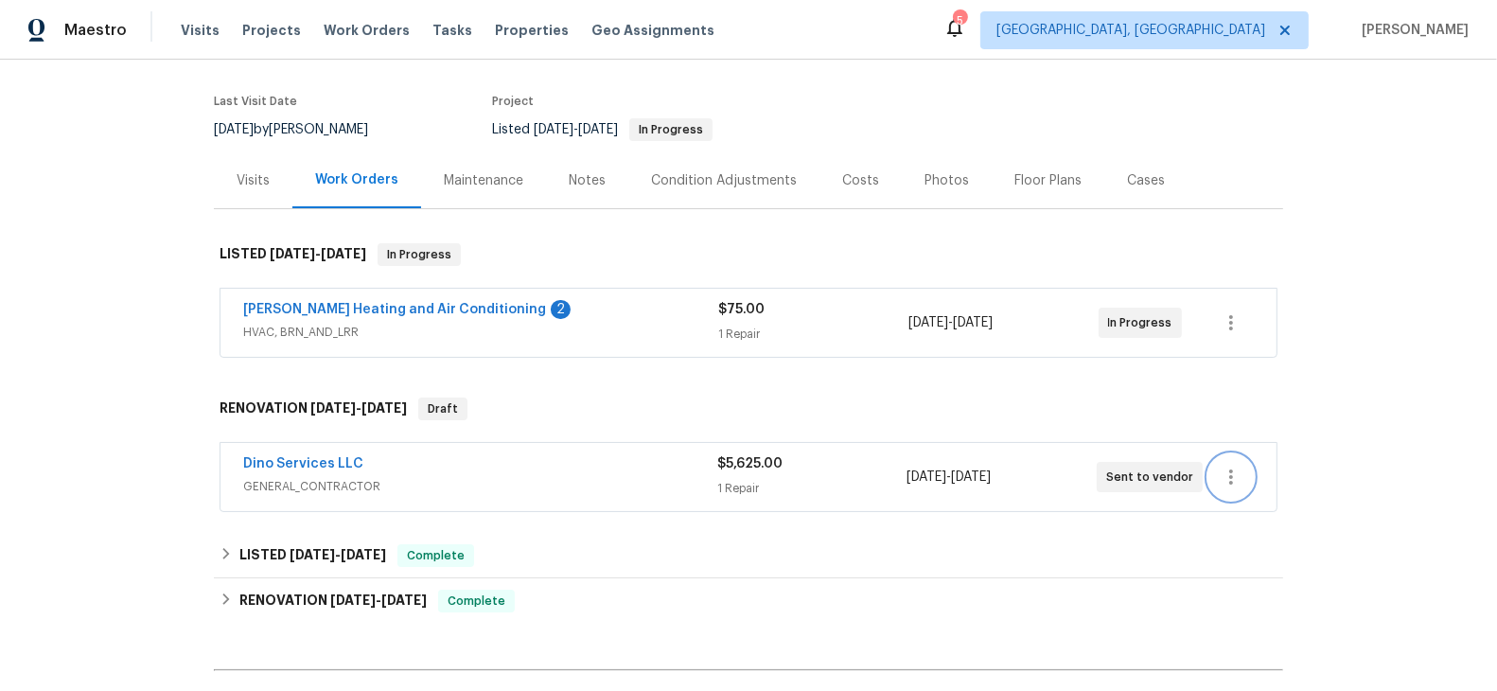
scroll to position [199, 0]
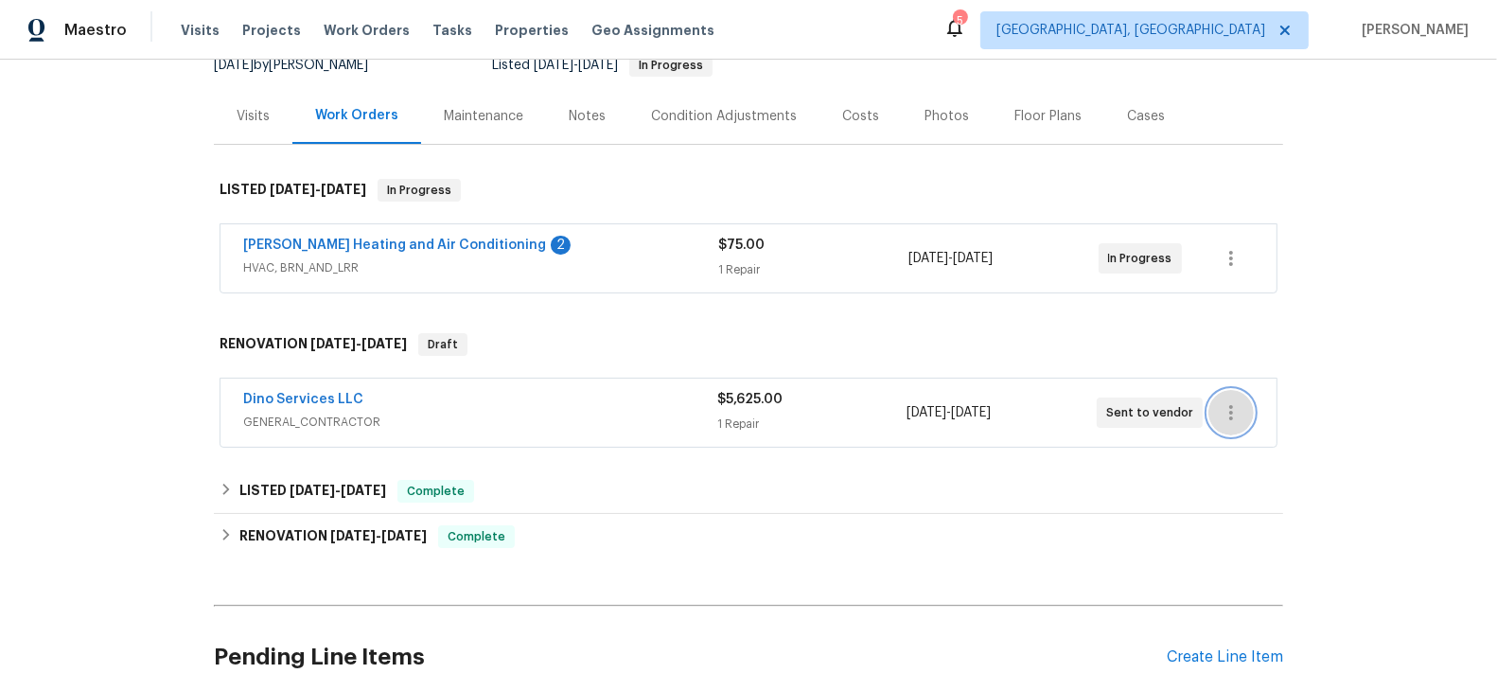
click at [1233, 410] on icon "button" at bounding box center [1231, 412] width 4 height 15
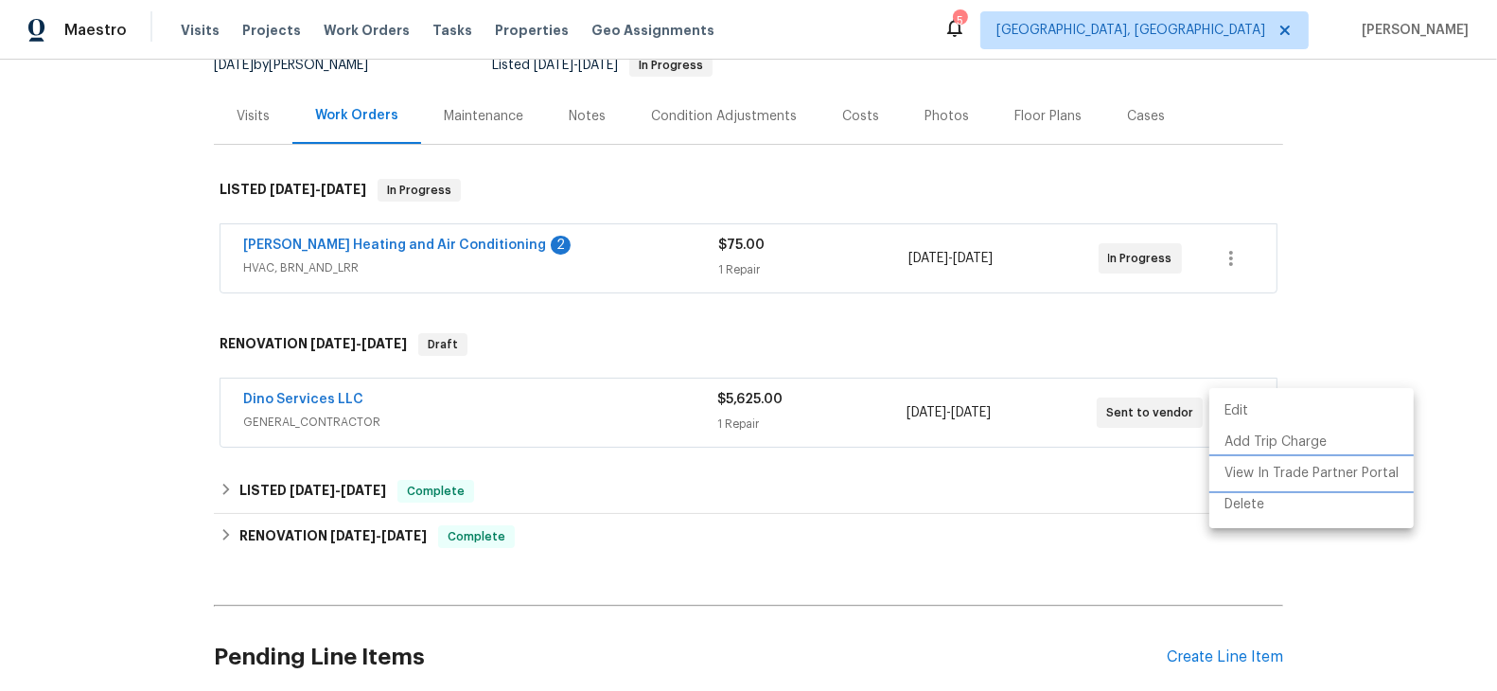
click at [1252, 471] on li "View In Trade Partner Portal" at bounding box center [1311, 473] width 204 height 31
click at [592, 181] on div at bounding box center [748, 345] width 1497 height 691
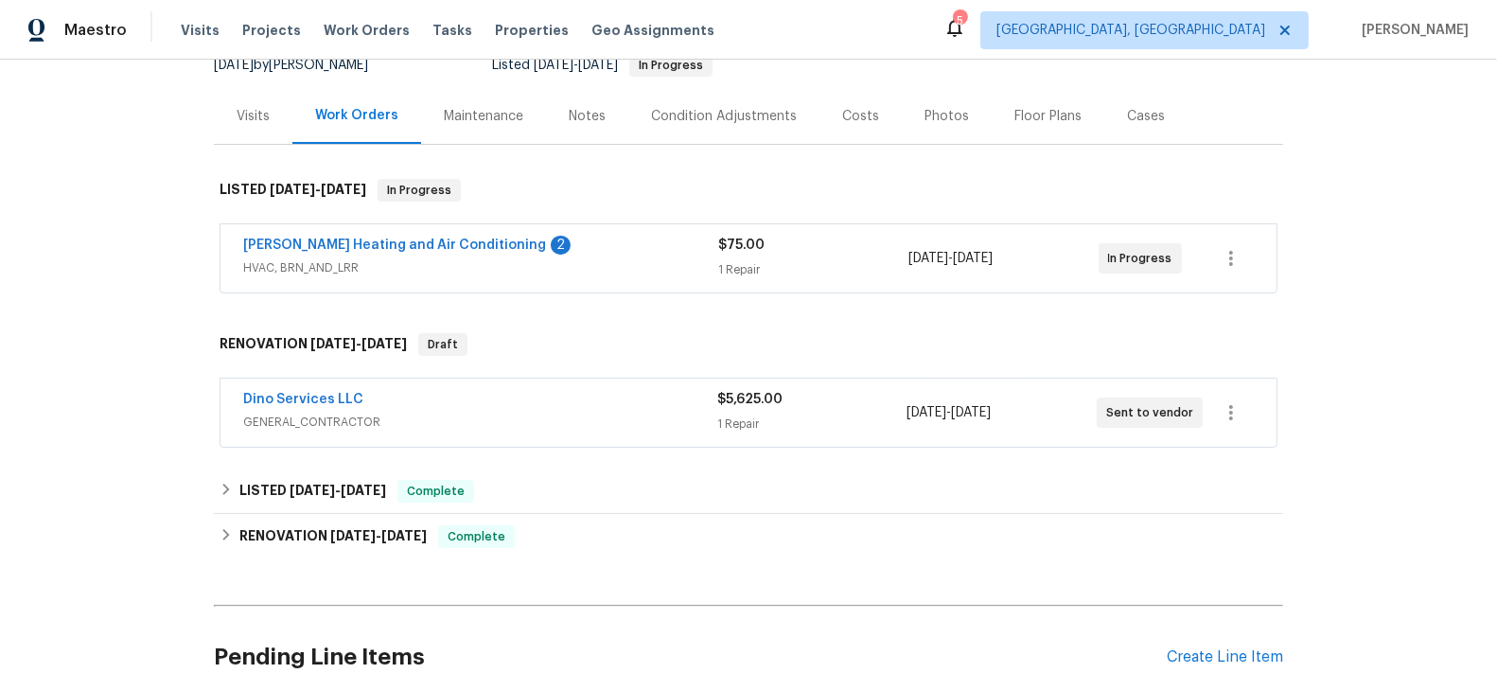
click at [129, 222] on div "Back to all projects 1507 Watch [GEOGRAPHIC_DATA] 2 Beds | 2 1/2 Baths | Total:…" at bounding box center [748, 375] width 1497 height 631
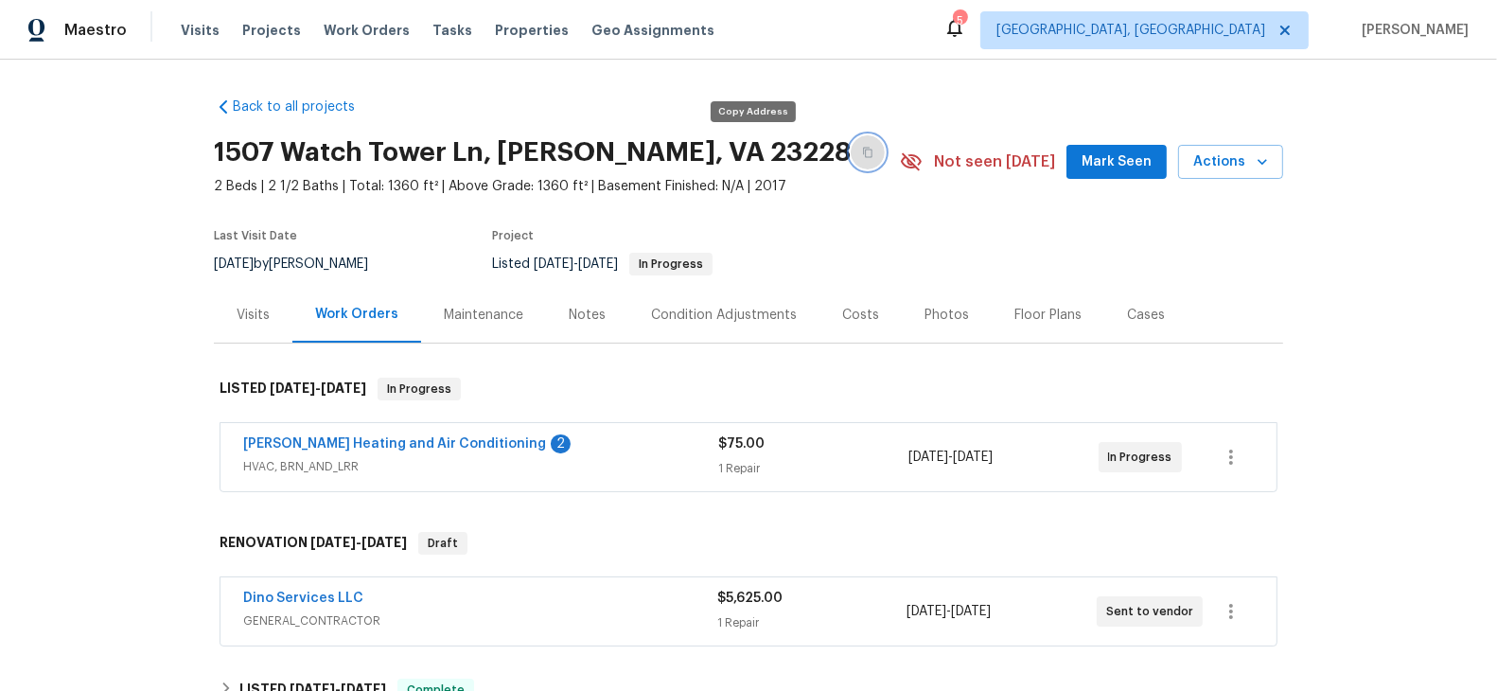
click at [862, 153] on icon "button" at bounding box center [867, 152] width 11 height 11
